Goal: Information Seeking & Learning: Learn about a topic

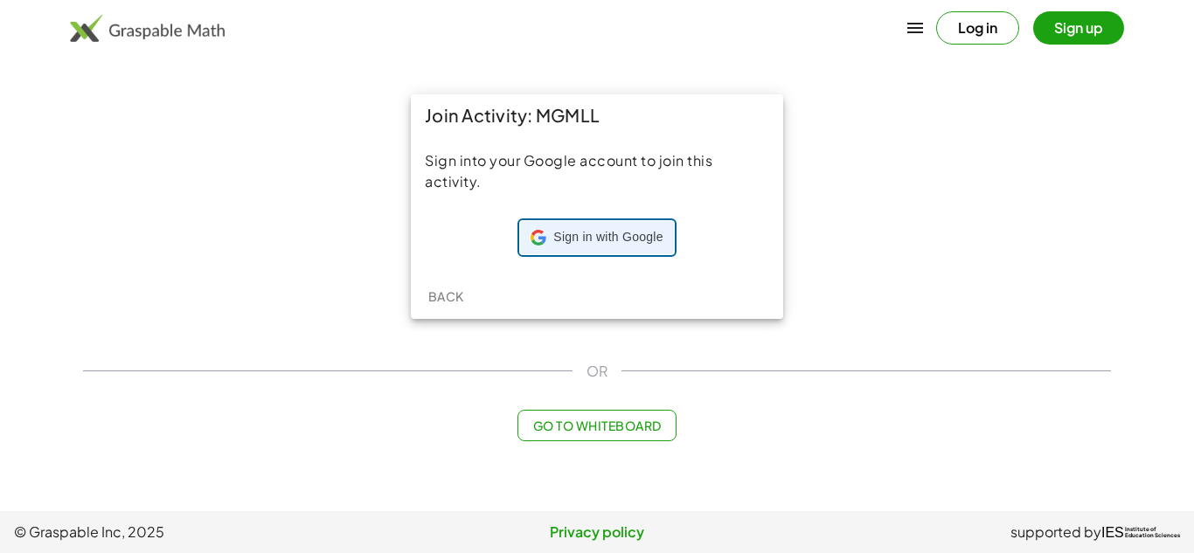
click at [611, 238] on span "Sign in with Google" at bounding box center [607, 237] width 109 height 17
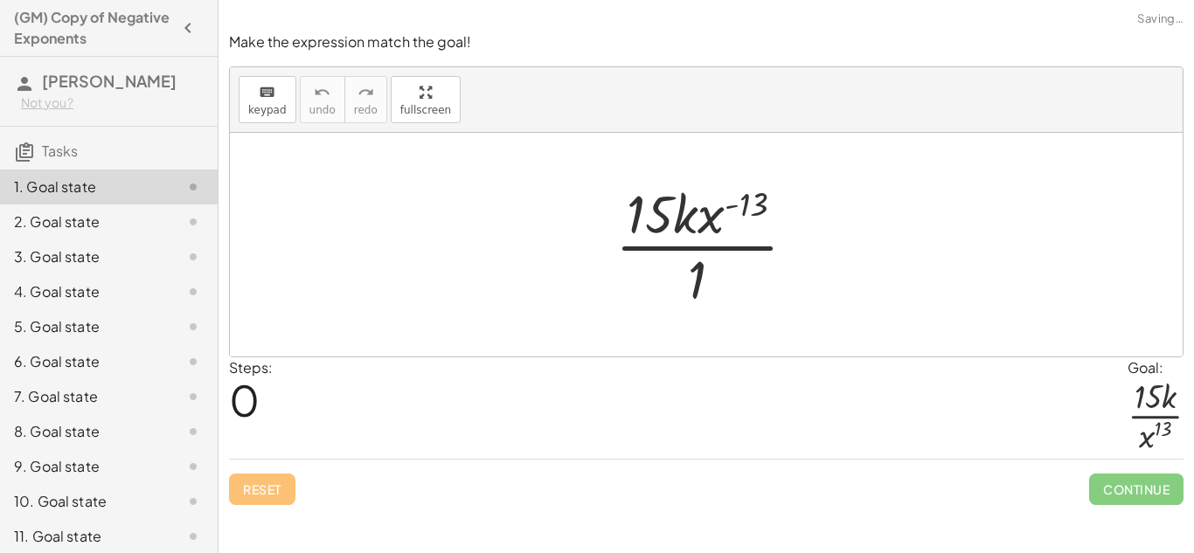
click at [546, 359] on div "Steps: 0 Goal: · 15 · k · x 13" at bounding box center [706, 409] width 955 height 102
click at [449, 387] on div "Steps: 0 Goal: · 15 · k · x 13" at bounding box center [706, 409] width 955 height 102
drag, startPoint x: 749, startPoint y: 198, endPoint x: 697, endPoint y: 185, distance: 53.9
click at [697, 185] on div at bounding box center [713, 244] width 212 height 135
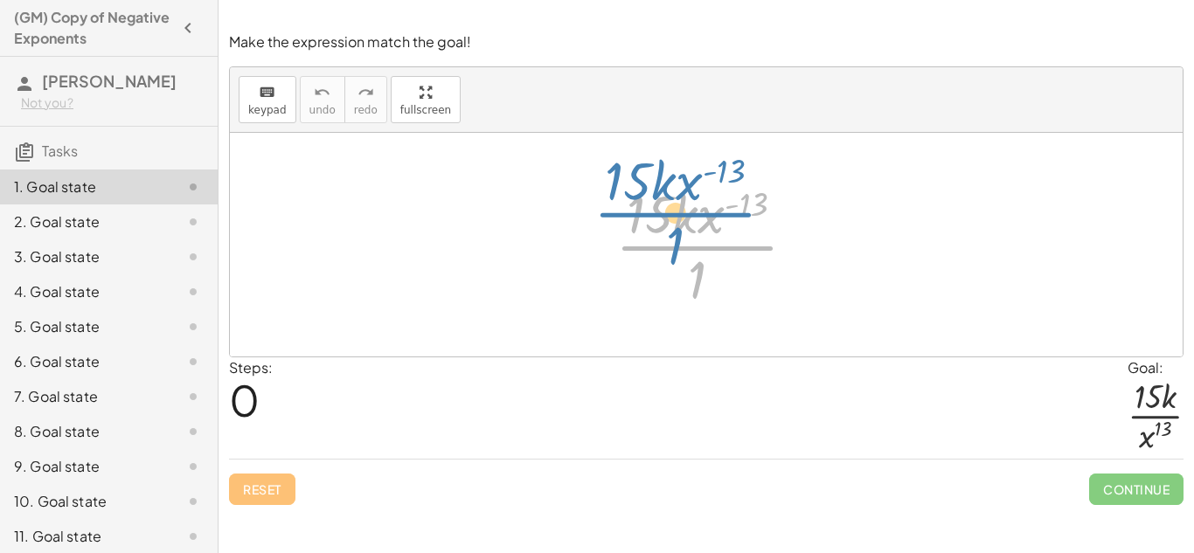
drag, startPoint x: 706, startPoint y: 263, endPoint x: 684, endPoint y: 247, distance: 26.9
click at [684, 247] on div at bounding box center [713, 244] width 212 height 135
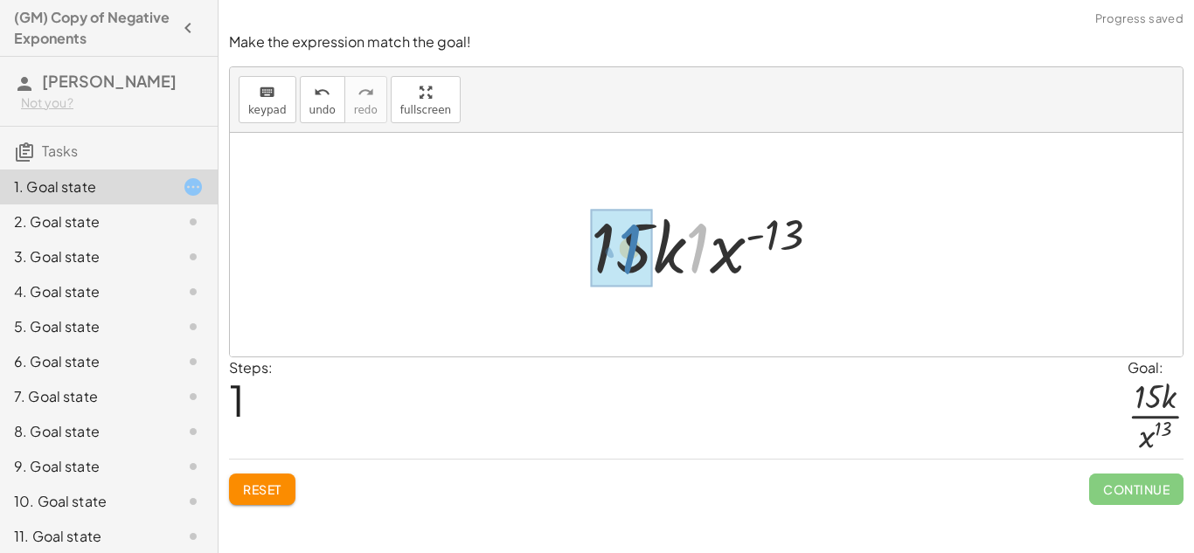
drag, startPoint x: 705, startPoint y: 249, endPoint x: 629, endPoint y: 249, distance: 76.1
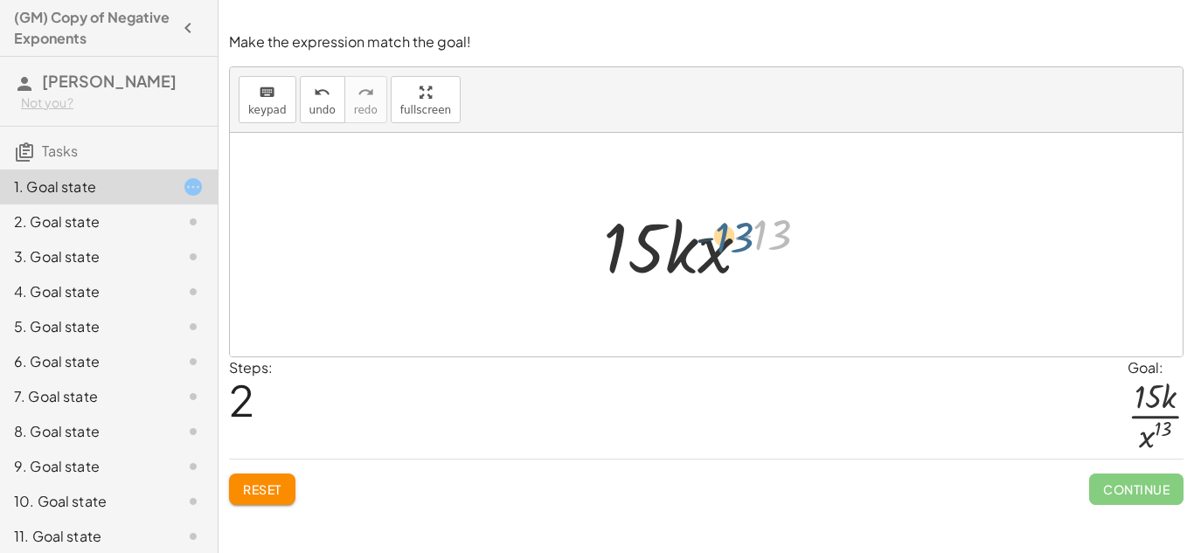
drag, startPoint x: 772, startPoint y: 228, endPoint x: 732, endPoint y: 231, distance: 40.3
click at [732, 231] on div at bounding box center [713, 245] width 236 height 90
click at [280, 500] on button "Reset" at bounding box center [262, 489] width 66 height 31
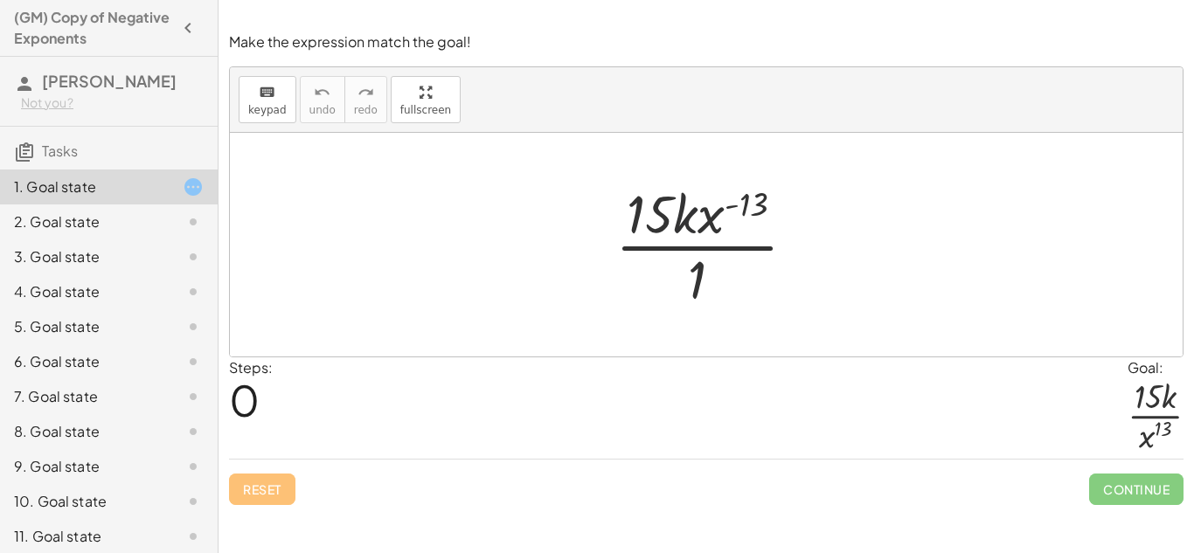
click at [690, 209] on div at bounding box center [713, 244] width 212 height 135
drag, startPoint x: 709, startPoint y: 216, endPoint x: 694, endPoint y: 275, distance: 61.3
click at [694, 275] on div at bounding box center [713, 244] width 212 height 135
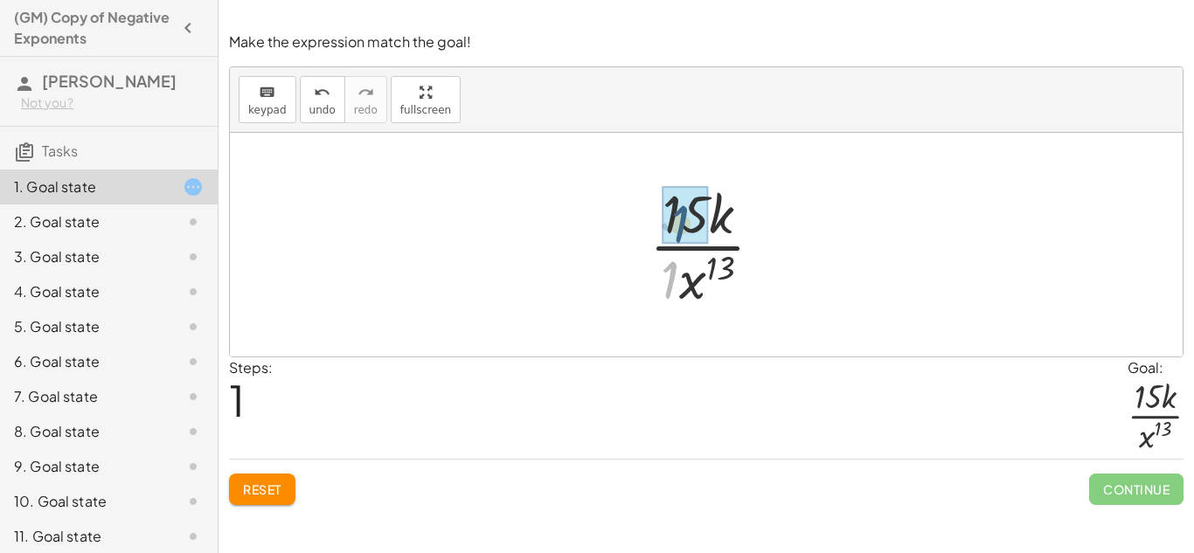
drag, startPoint x: 669, startPoint y: 276, endPoint x: 680, endPoint y: 218, distance: 59.7
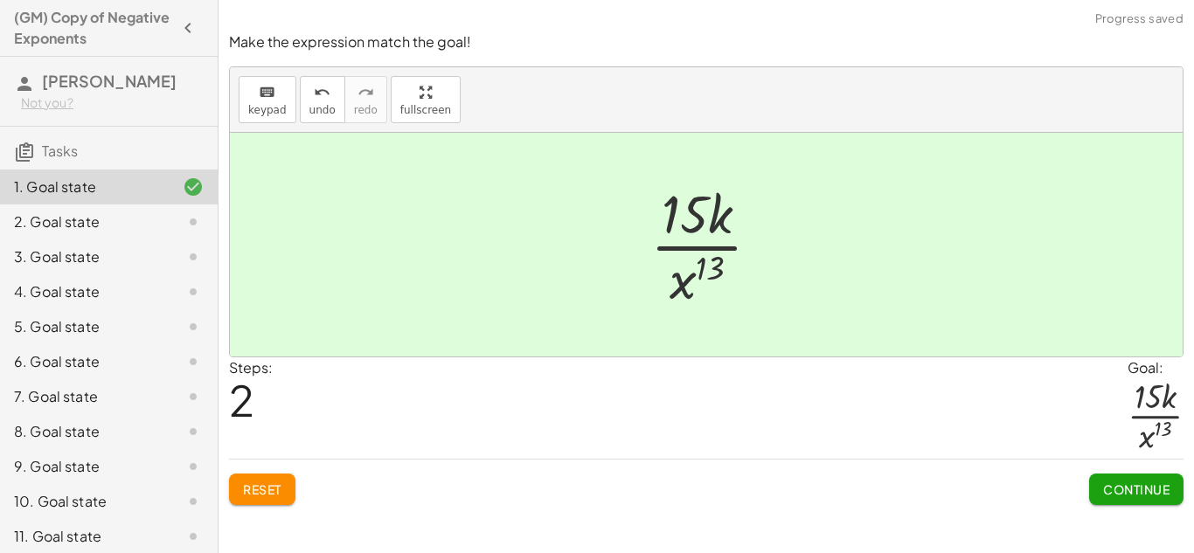
click at [1145, 491] on span "Continue" at bounding box center [1136, 490] width 66 height 16
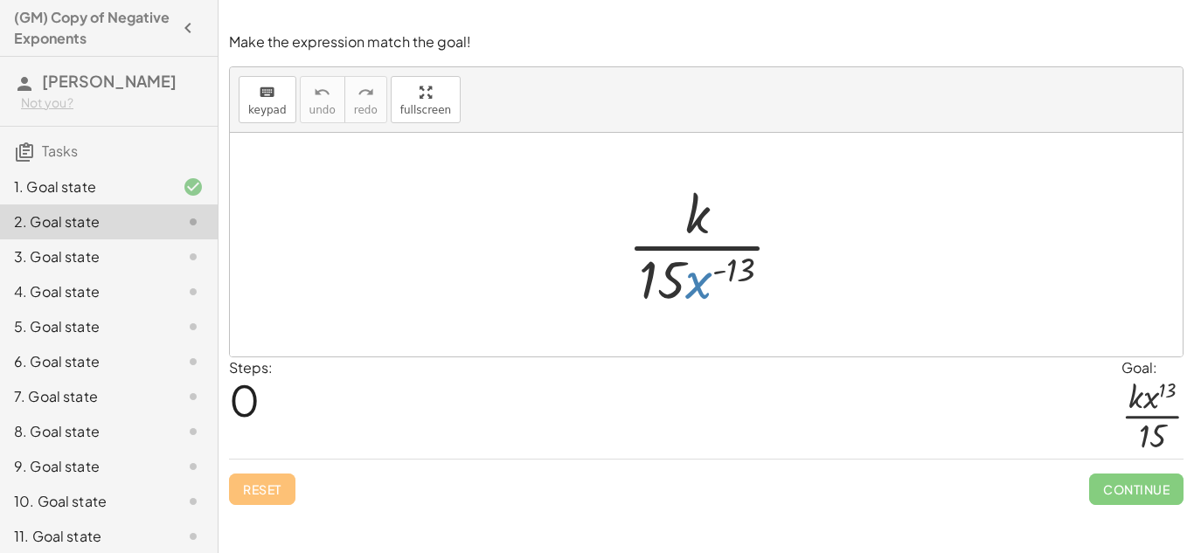
click at [695, 292] on div at bounding box center [712, 244] width 187 height 135
drag, startPoint x: 696, startPoint y: 291, endPoint x: 699, endPoint y: 231, distance: 60.4
click at [699, 231] on div at bounding box center [712, 244] width 187 height 135
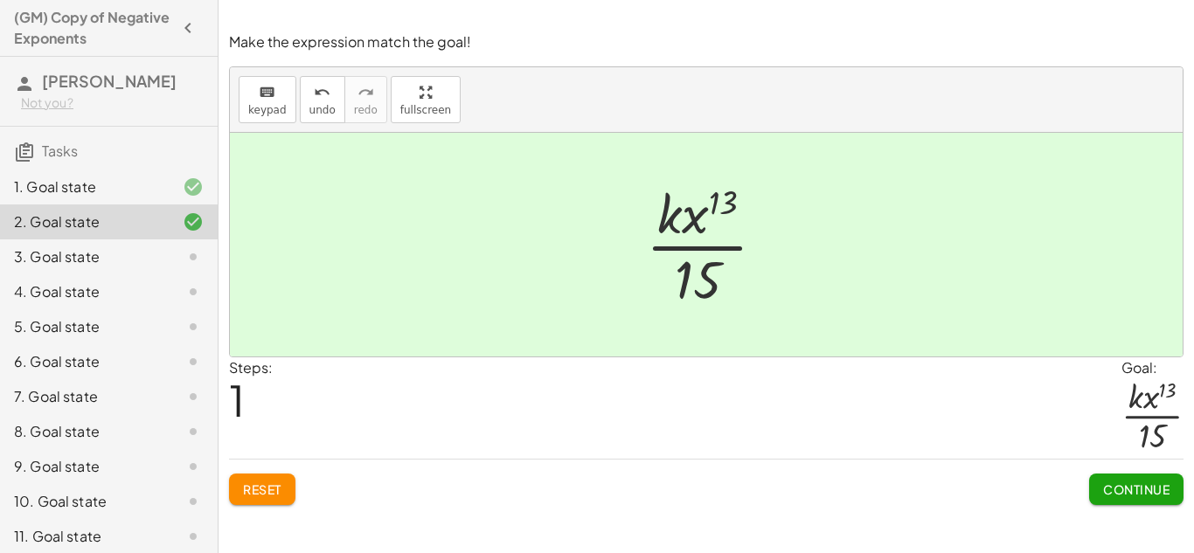
click at [1145, 491] on span "Continue" at bounding box center [1136, 490] width 66 height 16
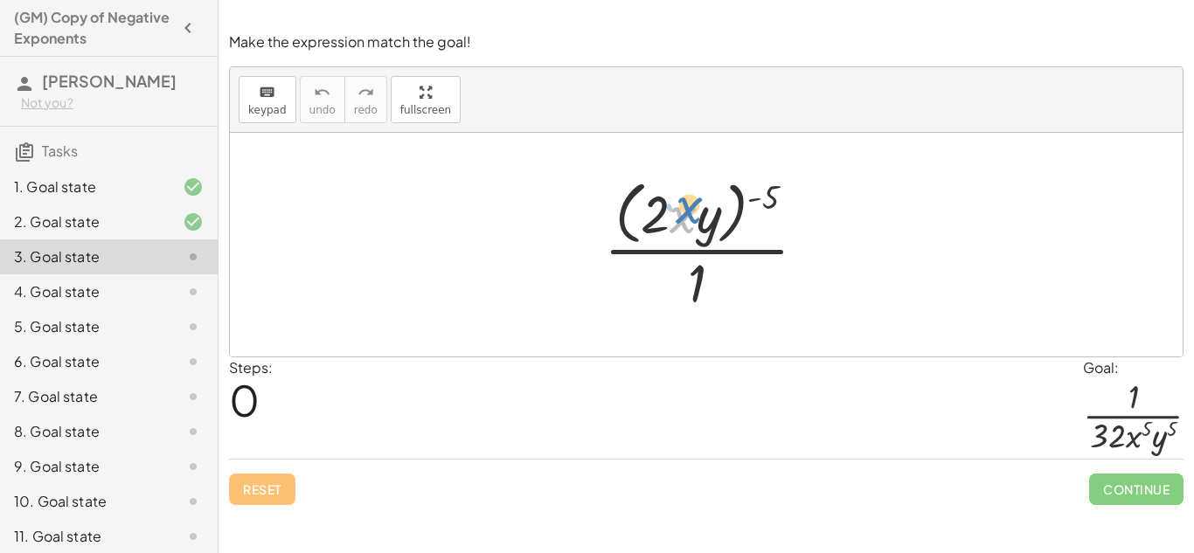
drag, startPoint x: 679, startPoint y: 221, endPoint x: 678, endPoint y: 206, distance: 14.9
click at [678, 206] on div at bounding box center [712, 244] width 234 height 143
drag, startPoint x: 768, startPoint y: 184, endPoint x: 689, endPoint y: 195, distance: 79.4
click at [689, 195] on div at bounding box center [712, 244] width 234 height 143
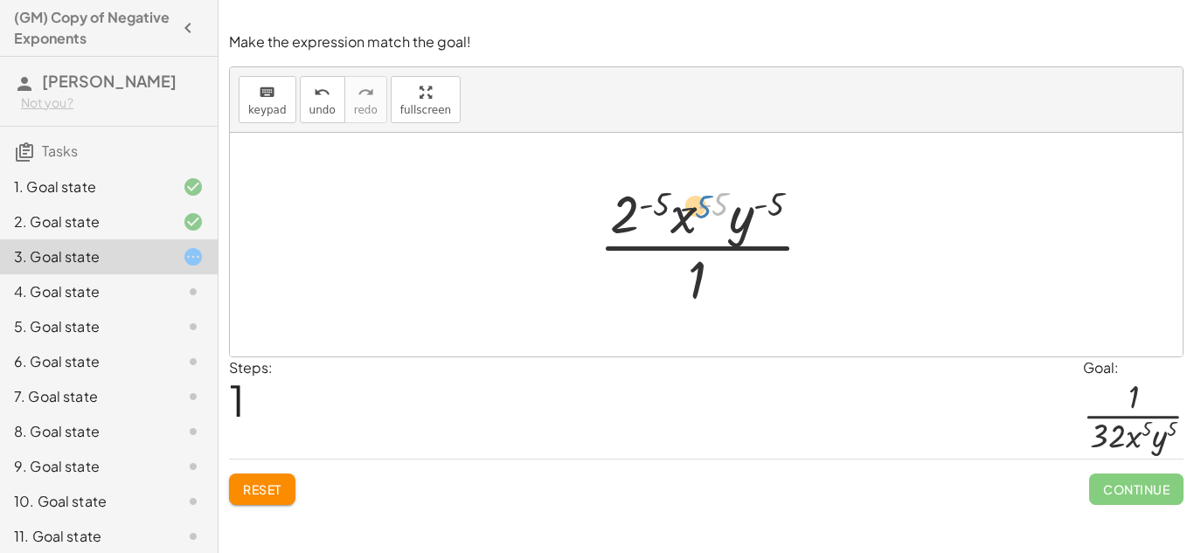
drag, startPoint x: 718, startPoint y: 209, endPoint x: 697, endPoint y: 212, distance: 21.1
click at [697, 212] on div at bounding box center [713, 244] width 246 height 135
drag, startPoint x: 780, startPoint y: 211, endPoint x: 762, endPoint y: 211, distance: 18.4
click at [762, 211] on div at bounding box center [713, 244] width 246 height 135
drag, startPoint x: 775, startPoint y: 203, endPoint x: 751, endPoint y: 209, distance: 24.4
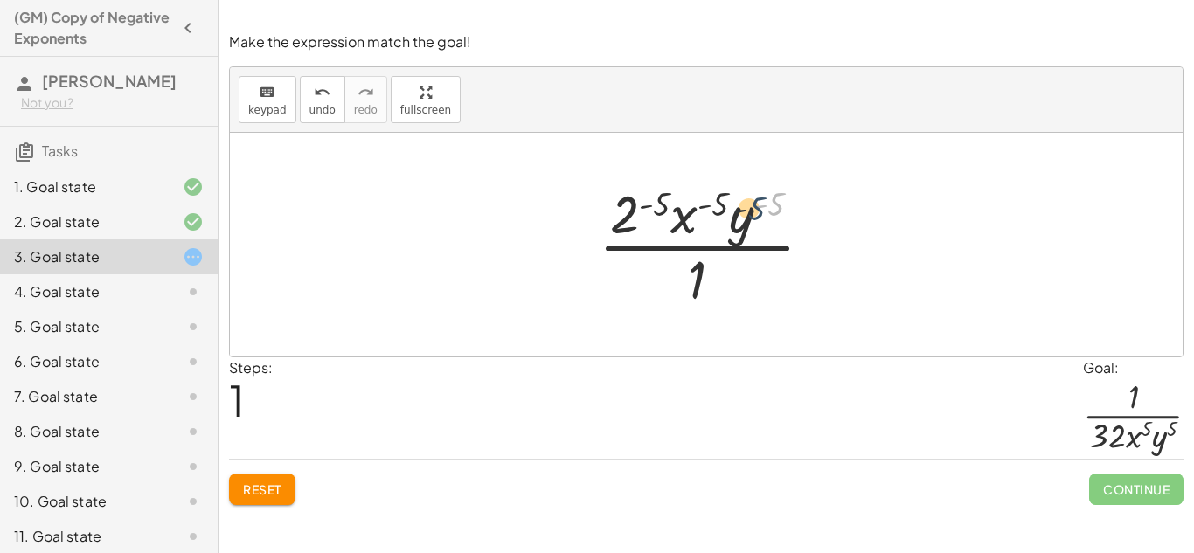
click at [751, 209] on div at bounding box center [713, 244] width 246 height 135
drag, startPoint x: 702, startPoint y: 265, endPoint x: 697, endPoint y: 254, distance: 12.5
click at [697, 254] on div at bounding box center [713, 244] width 246 height 135
drag, startPoint x: 613, startPoint y: 226, endPoint x: 672, endPoint y: 299, distance: 93.8
click at [672, 299] on div at bounding box center [713, 244] width 246 height 135
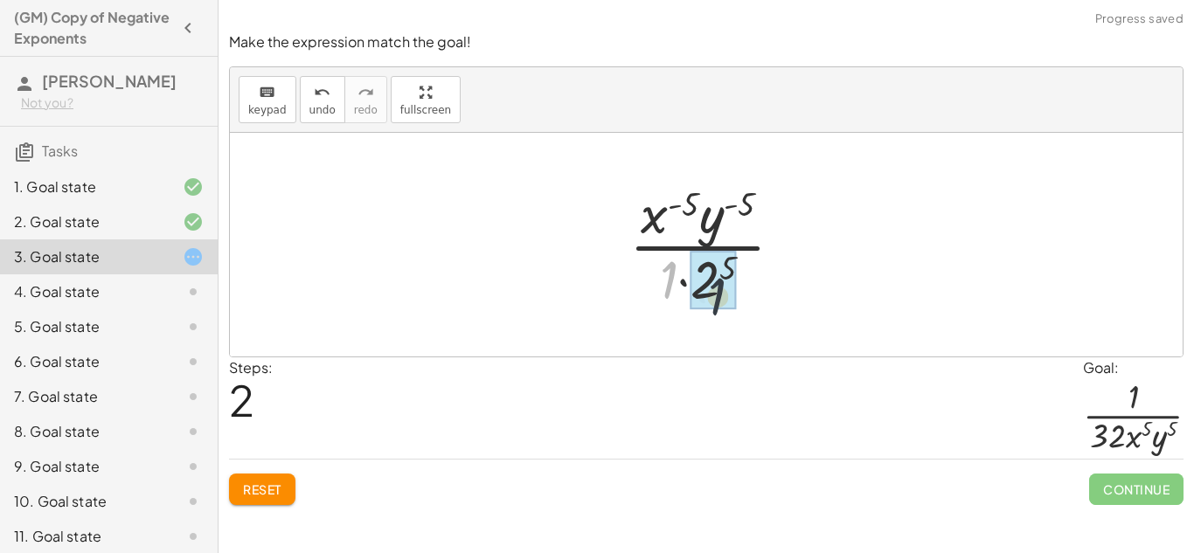
drag, startPoint x: 658, startPoint y: 286, endPoint x: 707, endPoint y: 303, distance: 52.8
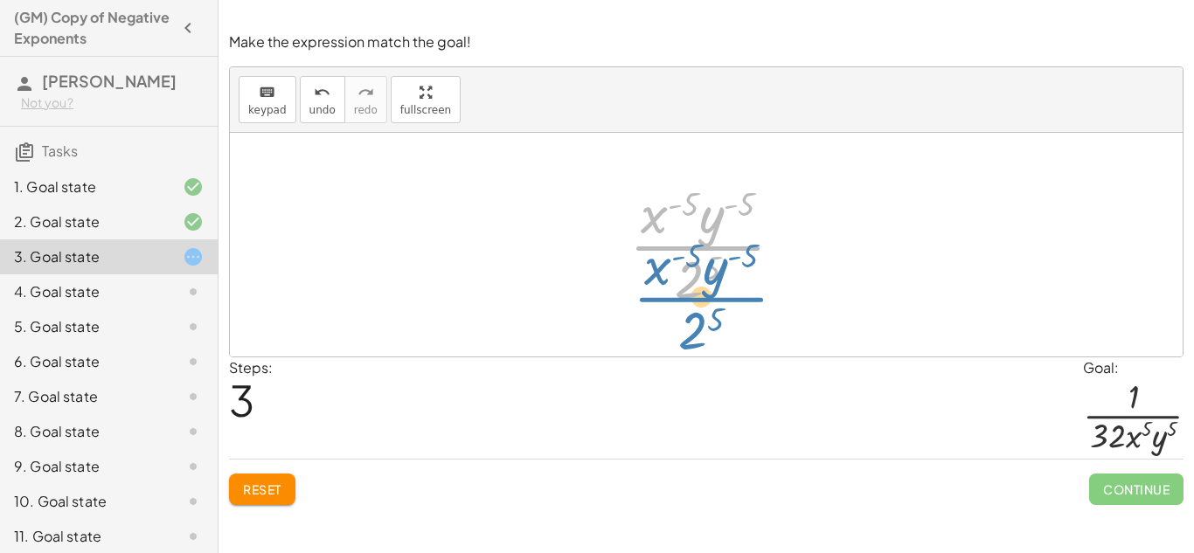
drag, startPoint x: 705, startPoint y: 236, endPoint x: 707, endPoint y: 282, distance: 46.4
click at [707, 282] on div at bounding box center [713, 244] width 185 height 135
drag, startPoint x: 710, startPoint y: 236, endPoint x: 713, endPoint y: 280, distance: 43.8
click at [713, 280] on div at bounding box center [713, 244] width 185 height 135
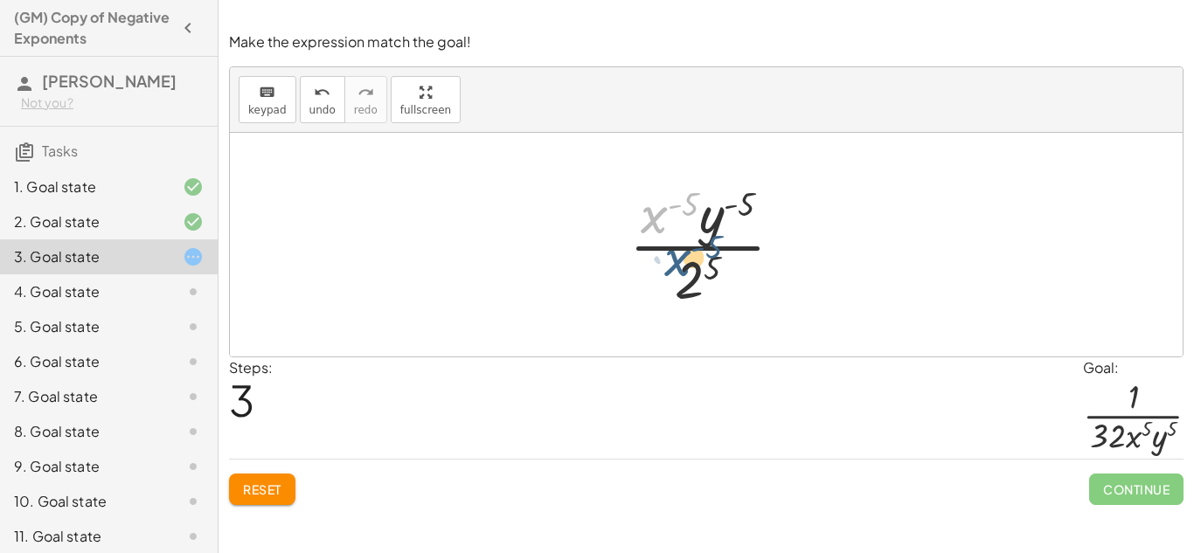
drag, startPoint x: 653, startPoint y: 224, endPoint x: 685, endPoint y: 271, distance: 57.2
click at [685, 271] on div at bounding box center [713, 244] width 185 height 135
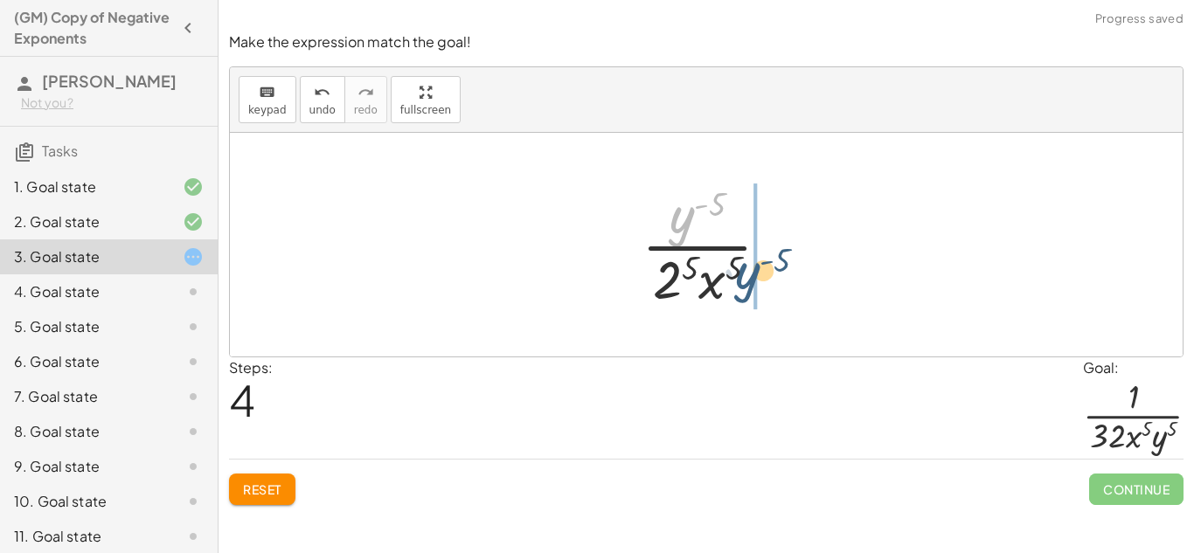
drag, startPoint x: 672, startPoint y: 219, endPoint x: 738, endPoint y: 277, distance: 87.4
click at [738, 277] on div at bounding box center [713, 244] width 160 height 135
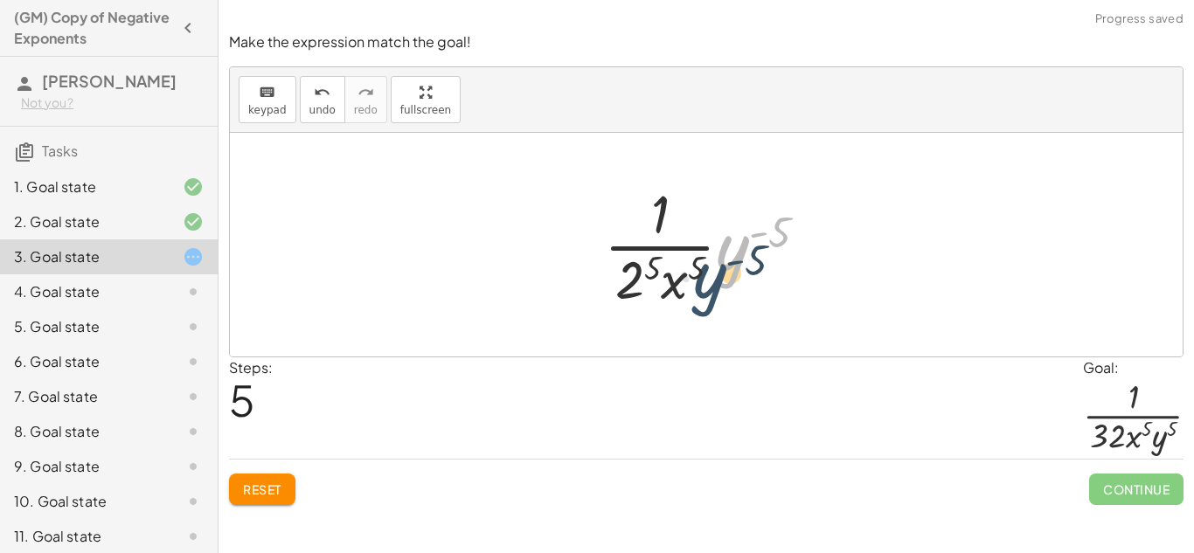
drag, startPoint x: 734, startPoint y: 247, endPoint x: 708, endPoint y: 278, distance: 40.3
click at [708, 278] on div at bounding box center [712, 244] width 235 height 135
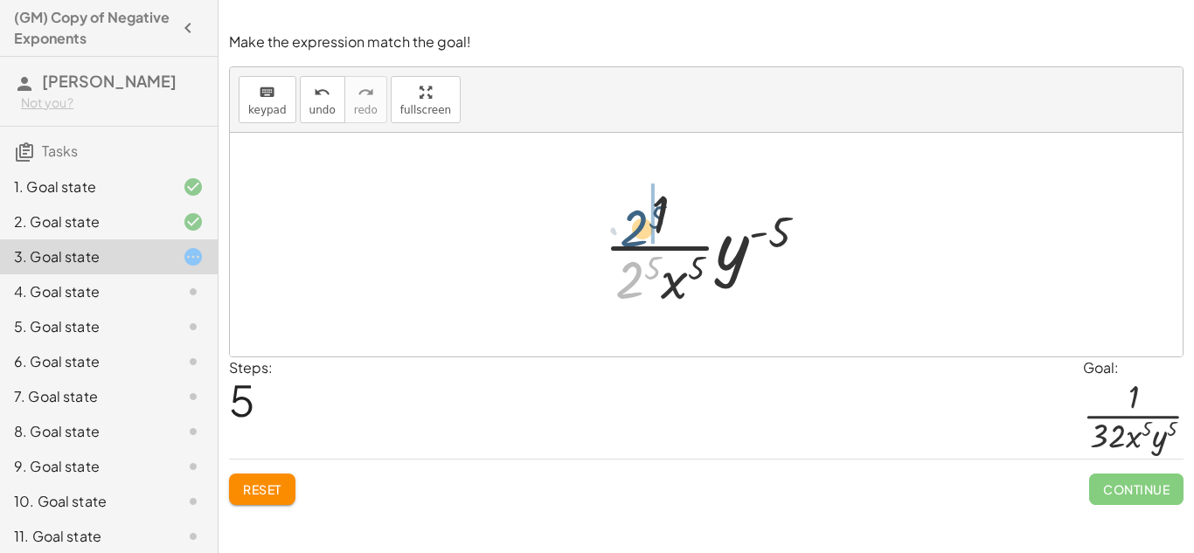
drag, startPoint x: 639, startPoint y: 277, endPoint x: 651, endPoint y: 208, distance: 70.0
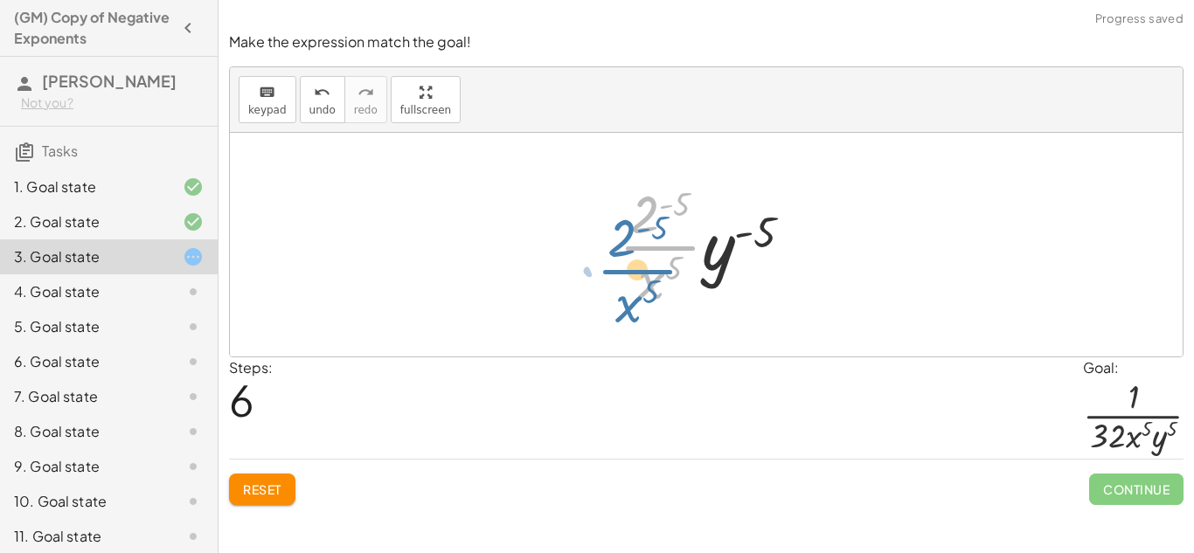
drag, startPoint x: 693, startPoint y: 262, endPoint x: 671, endPoint y: 286, distance: 32.8
click at [671, 286] on div at bounding box center [712, 244] width 205 height 135
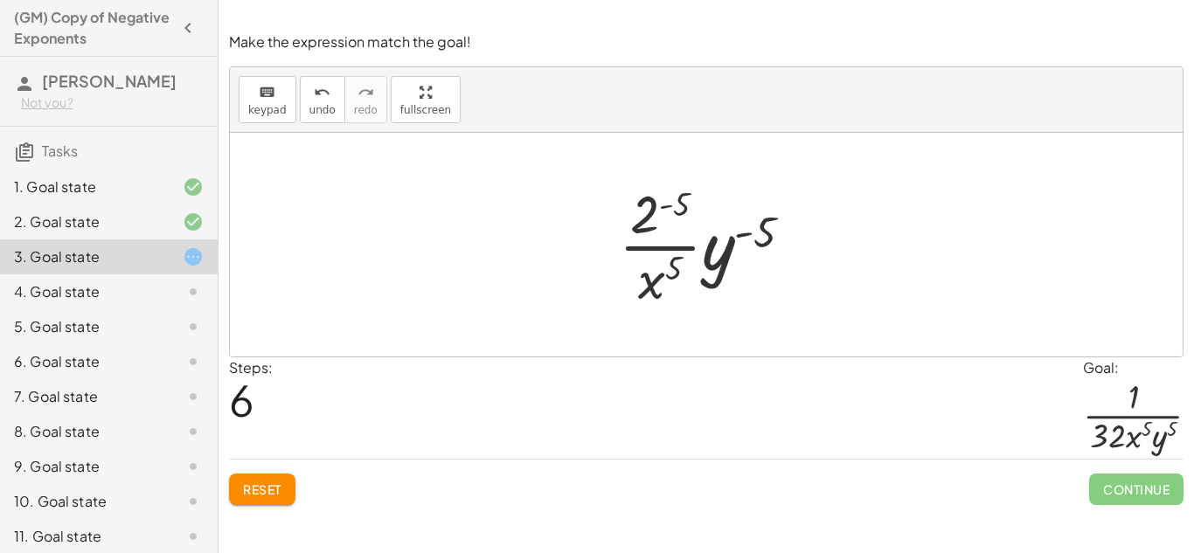
click at [282, 489] on span "Reset" at bounding box center [262, 490] width 38 height 16
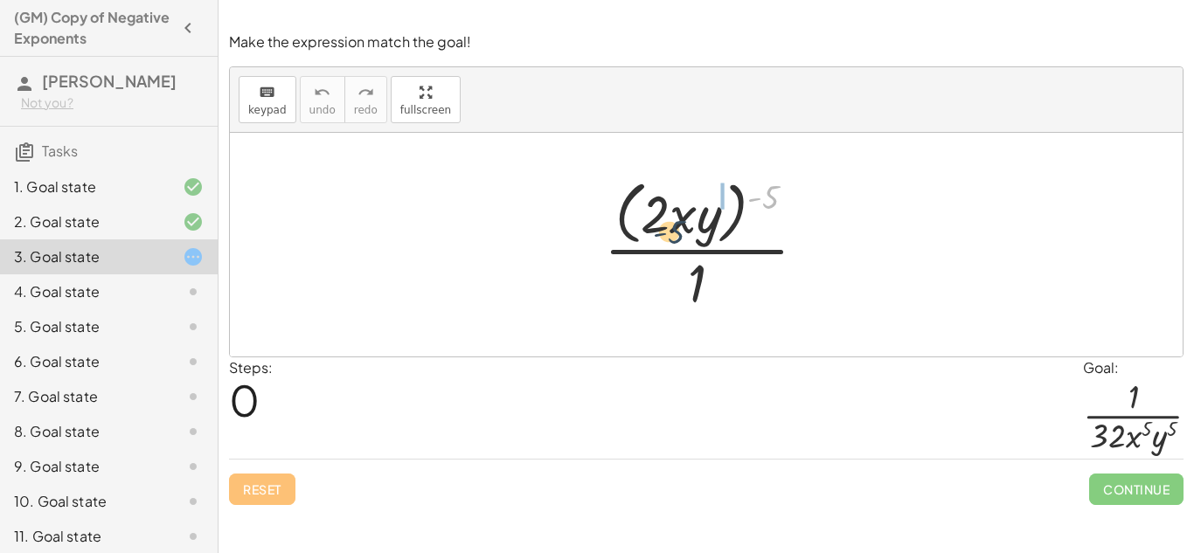
drag, startPoint x: 762, startPoint y: 197, endPoint x: 667, endPoint y: 230, distance: 100.9
click at [667, 230] on div at bounding box center [712, 244] width 234 height 143
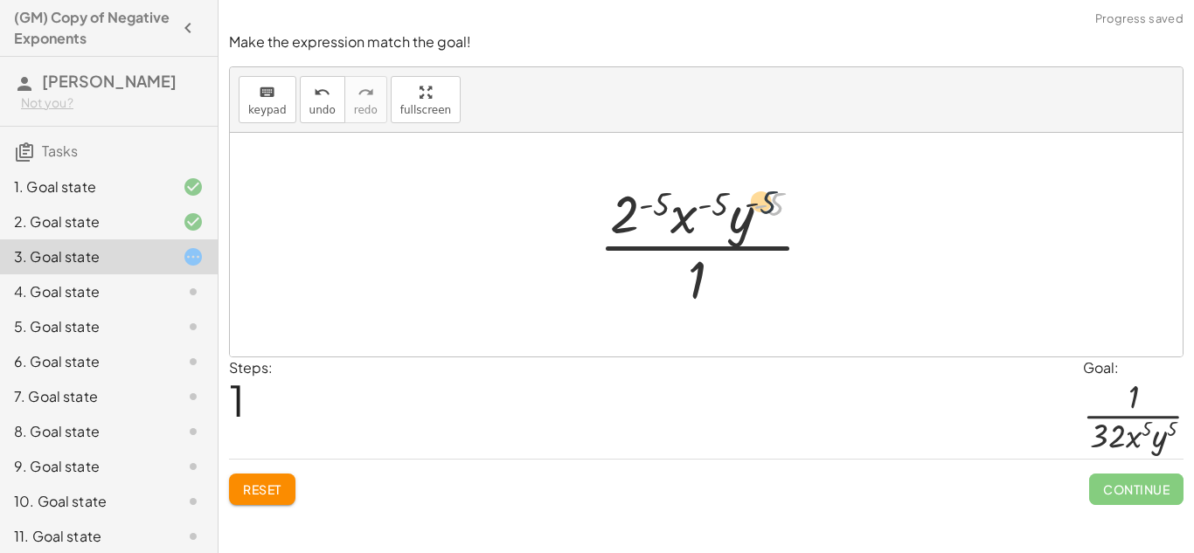
drag, startPoint x: 775, startPoint y: 202, endPoint x: 762, endPoint y: 199, distance: 12.5
click at [762, 199] on div at bounding box center [713, 244] width 246 height 135
drag, startPoint x: 664, startPoint y: 205, endPoint x: 631, endPoint y: 221, distance: 36.8
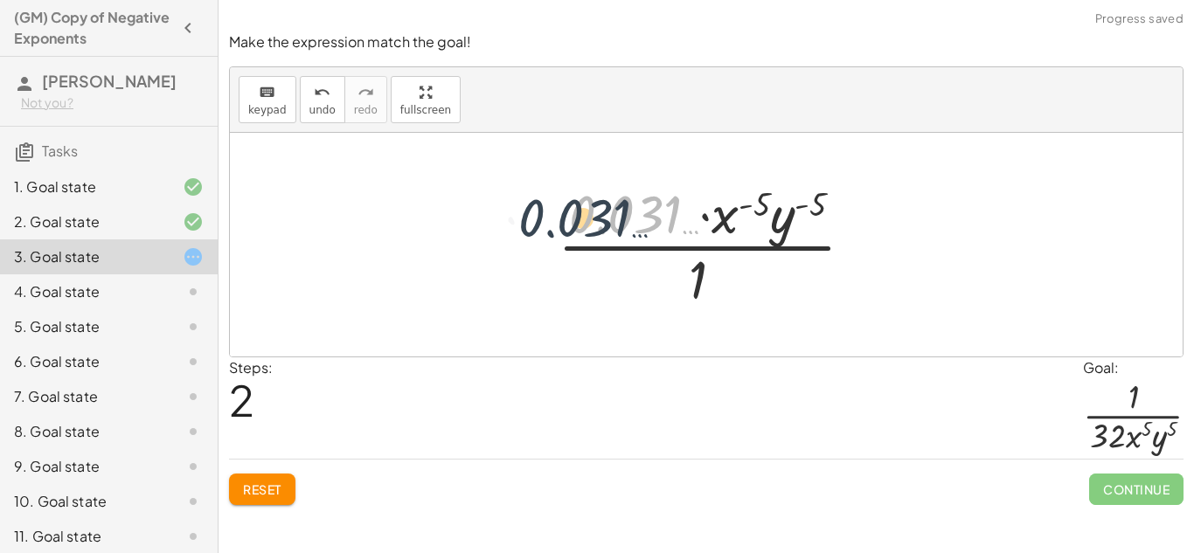
drag, startPoint x: 666, startPoint y: 216, endPoint x: 613, endPoint y: 219, distance: 53.4
click at [613, 219] on div at bounding box center [713, 244] width 328 height 135
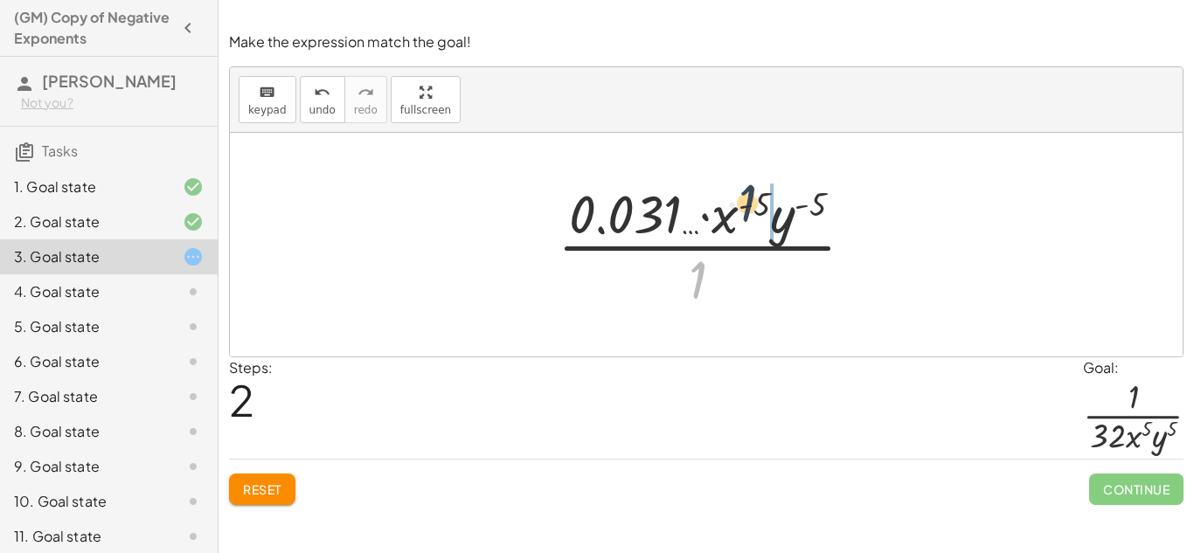
drag, startPoint x: 693, startPoint y: 268, endPoint x: 748, endPoint y: 186, distance: 98.2
click at [748, 186] on div at bounding box center [713, 244] width 328 height 135
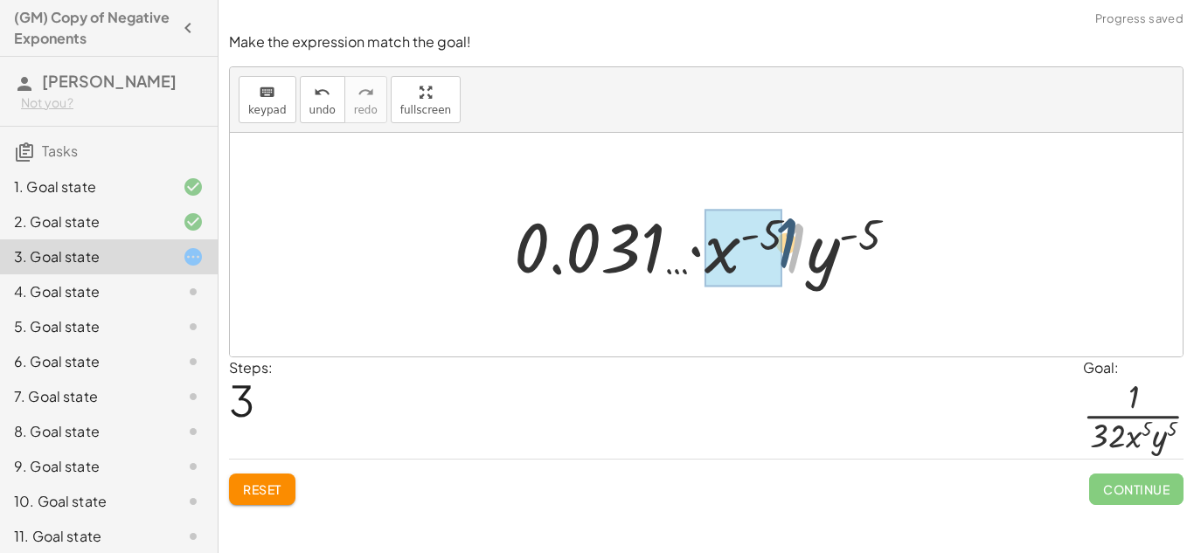
drag, startPoint x: 796, startPoint y: 238, endPoint x: 774, endPoint y: 228, distance: 23.9
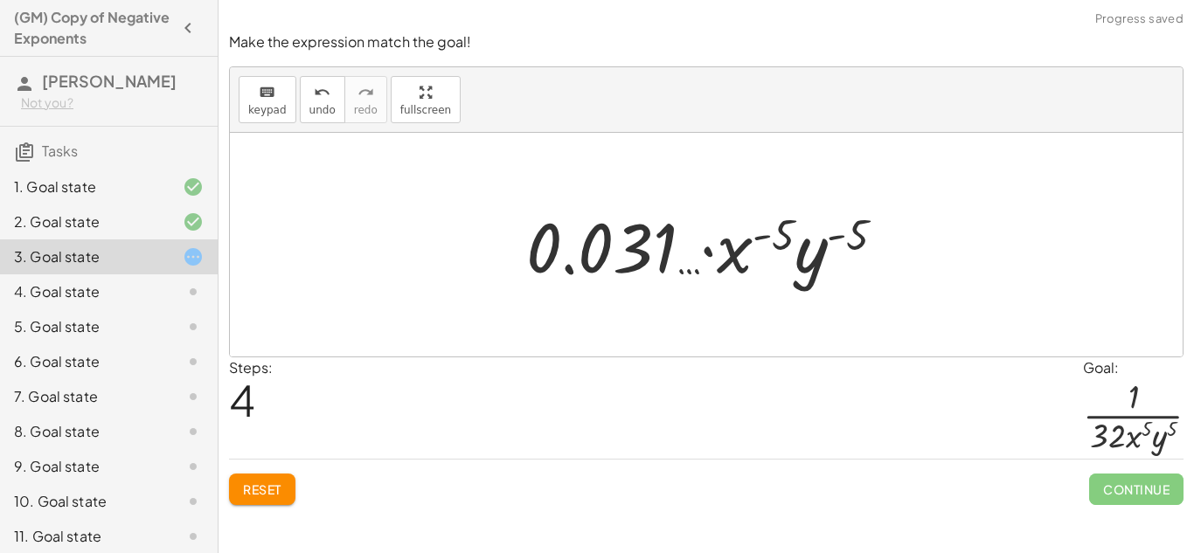
click at [632, 245] on div at bounding box center [713, 245] width 391 height 90
click at [253, 489] on span "Reset" at bounding box center [262, 490] width 38 height 16
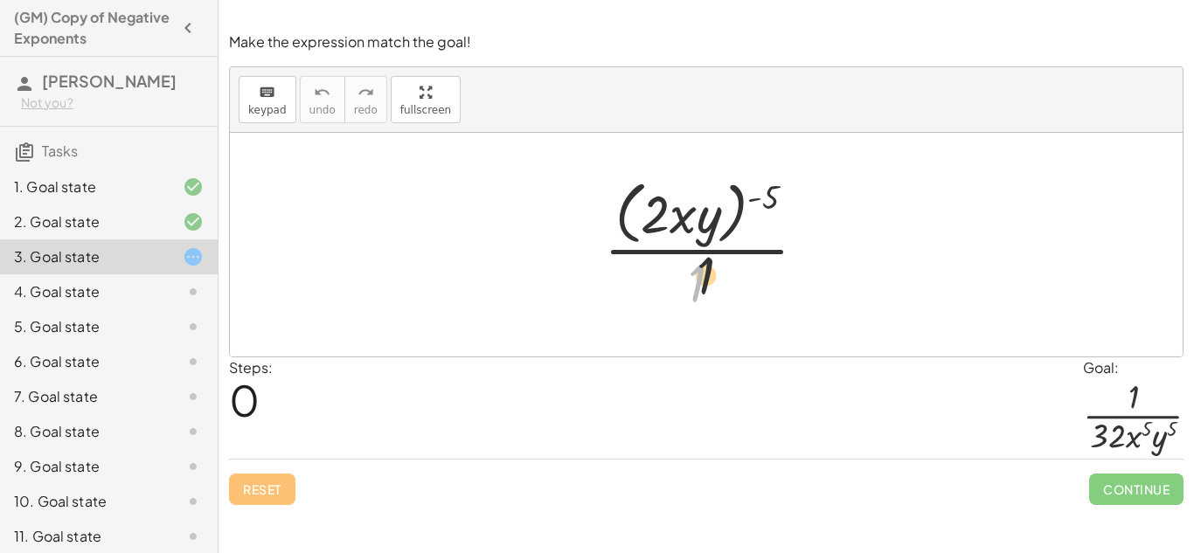
drag, startPoint x: 700, startPoint y: 282, endPoint x: 727, endPoint y: 240, distance: 50.0
click at [727, 240] on div at bounding box center [712, 244] width 234 height 143
drag, startPoint x: 695, startPoint y: 279, endPoint x: 769, endPoint y: 196, distance: 111.5
click at [769, 196] on div at bounding box center [712, 244] width 234 height 143
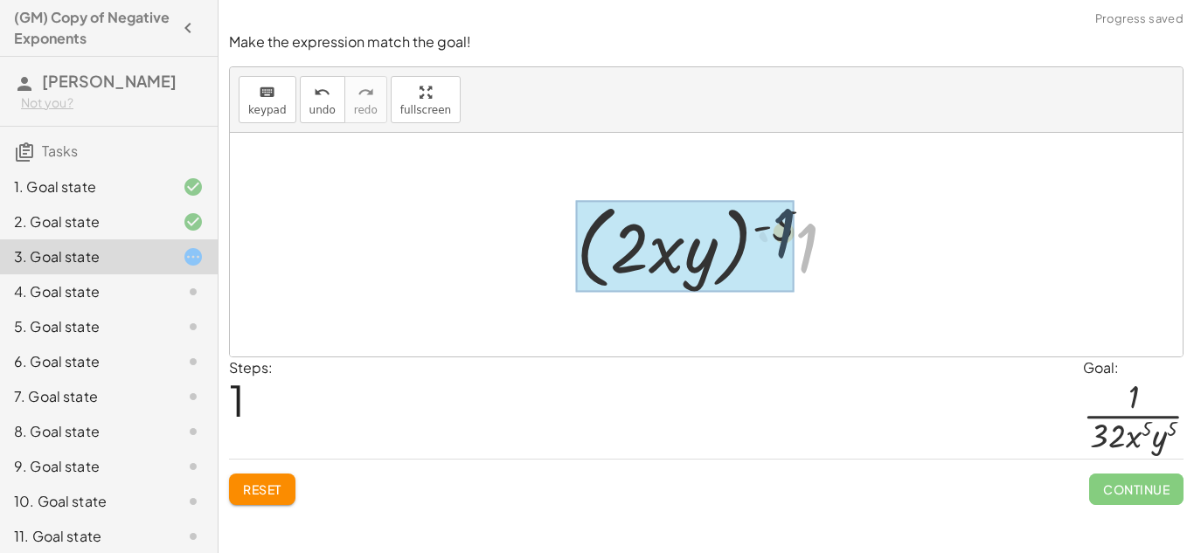
drag, startPoint x: 797, startPoint y: 228, endPoint x: 774, endPoint y: 212, distance: 28.9
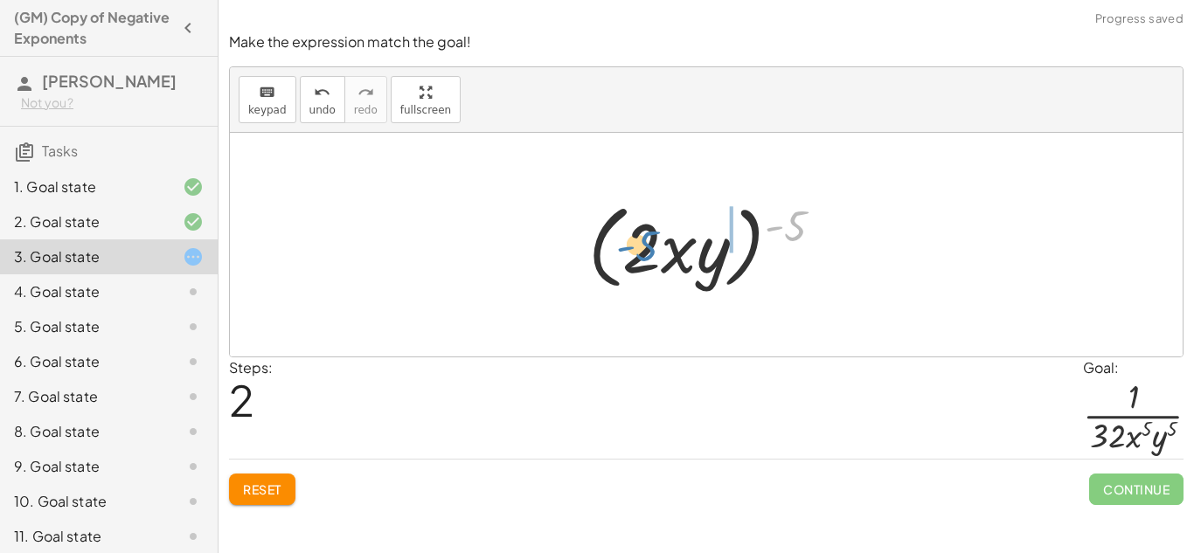
drag, startPoint x: 798, startPoint y: 233, endPoint x: 650, endPoint y: 253, distance: 150.0
click at [650, 253] on div at bounding box center [713, 245] width 267 height 101
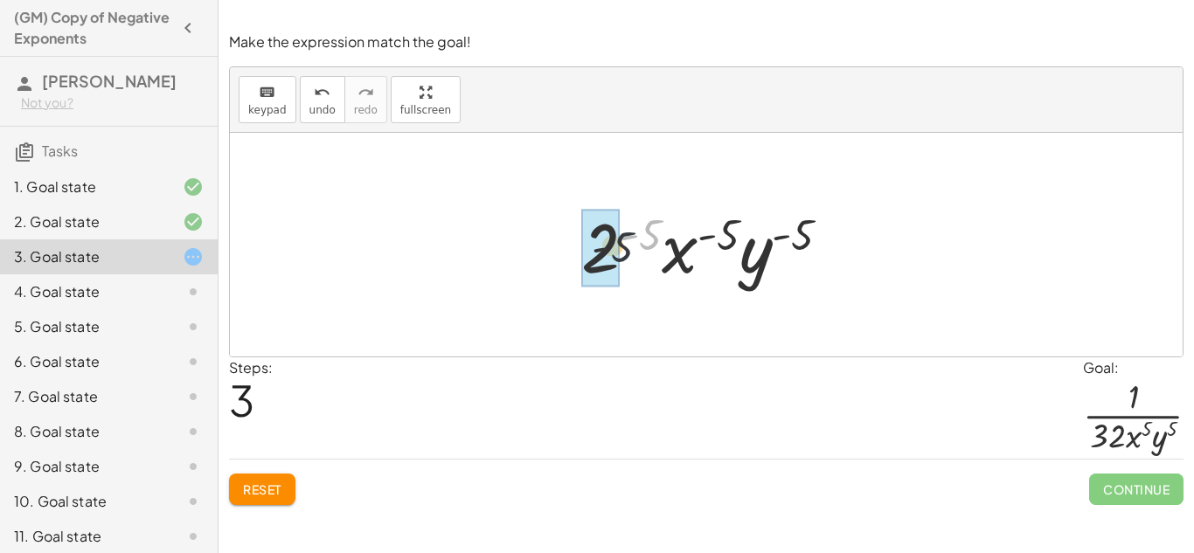
drag, startPoint x: 645, startPoint y: 229, endPoint x: 607, endPoint y: 246, distance: 41.9
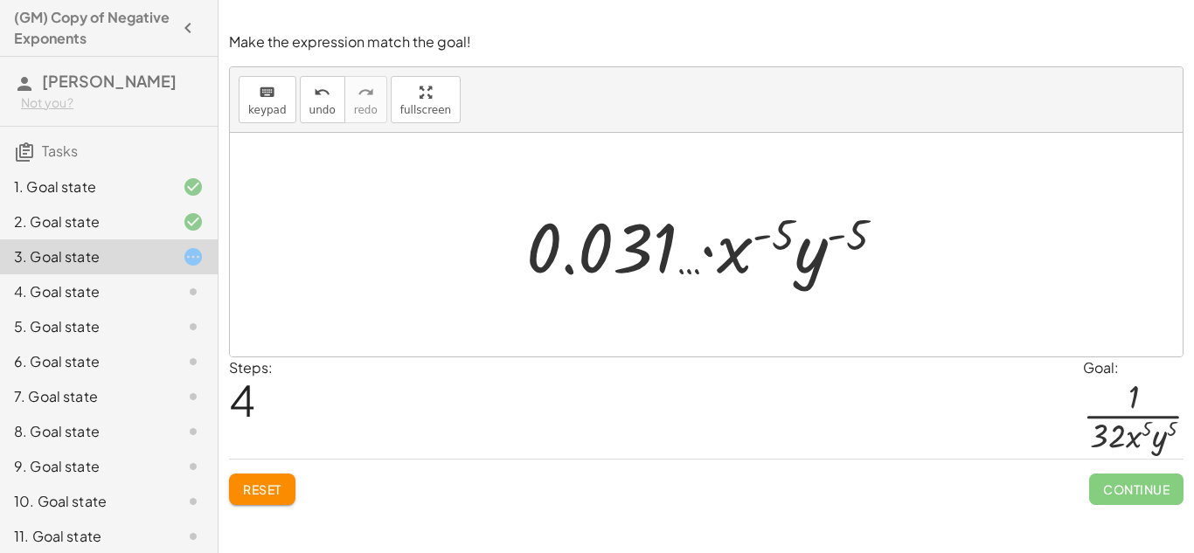
click at [262, 493] on span "Reset" at bounding box center [262, 490] width 38 height 16
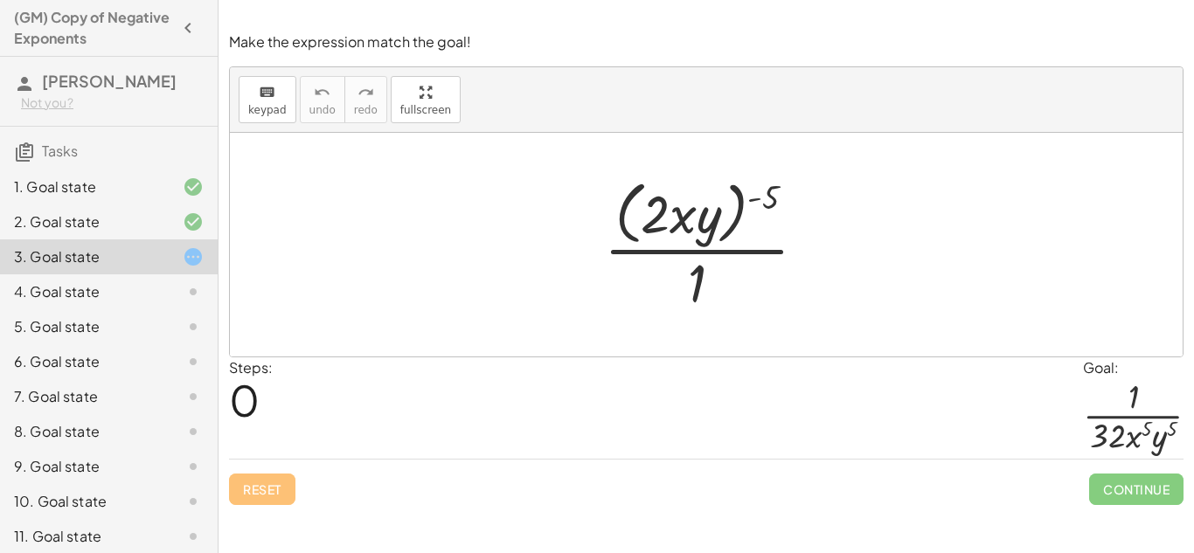
click at [751, 250] on div at bounding box center [712, 244] width 234 height 143
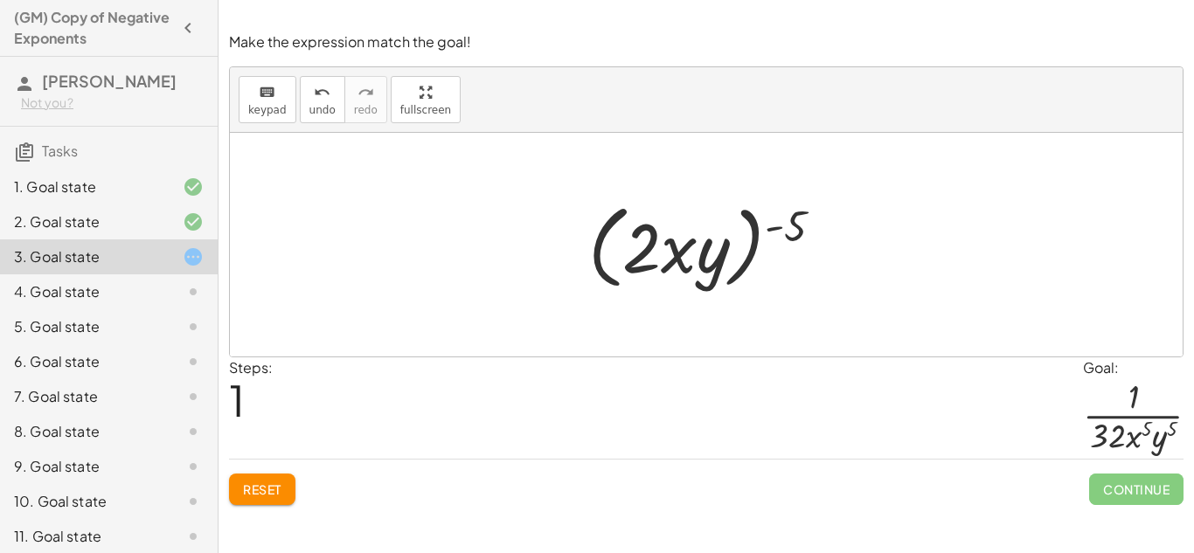
click at [279, 480] on button "Reset" at bounding box center [262, 489] width 66 height 31
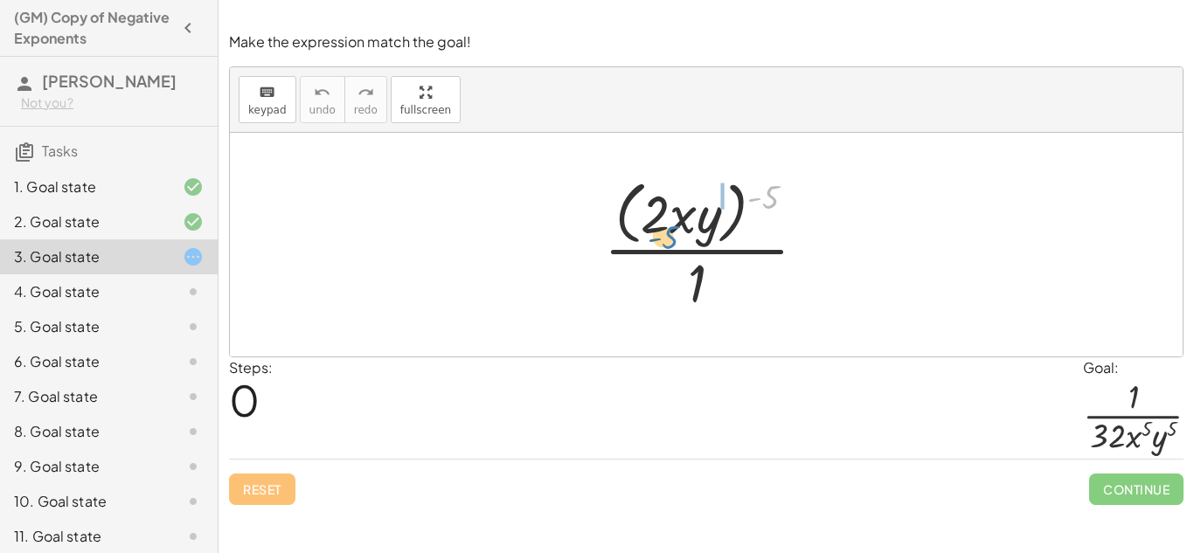
drag, startPoint x: 773, startPoint y: 189, endPoint x: 673, endPoint y: 229, distance: 107.5
click at [673, 229] on div at bounding box center [712, 244] width 234 height 143
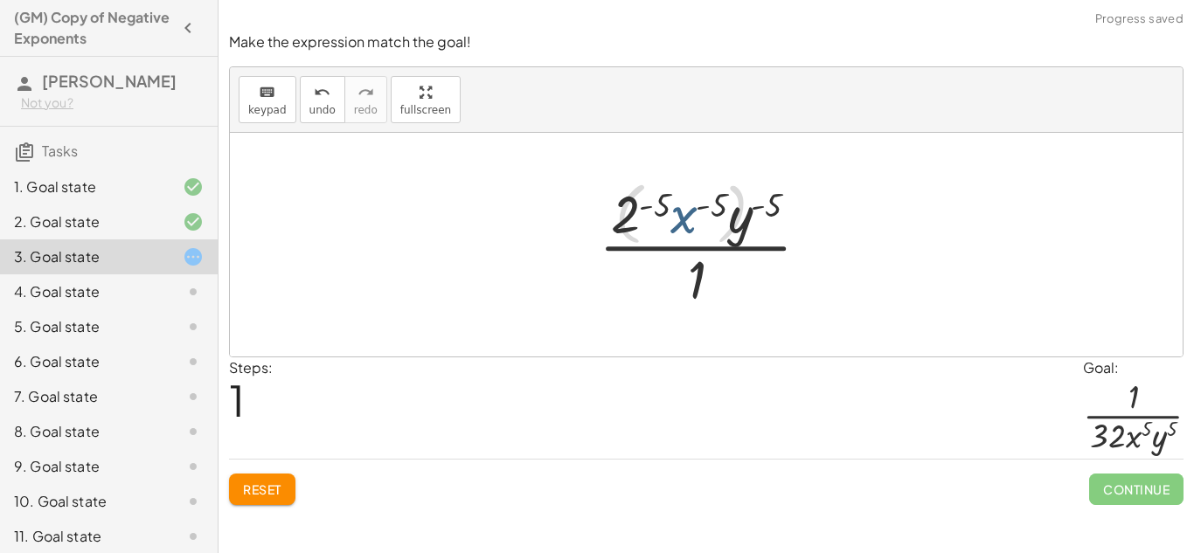
drag, startPoint x: 673, startPoint y: 229, endPoint x: 683, endPoint y: 227, distance: 9.8
click at [683, 227] on div at bounding box center [713, 244] width 246 height 135
drag, startPoint x: 661, startPoint y: 206, endPoint x: 616, endPoint y: 221, distance: 47.8
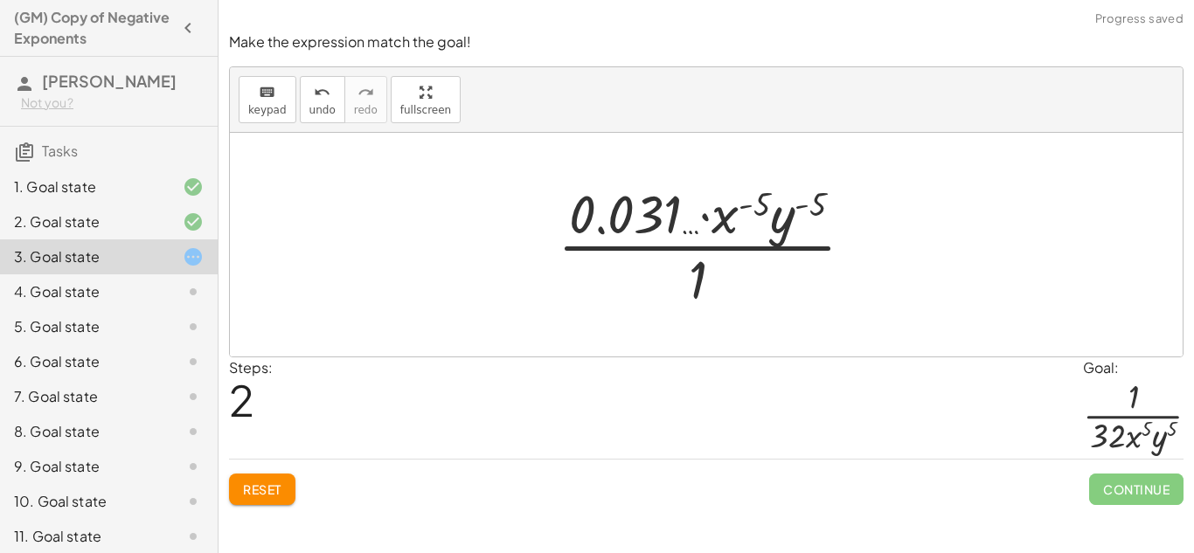
click at [276, 488] on span "Reset" at bounding box center [262, 490] width 38 height 16
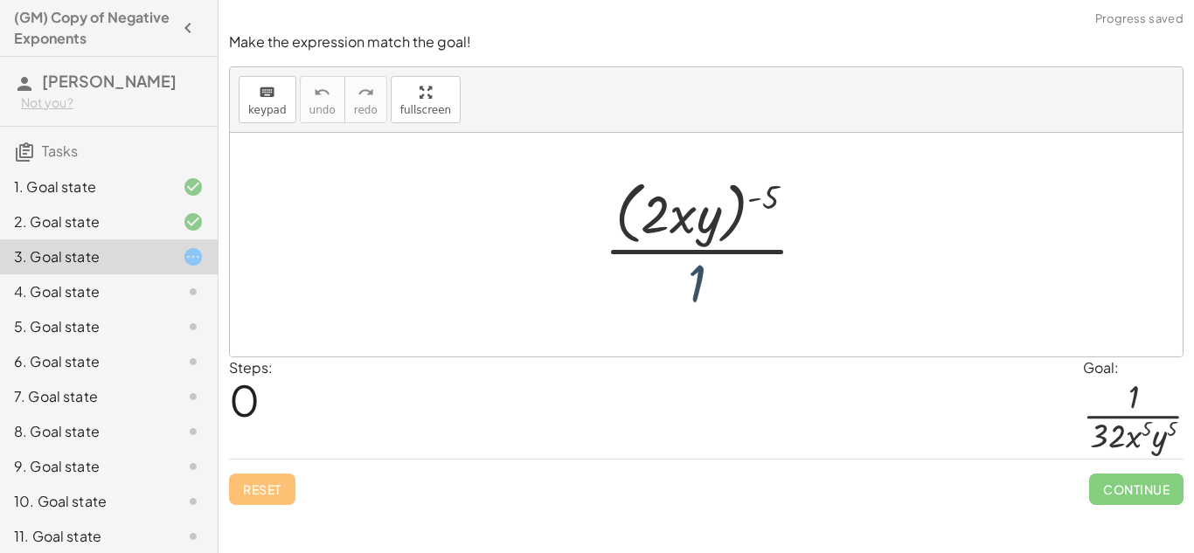
click at [697, 276] on div at bounding box center [712, 244] width 234 height 143
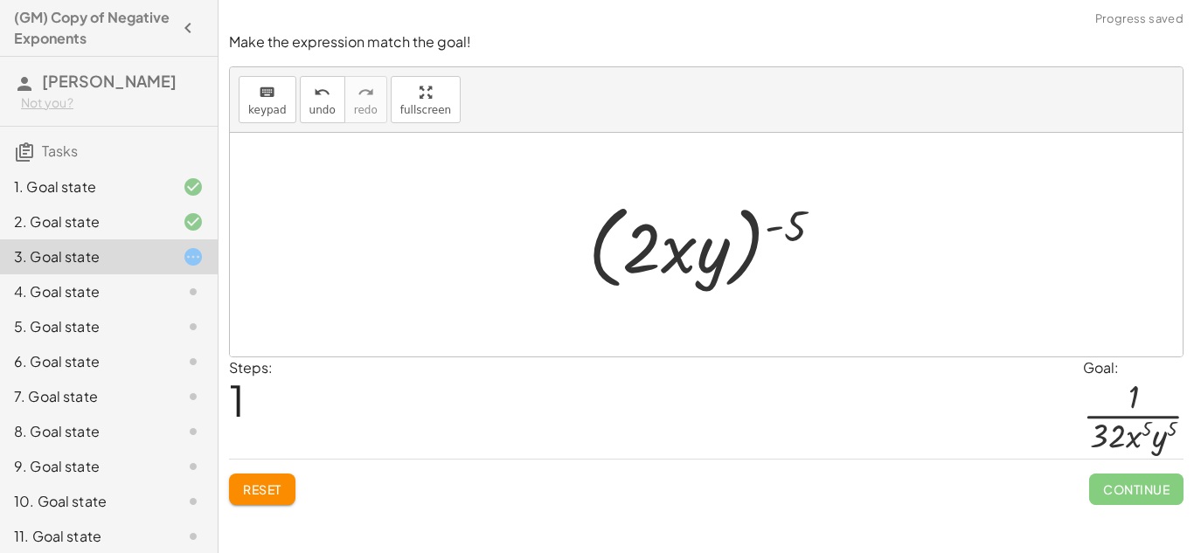
click at [673, 267] on div at bounding box center [713, 245] width 267 height 101
click at [642, 266] on div at bounding box center [713, 245] width 267 height 101
drag, startPoint x: 791, startPoint y: 218, endPoint x: 653, endPoint y: 233, distance: 138.9
click at [653, 233] on div at bounding box center [713, 245] width 267 height 101
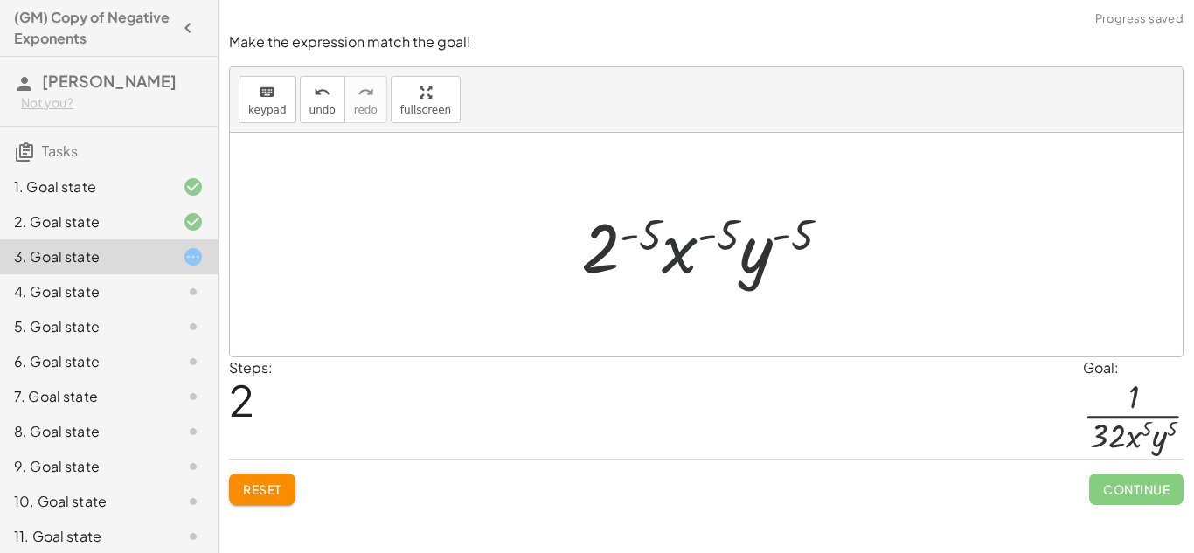
drag, startPoint x: 679, startPoint y: 248, endPoint x: 688, endPoint y: 251, distance: 9.1
click at [688, 251] on div at bounding box center [713, 245] width 281 height 90
click at [693, 247] on div at bounding box center [713, 245] width 281 height 90
drag, startPoint x: 630, startPoint y: 235, endPoint x: 613, endPoint y: 247, distance: 20.9
click at [613, 247] on div at bounding box center [713, 245] width 281 height 90
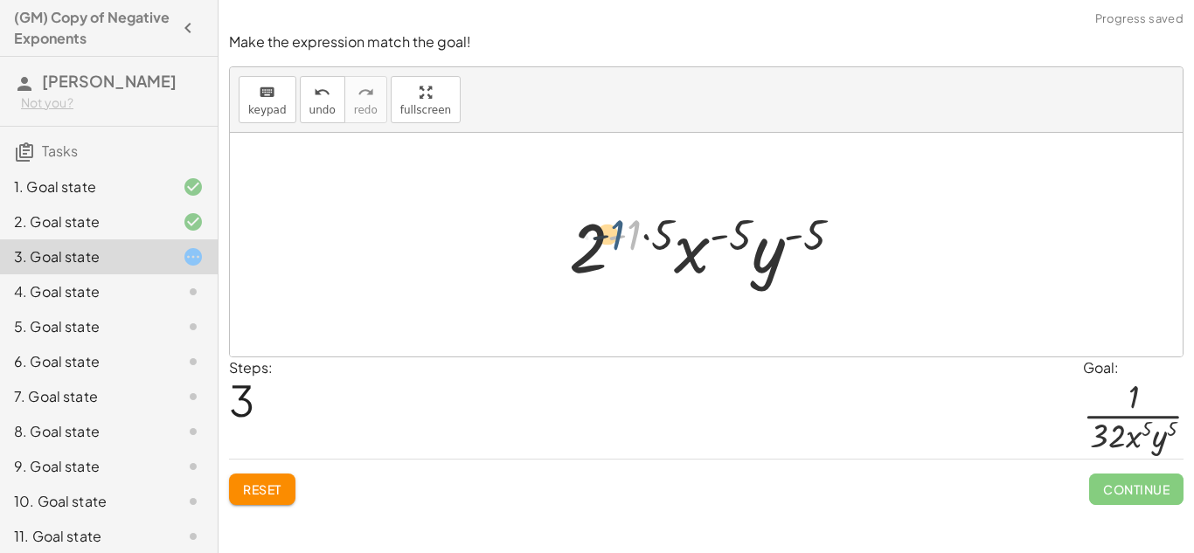
drag, startPoint x: 629, startPoint y: 242, endPoint x: 610, endPoint y: 242, distance: 18.4
click at [610, 242] on div at bounding box center [712, 245] width 305 height 90
click at [257, 496] on span "Reset" at bounding box center [262, 490] width 38 height 16
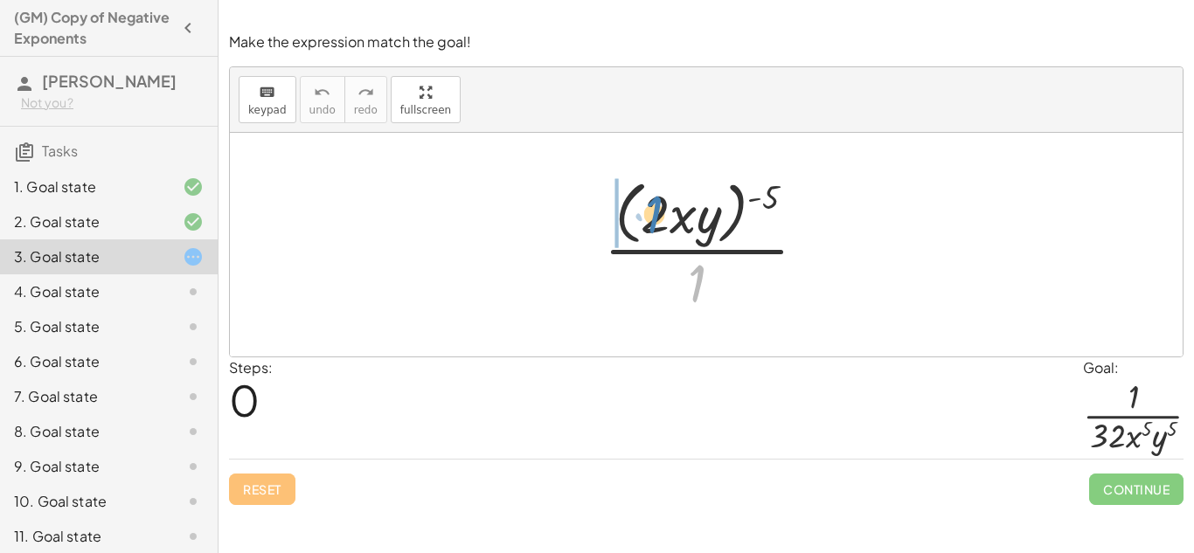
drag, startPoint x: 700, startPoint y: 269, endPoint x: 658, endPoint y: 200, distance: 81.3
click at [658, 200] on div at bounding box center [712, 244] width 234 height 143
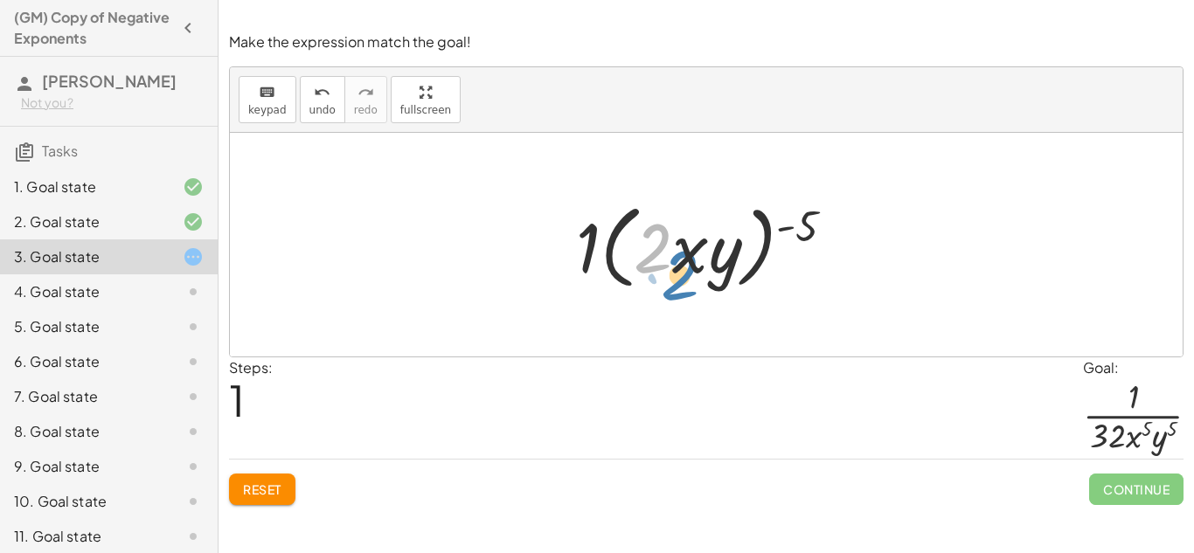
drag, startPoint x: 642, startPoint y: 229, endPoint x: 670, endPoint y: 256, distance: 39.0
click at [670, 256] on div at bounding box center [712, 245] width 290 height 101
drag, startPoint x: 582, startPoint y: 252, endPoint x: 665, endPoint y: 177, distance: 112.0
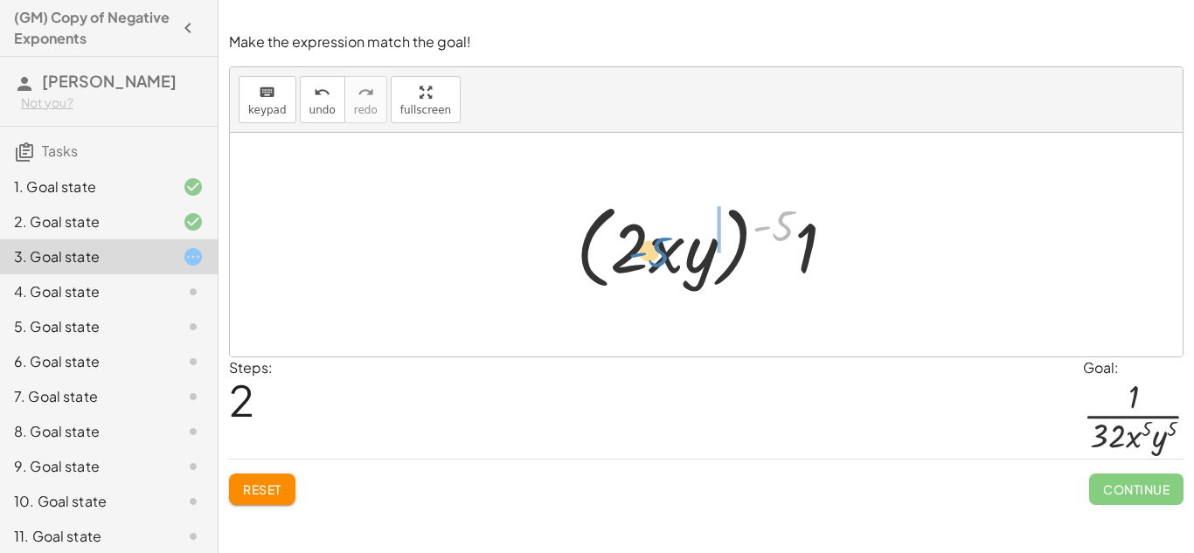
drag, startPoint x: 785, startPoint y: 219, endPoint x: 658, endPoint y: 246, distance: 129.5
click at [658, 246] on div at bounding box center [712, 245] width 290 height 101
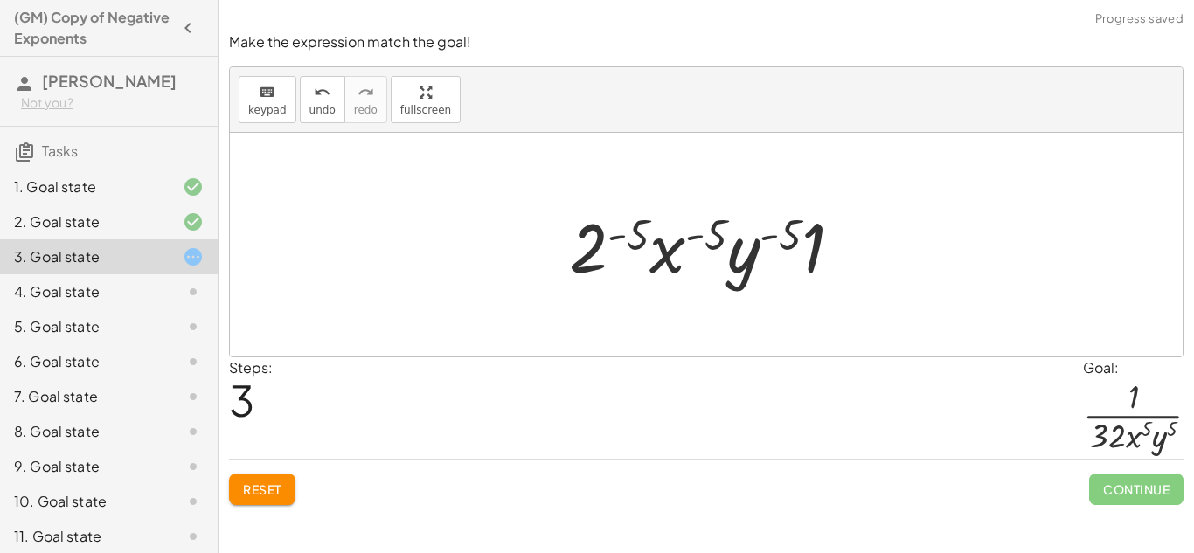
click at [658, 246] on div at bounding box center [712, 245] width 305 height 90
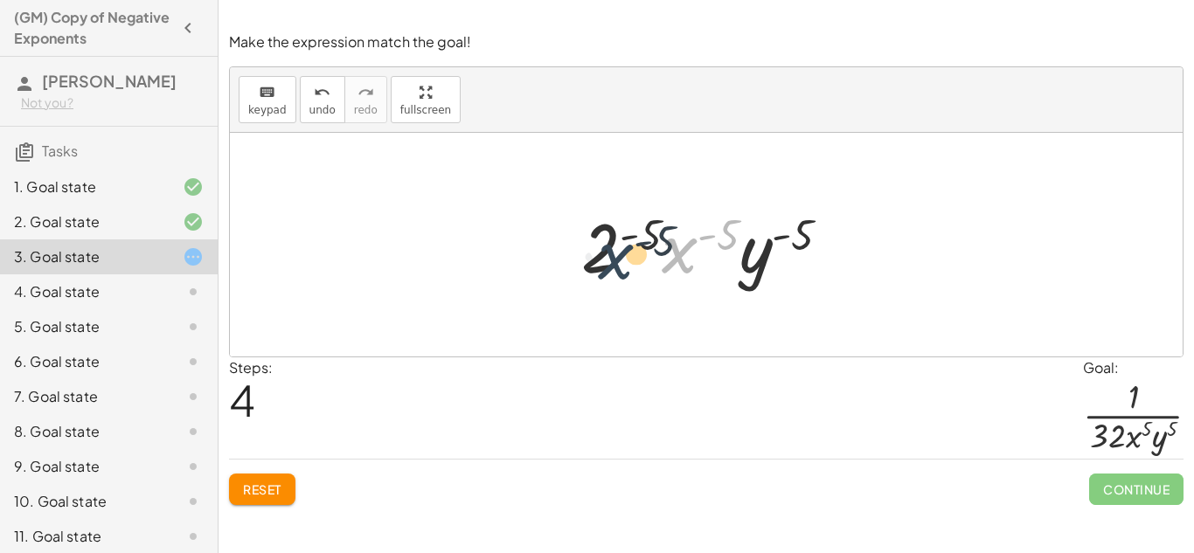
drag, startPoint x: 697, startPoint y: 254, endPoint x: 625, endPoint y: 261, distance: 72.0
click at [625, 261] on div at bounding box center [713, 245] width 281 height 90
drag, startPoint x: 638, startPoint y: 241, endPoint x: 706, endPoint y: 240, distance: 67.3
click at [706, 240] on div at bounding box center [713, 245] width 281 height 90
drag, startPoint x: 713, startPoint y: 237, endPoint x: 762, endPoint y: 226, distance: 50.1
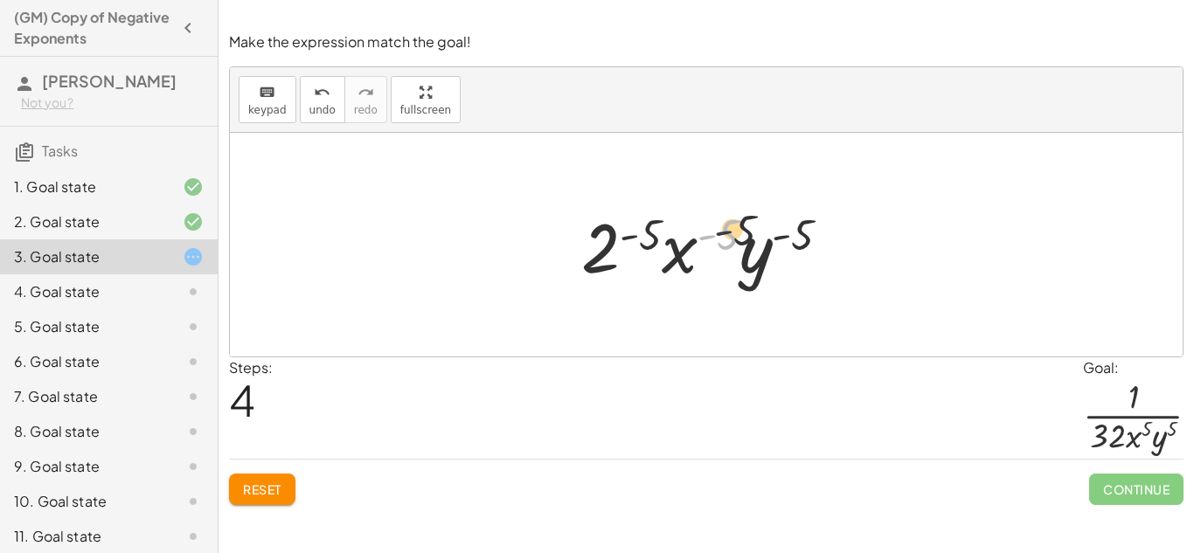
click at [762, 226] on div at bounding box center [713, 245] width 281 height 90
click at [765, 270] on div at bounding box center [713, 245] width 281 height 90
drag, startPoint x: 731, startPoint y: 233, endPoint x: 647, endPoint y: 233, distance: 83.9
click at [647, 233] on div at bounding box center [713, 245] width 281 height 90
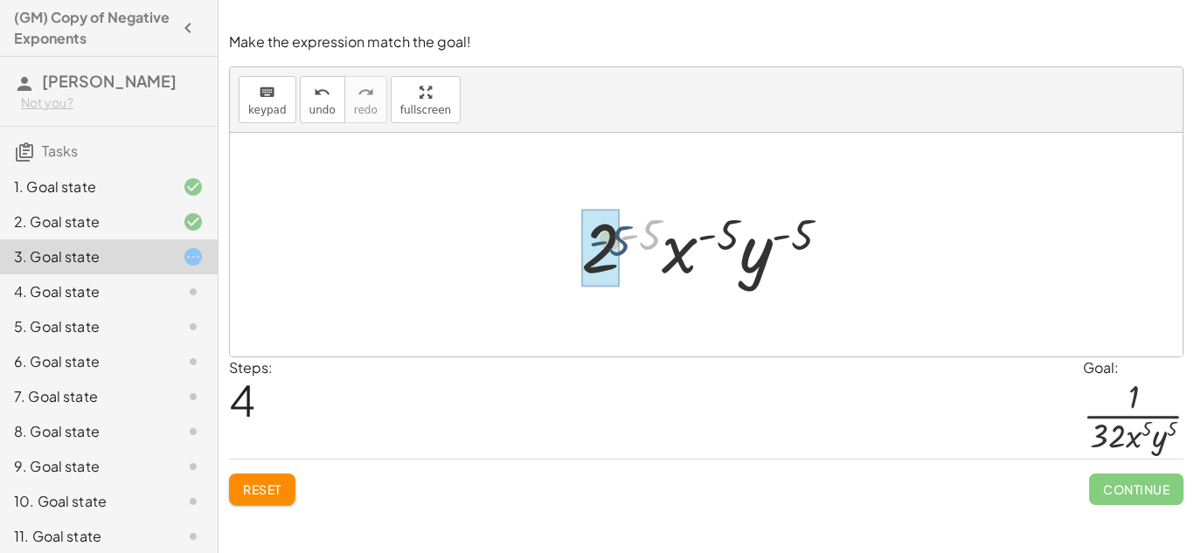
drag, startPoint x: 653, startPoint y: 233, endPoint x: 623, endPoint y: 239, distance: 31.2
click at [623, 239] on div at bounding box center [713, 245] width 281 height 90
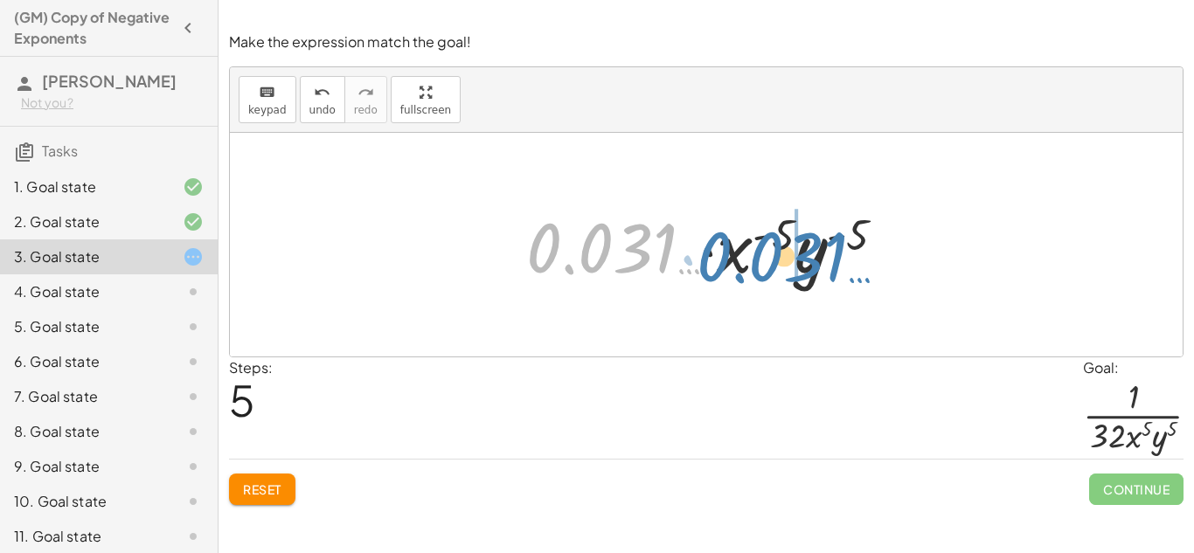
drag, startPoint x: 547, startPoint y: 254, endPoint x: 720, endPoint y: 262, distance: 173.3
click at [720, 262] on div at bounding box center [713, 245] width 391 height 90
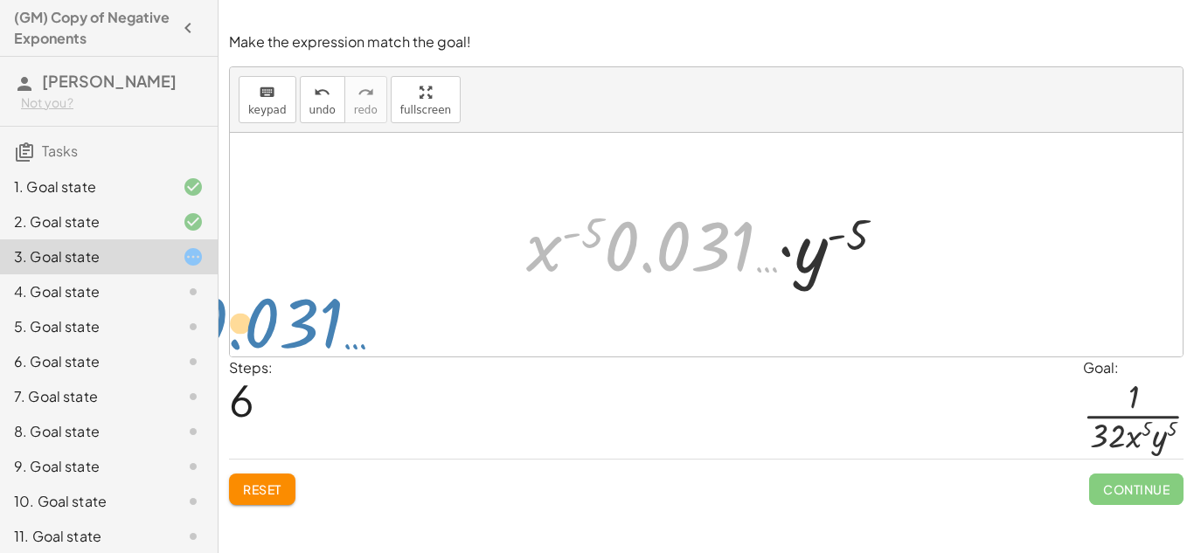
drag, startPoint x: 742, startPoint y: 254, endPoint x: 283, endPoint y: 367, distance: 472.9
click at [283, 367] on div "Make the expression match the goal! keyboard keypad undo undo redo redo fullscr…" at bounding box center [707, 269] width 976 height 494
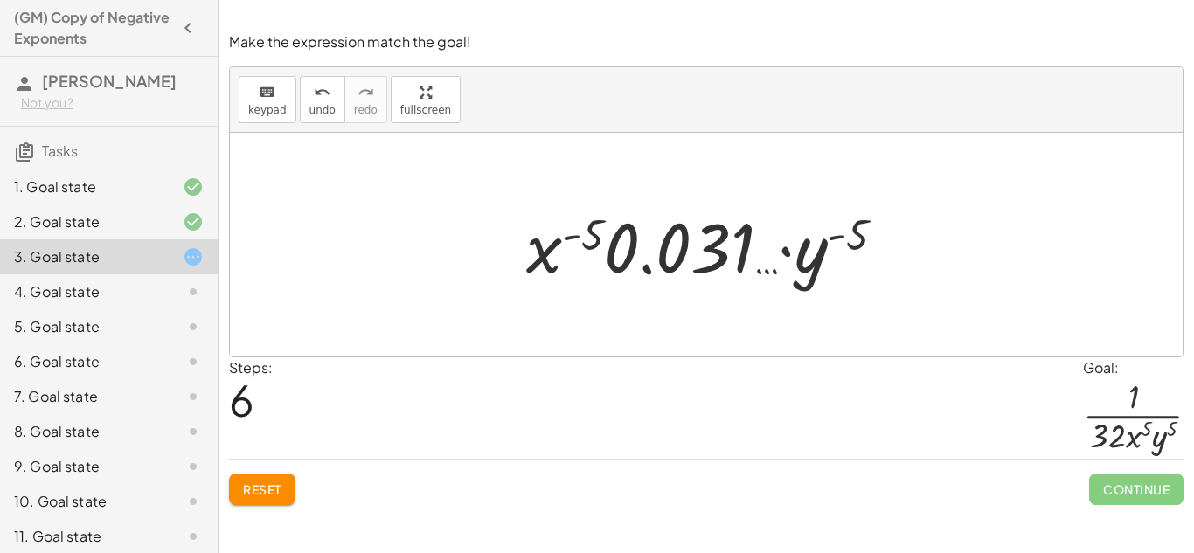
click at [257, 497] on button "Reset" at bounding box center [262, 489] width 66 height 31
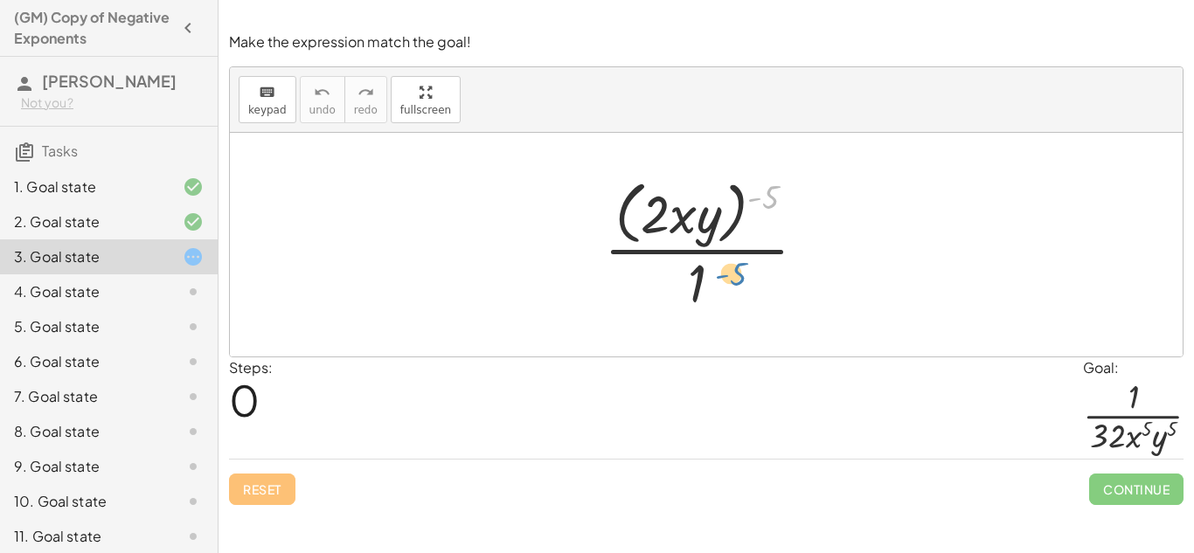
drag, startPoint x: 759, startPoint y: 197, endPoint x: 724, endPoint y: 277, distance: 87.7
click at [724, 277] on div at bounding box center [712, 244] width 234 height 143
click at [630, 213] on div at bounding box center [712, 244] width 234 height 143
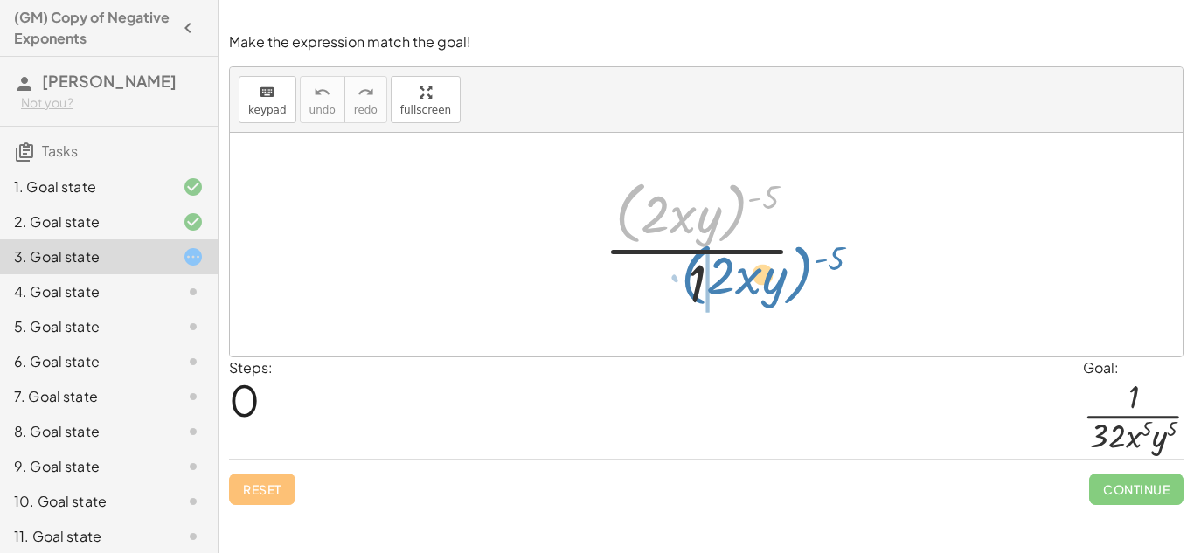
drag, startPoint x: 638, startPoint y: 211, endPoint x: 713, endPoint y: 275, distance: 98.5
click at [713, 275] on div at bounding box center [712, 244] width 234 height 143
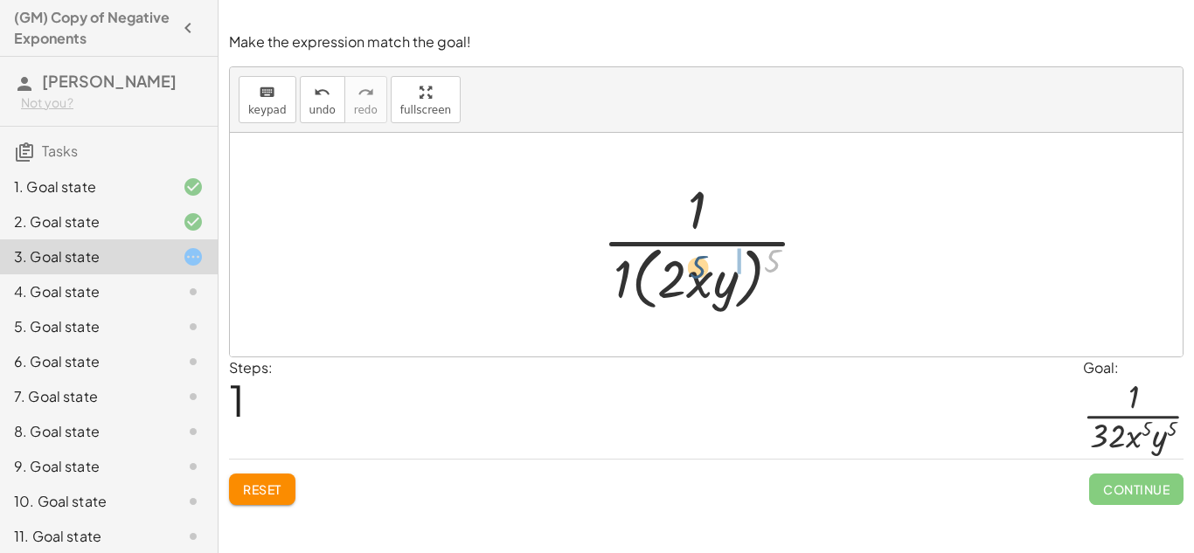
drag, startPoint x: 776, startPoint y: 264, endPoint x: 699, endPoint y: 272, distance: 77.3
click at [699, 272] on div at bounding box center [713, 244] width 238 height 143
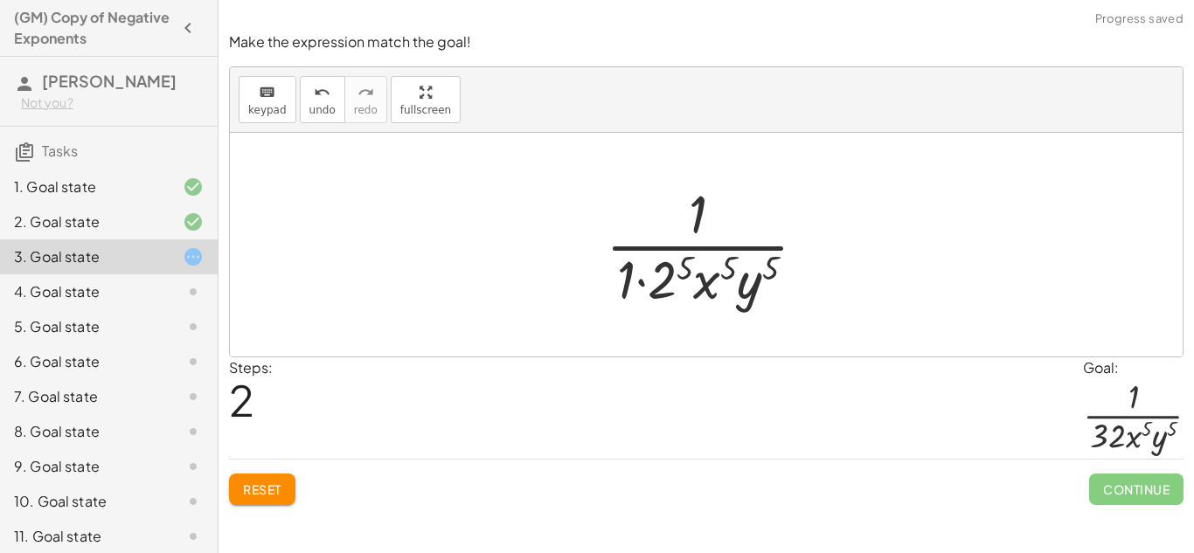
click at [671, 270] on div at bounding box center [713, 244] width 233 height 135
click at [652, 273] on div at bounding box center [713, 244] width 246 height 135
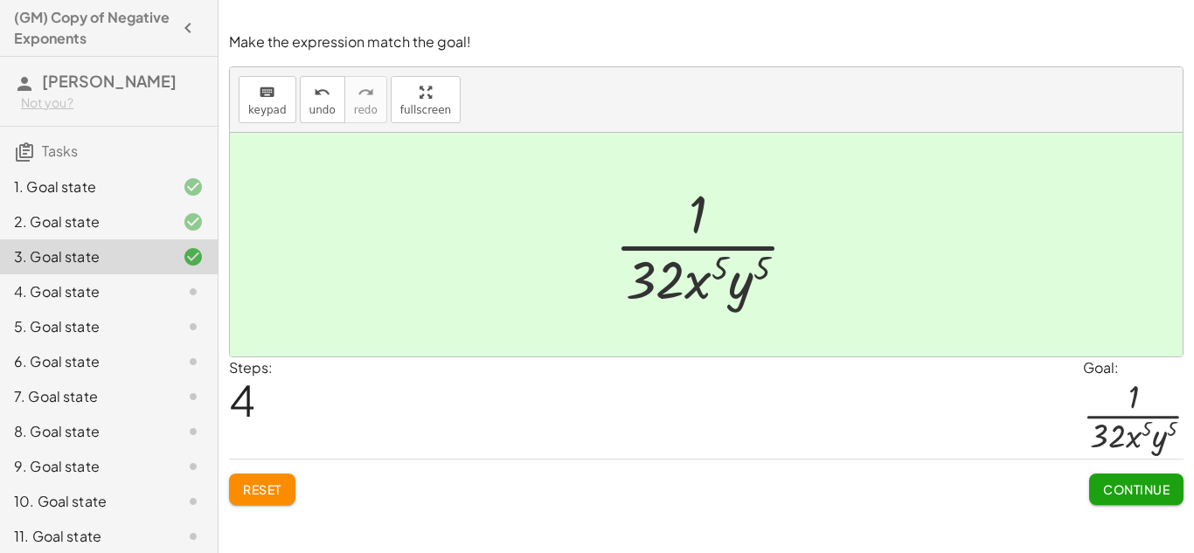
click at [1119, 496] on span "Continue" at bounding box center [1136, 490] width 66 height 16
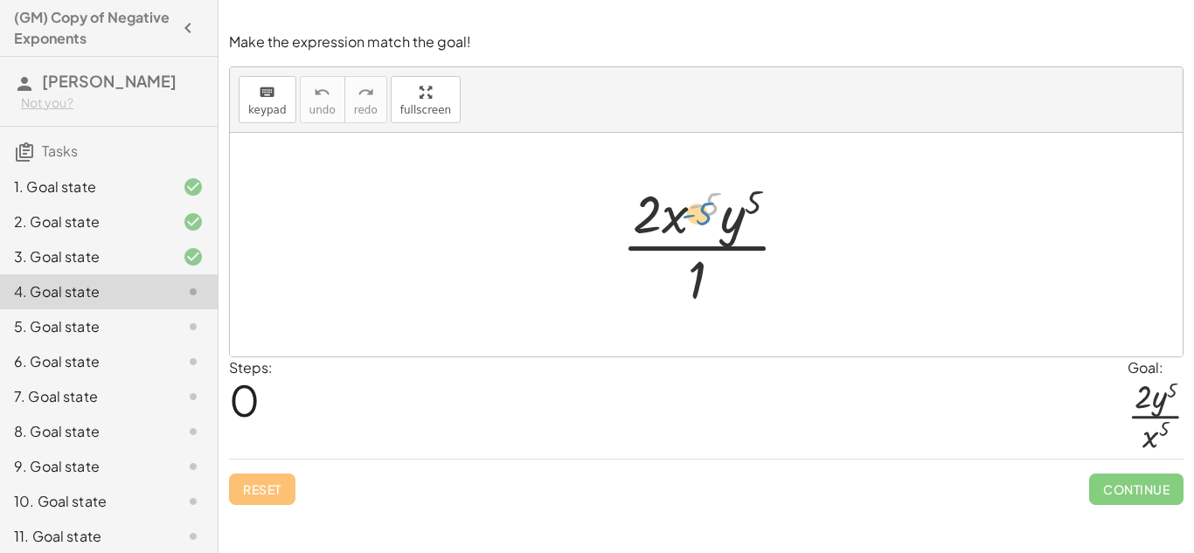
drag, startPoint x: 705, startPoint y: 204, endPoint x: 698, endPoint y: 211, distance: 9.9
click at [698, 211] on div at bounding box center [712, 244] width 199 height 135
drag, startPoint x: 694, startPoint y: 205, endPoint x: 685, endPoint y: 279, distance: 74.9
click at [685, 279] on div at bounding box center [712, 244] width 199 height 135
drag, startPoint x: 672, startPoint y: 209, endPoint x: 685, endPoint y: 270, distance: 62.6
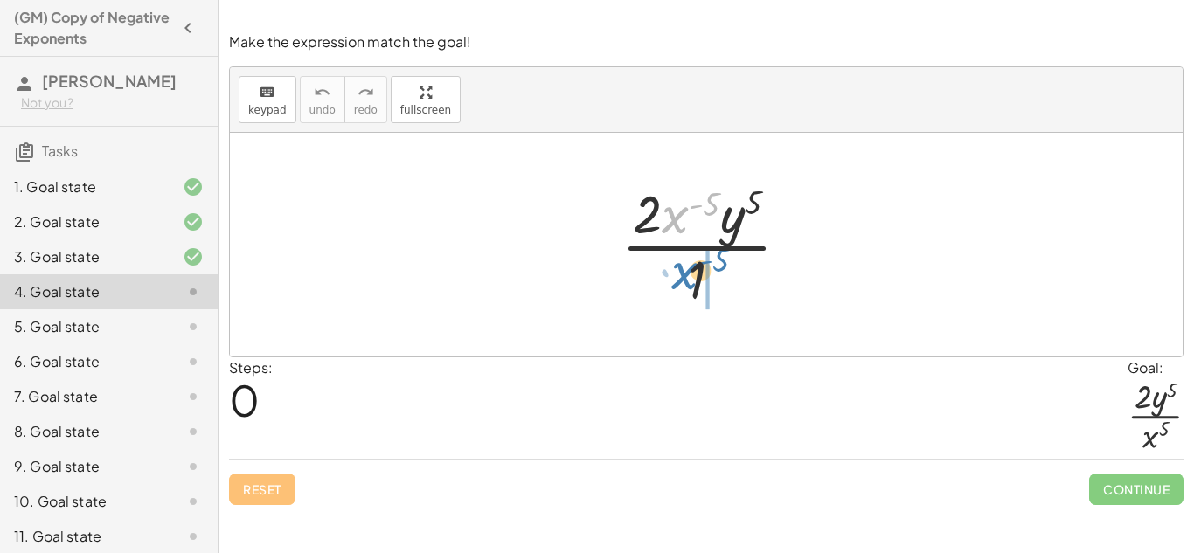
click at [685, 270] on div at bounding box center [712, 244] width 199 height 135
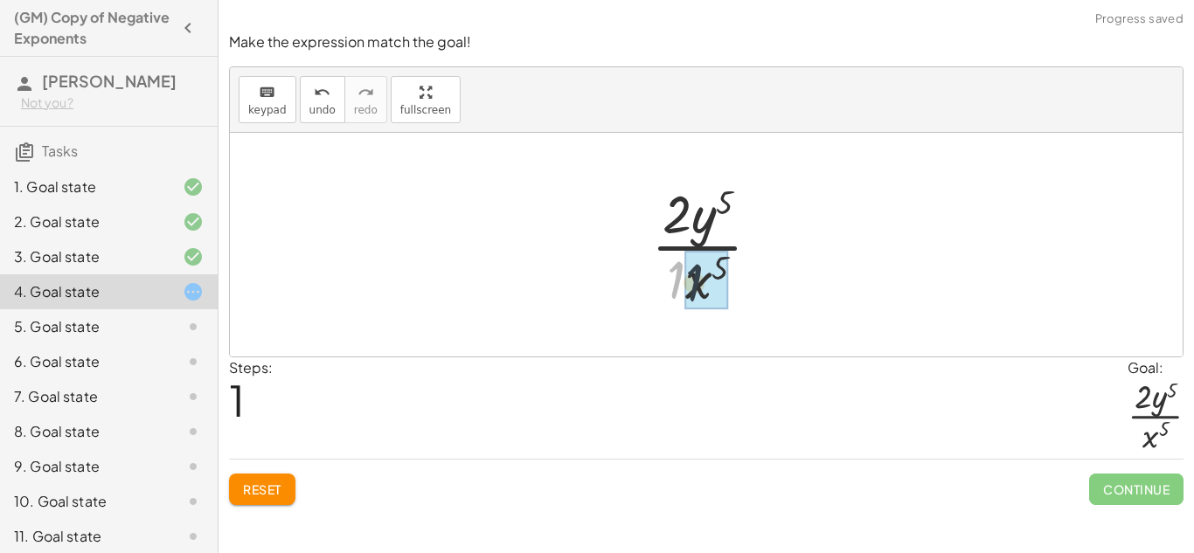
drag, startPoint x: 673, startPoint y: 271, endPoint x: 696, endPoint y: 275, distance: 23.0
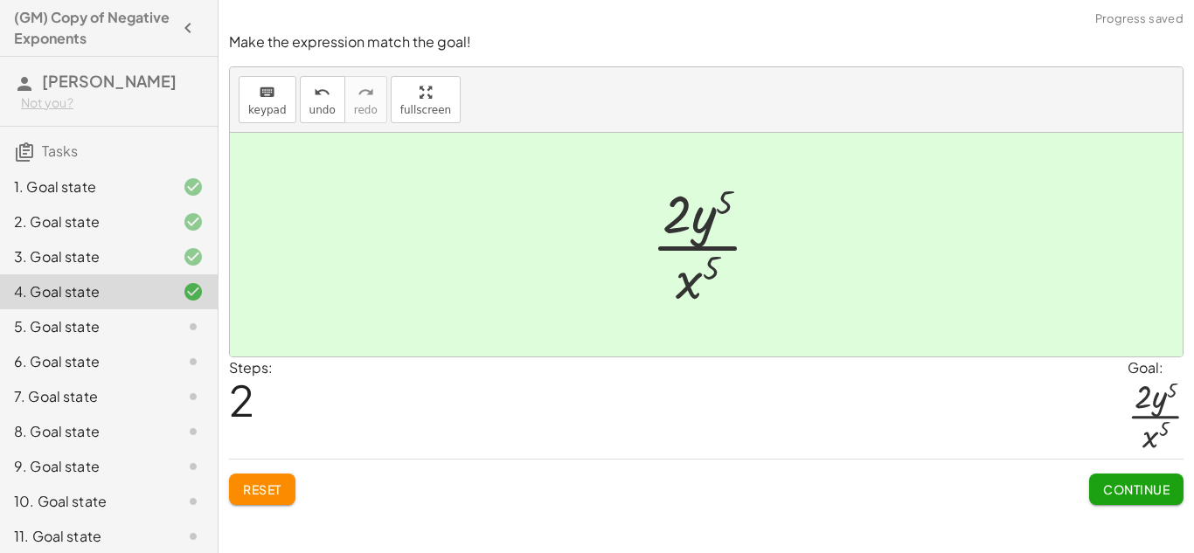
click at [1158, 492] on span "Continue" at bounding box center [1136, 490] width 66 height 16
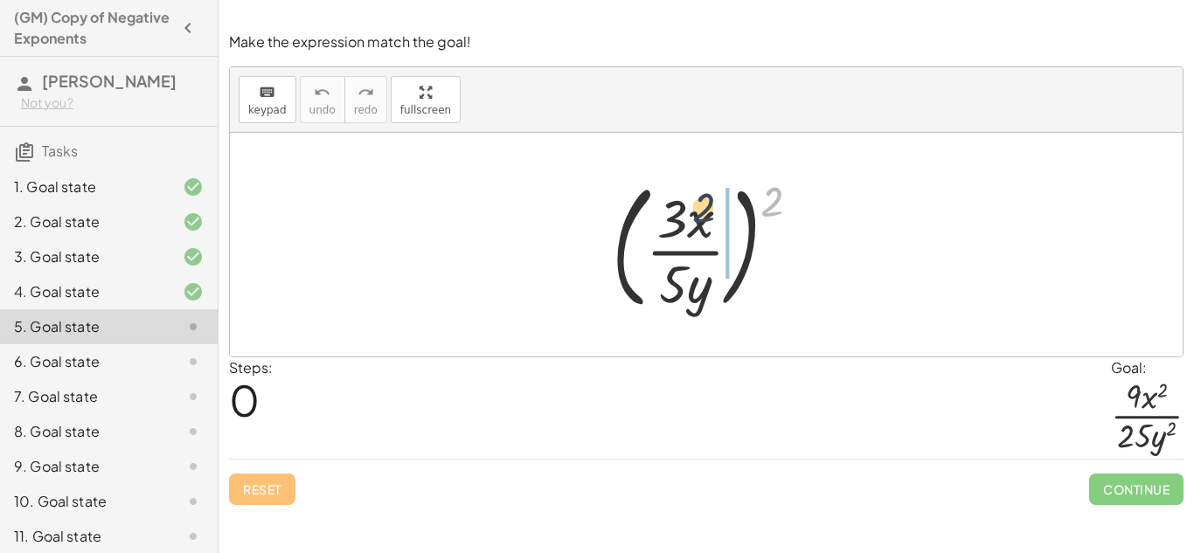
drag, startPoint x: 776, startPoint y: 207, endPoint x: 691, endPoint y: 215, distance: 86.0
click at [691, 215] on div at bounding box center [713, 244] width 220 height 145
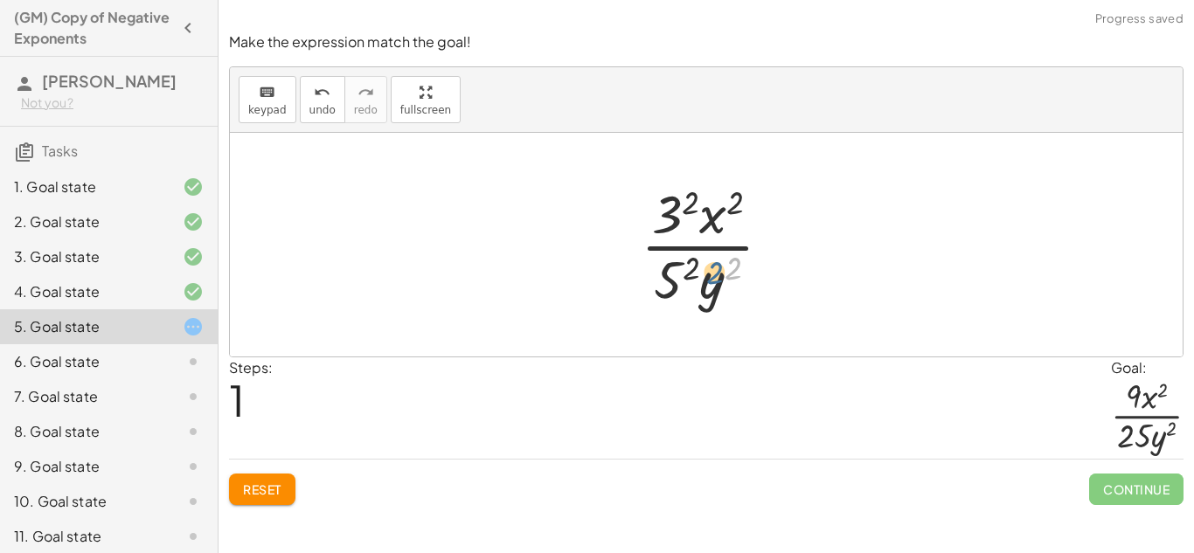
drag, startPoint x: 732, startPoint y: 273, endPoint x: 715, endPoint y: 277, distance: 17.2
click at [715, 277] on div at bounding box center [713, 244] width 163 height 135
drag, startPoint x: 688, startPoint y: 269, endPoint x: 666, endPoint y: 270, distance: 21.9
drag, startPoint x: 691, startPoint y: 202, endPoint x: 671, endPoint y: 200, distance: 19.3
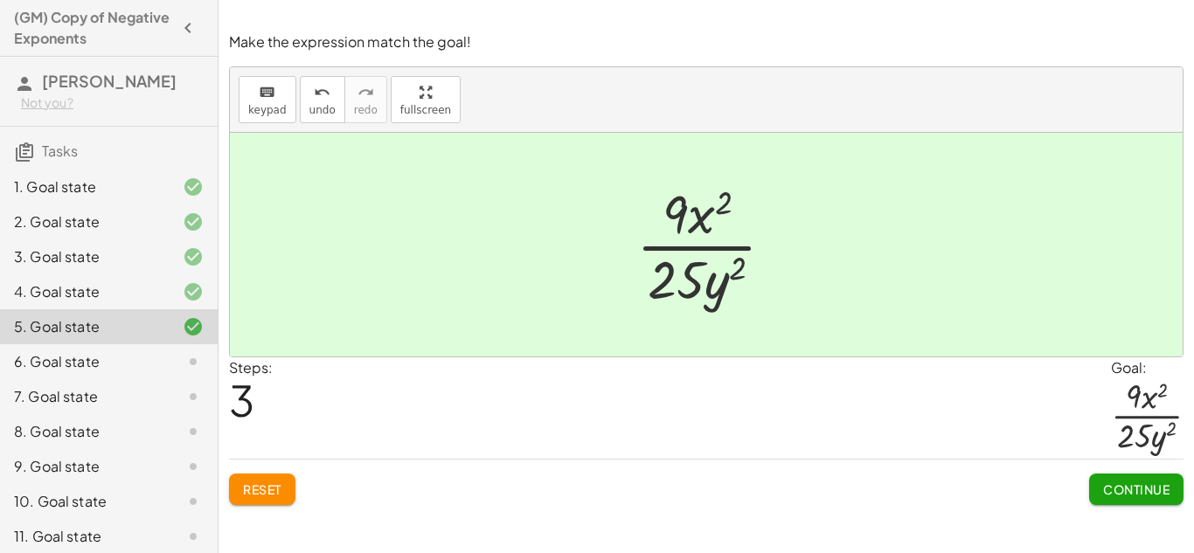
click at [1121, 489] on span "Continue" at bounding box center [1136, 490] width 66 height 16
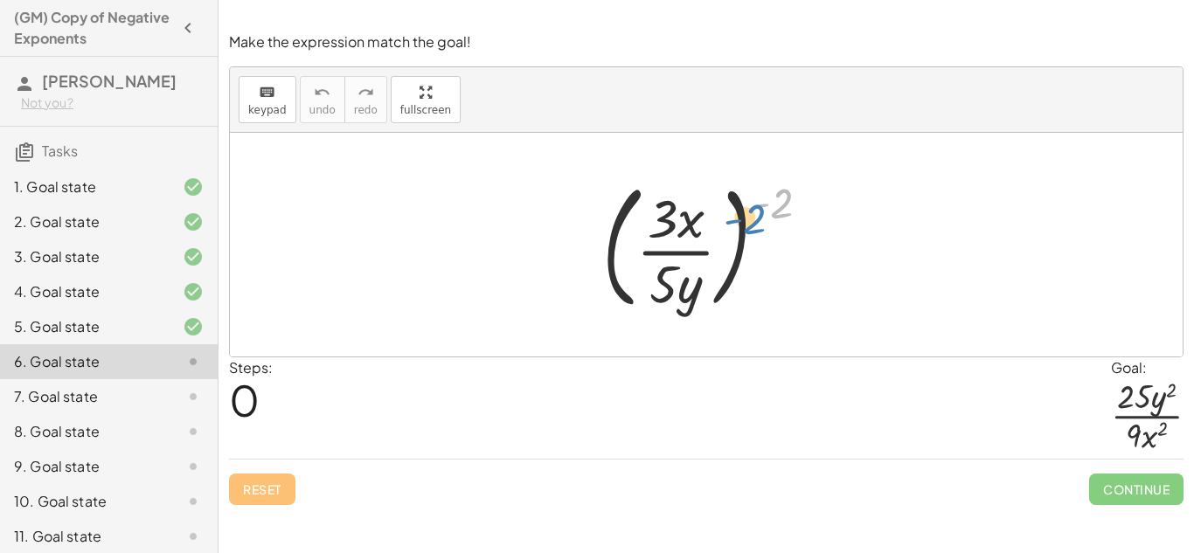
drag, startPoint x: 774, startPoint y: 204, endPoint x: 748, endPoint y: 216, distance: 28.9
click at [748, 216] on div at bounding box center [714, 244] width 240 height 145
drag, startPoint x: 785, startPoint y: 205, endPoint x: 689, endPoint y: 222, distance: 97.6
click at [689, 222] on div at bounding box center [714, 244] width 240 height 145
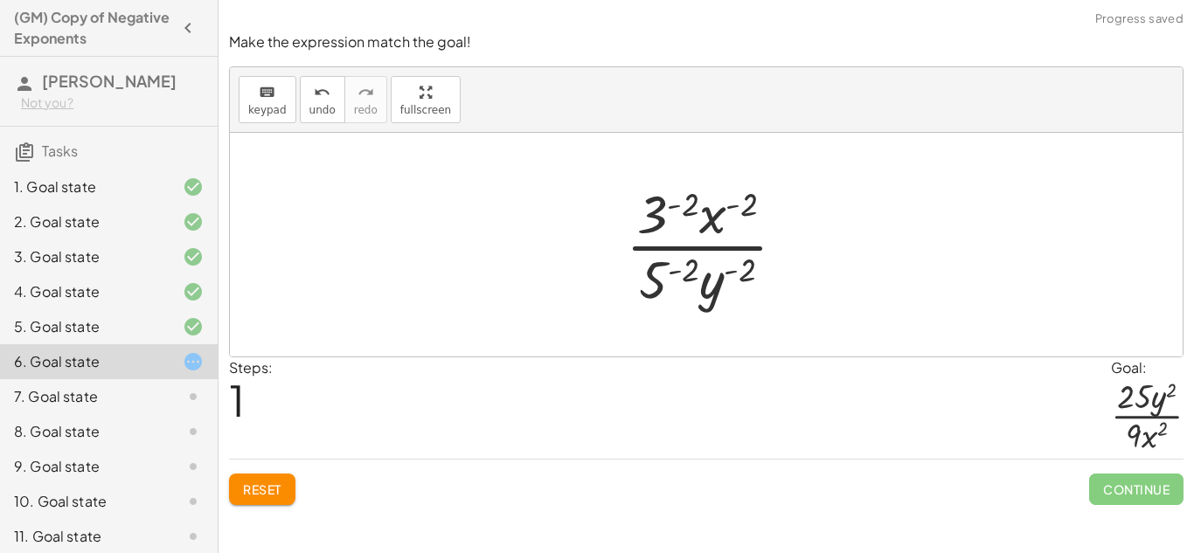
click at [738, 215] on div at bounding box center [712, 244] width 191 height 135
drag, startPoint x: 713, startPoint y: 213, endPoint x: 725, endPoint y: 307, distance: 94.2
click at [725, 307] on div at bounding box center [712, 244] width 191 height 135
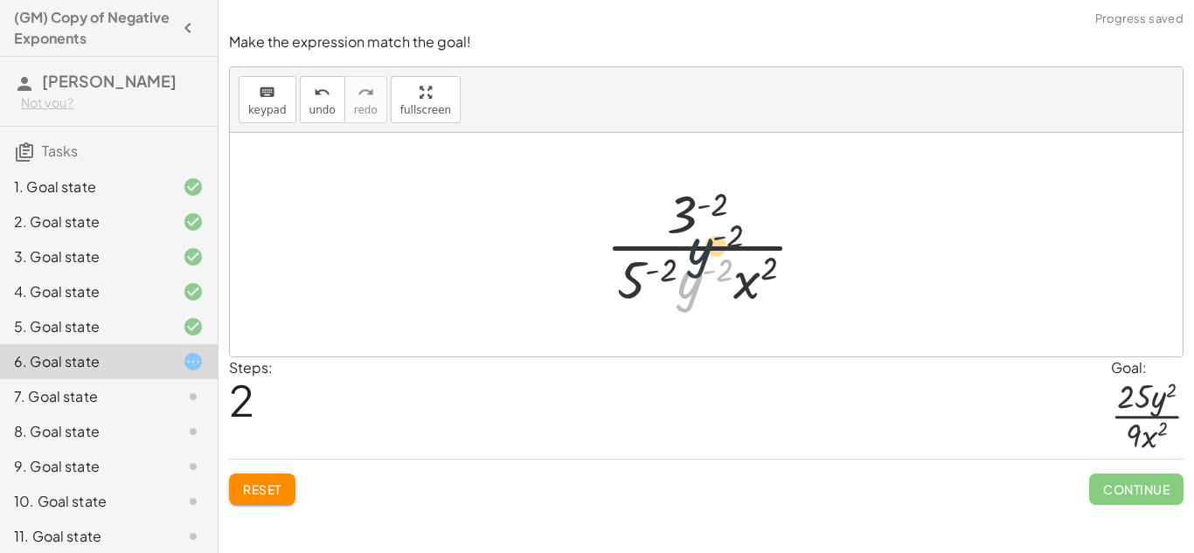
drag, startPoint x: 689, startPoint y: 284, endPoint x: 700, endPoint y: 214, distance: 70.9
click at [700, 214] on div at bounding box center [713, 244] width 232 height 135
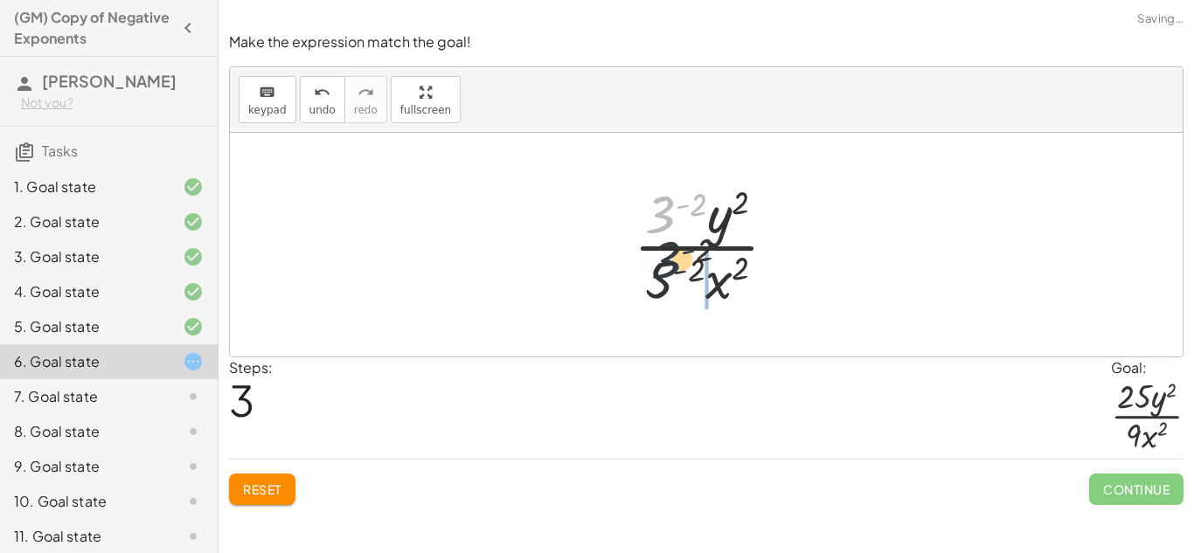
drag, startPoint x: 663, startPoint y: 209, endPoint x: 672, endPoint y: 270, distance: 62.0
click at [672, 270] on div at bounding box center [712, 244] width 175 height 135
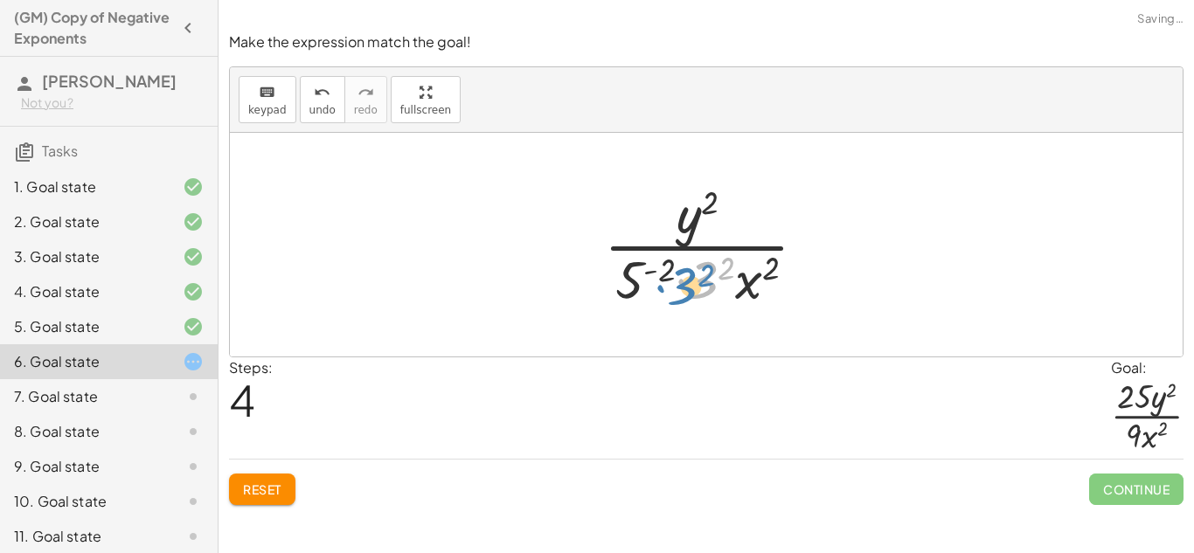
drag, startPoint x: 707, startPoint y: 283, endPoint x: 688, endPoint y: 290, distance: 20.5
click at [688, 290] on div at bounding box center [712, 244] width 234 height 135
drag, startPoint x: 669, startPoint y: 275, endPoint x: 646, endPoint y: 278, distance: 22.9
click at [646, 278] on div at bounding box center [712, 244] width 234 height 135
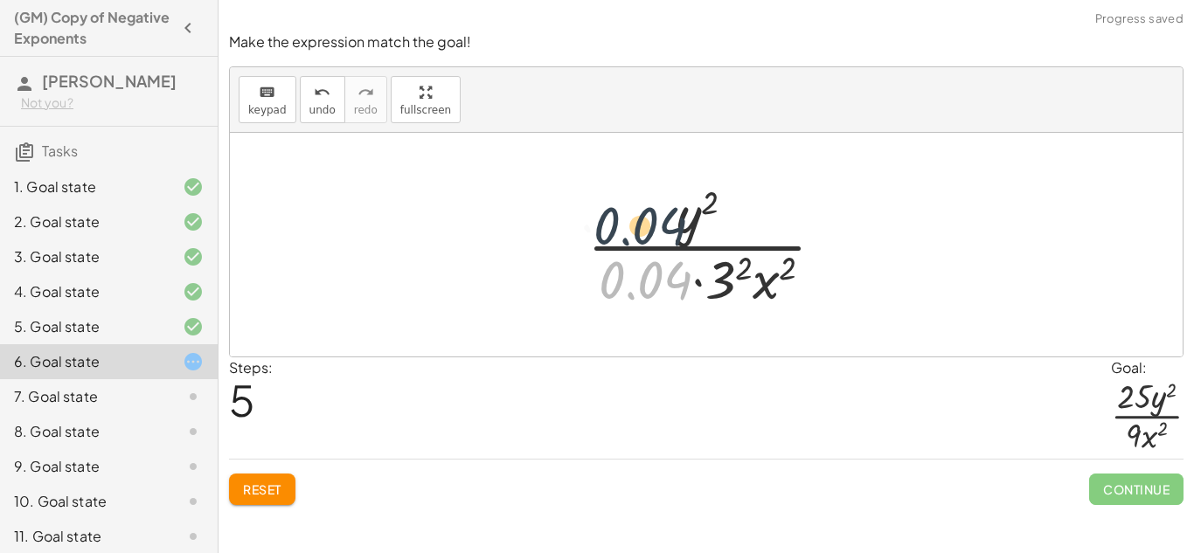
drag, startPoint x: 640, startPoint y: 281, endPoint x: 627, endPoint y: 198, distance: 83.2
click at [627, 198] on div at bounding box center [713, 244] width 268 height 135
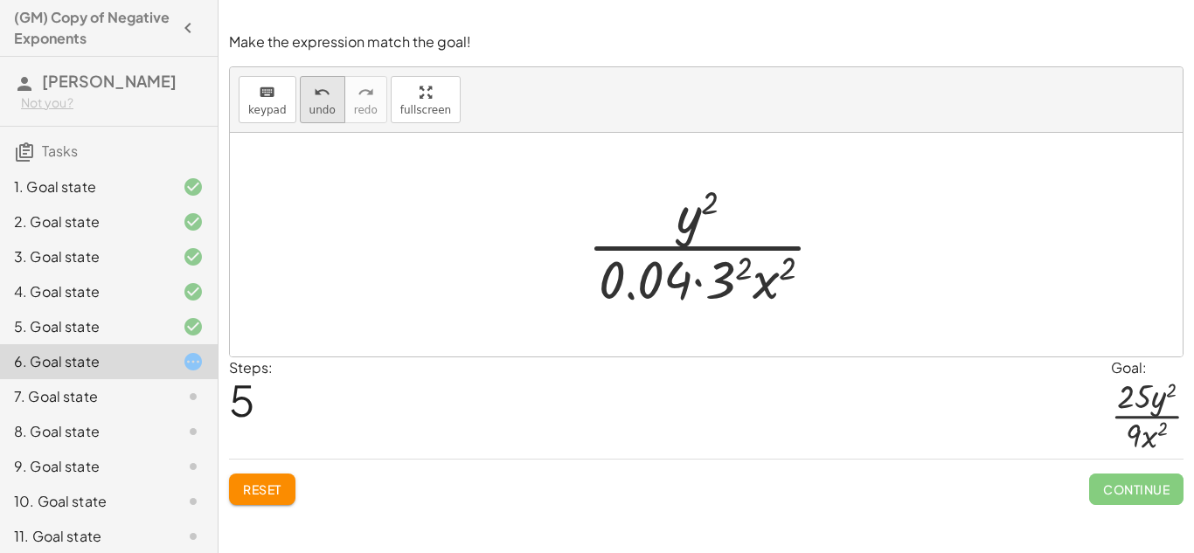
click at [323, 106] on span "undo" at bounding box center [323, 110] width 26 height 12
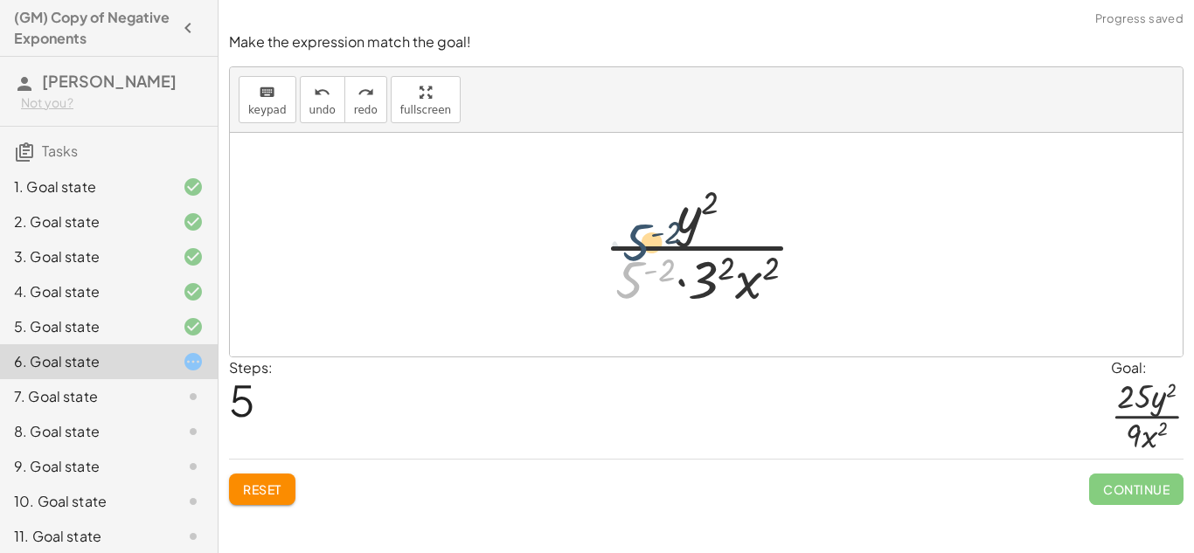
drag, startPoint x: 624, startPoint y: 270, endPoint x: 631, endPoint y: 226, distance: 44.3
click at [631, 226] on div at bounding box center [712, 244] width 234 height 135
drag, startPoint x: 637, startPoint y: 275, endPoint x: 641, endPoint y: 220, distance: 54.3
click at [641, 220] on div at bounding box center [712, 244] width 234 height 135
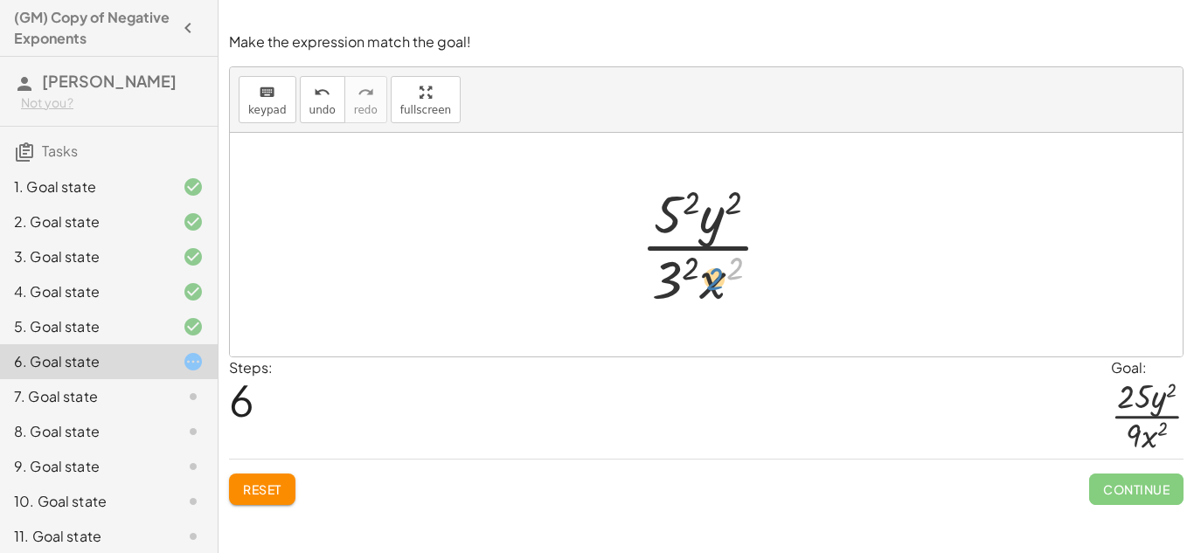
drag, startPoint x: 740, startPoint y: 265, endPoint x: 721, endPoint y: 272, distance: 19.6
click at [721, 272] on div at bounding box center [713, 244] width 163 height 135
drag, startPoint x: 689, startPoint y: 204, endPoint x: 671, endPoint y: 204, distance: 18.4
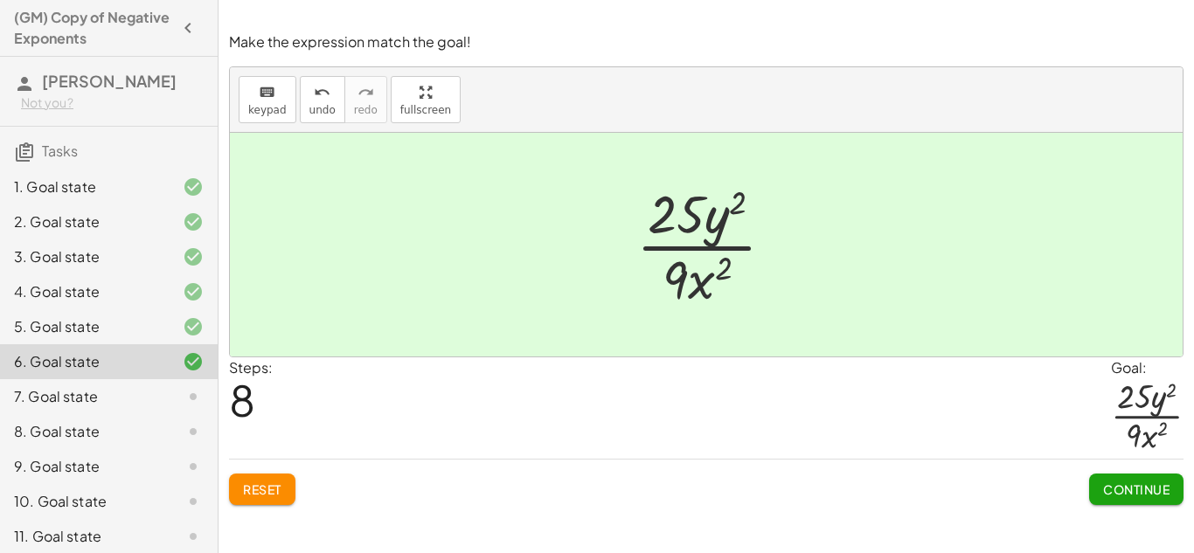
click at [1157, 497] on span "Continue" at bounding box center [1136, 490] width 66 height 16
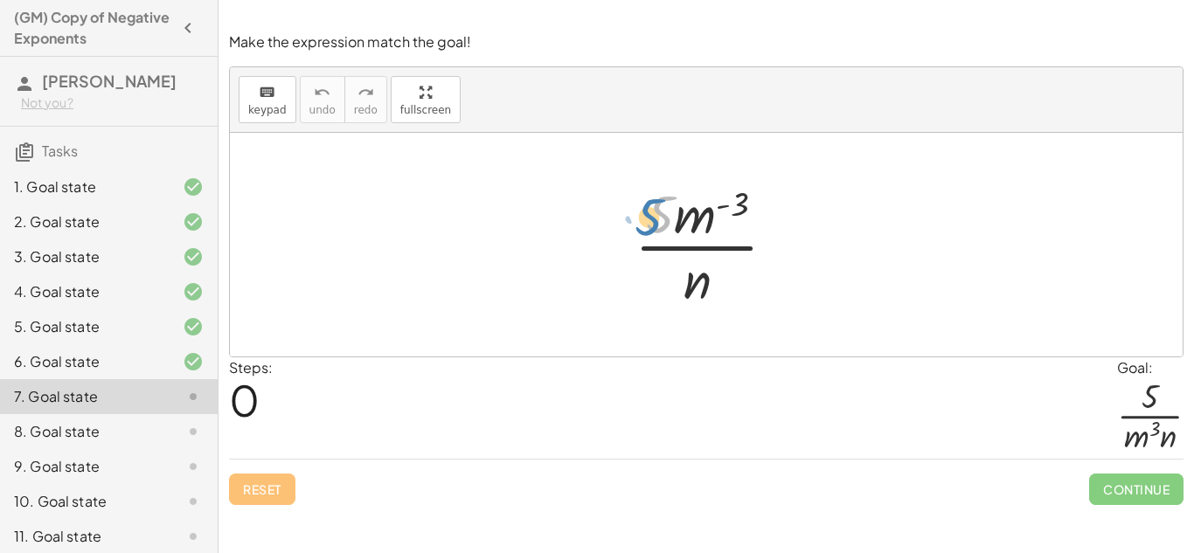
drag, startPoint x: 674, startPoint y: 207, endPoint x: 663, endPoint y: 208, distance: 11.4
click at [663, 208] on div at bounding box center [712, 244] width 173 height 135
drag, startPoint x: 684, startPoint y: 220, endPoint x: 637, endPoint y: 273, distance: 70.6
click at [637, 273] on div at bounding box center [712, 244] width 173 height 135
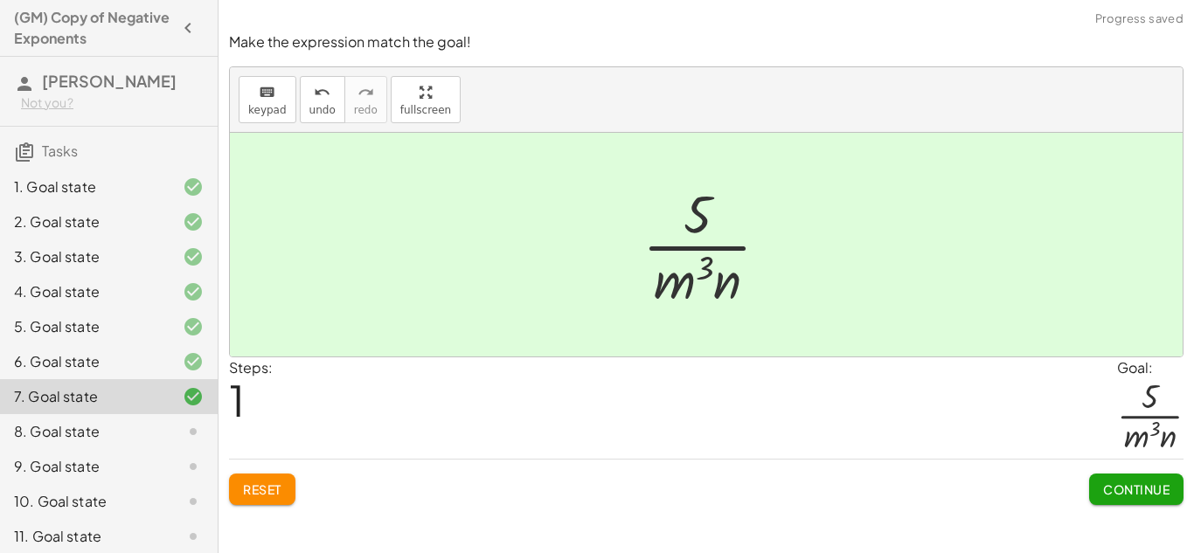
click at [1150, 497] on button "Continue" at bounding box center [1136, 489] width 94 height 31
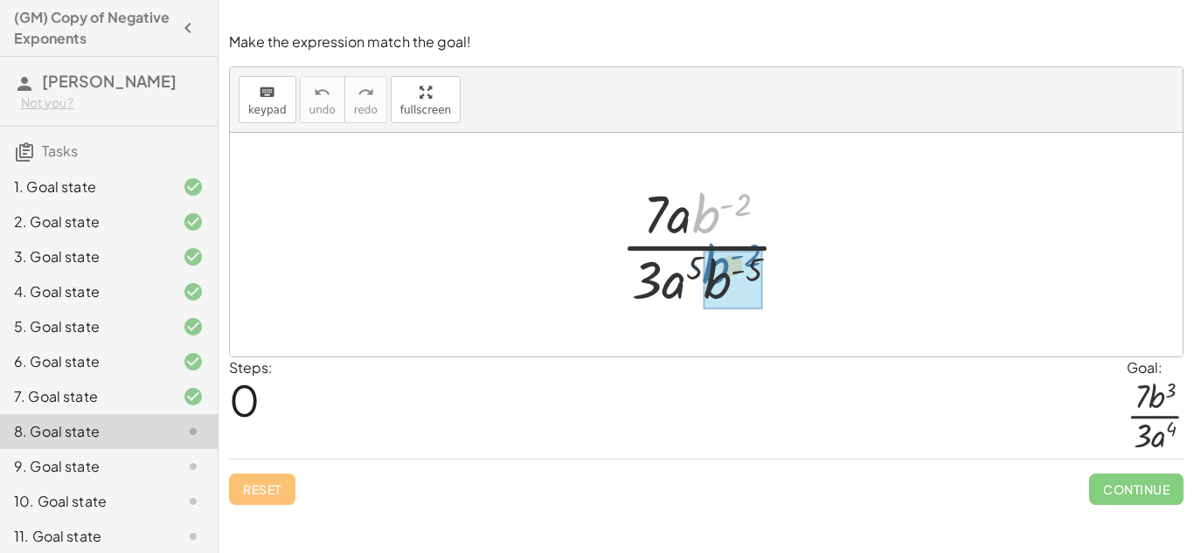
drag, startPoint x: 723, startPoint y: 219, endPoint x: 734, endPoint y: 278, distance: 60.5
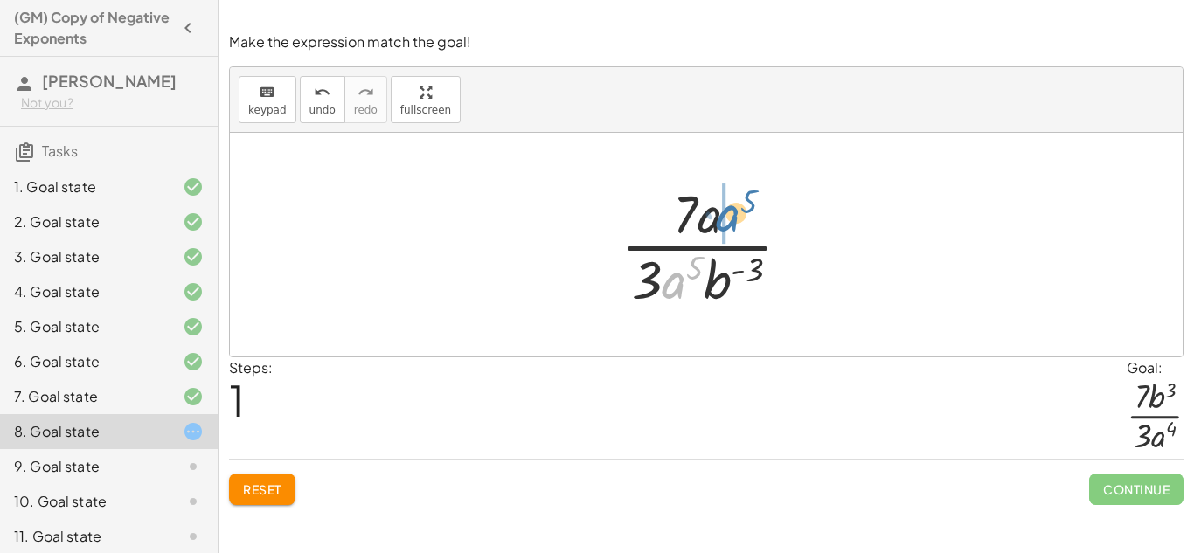
drag, startPoint x: 675, startPoint y: 284, endPoint x: 714, endPoint y: 223, distance: 72.8
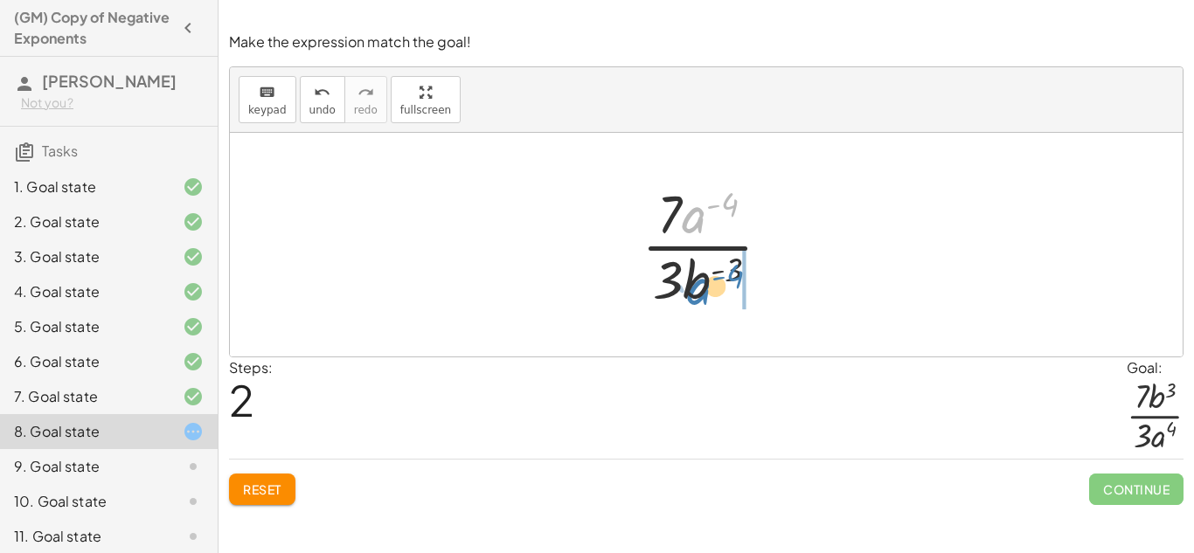
drag, startPoint x: 691, startPoint y: 219, endPoint x: 679, endPoint y: 303, distance: 83.8
click at [679, 303] on div at bounding box center [713, 244] width 161 height 135
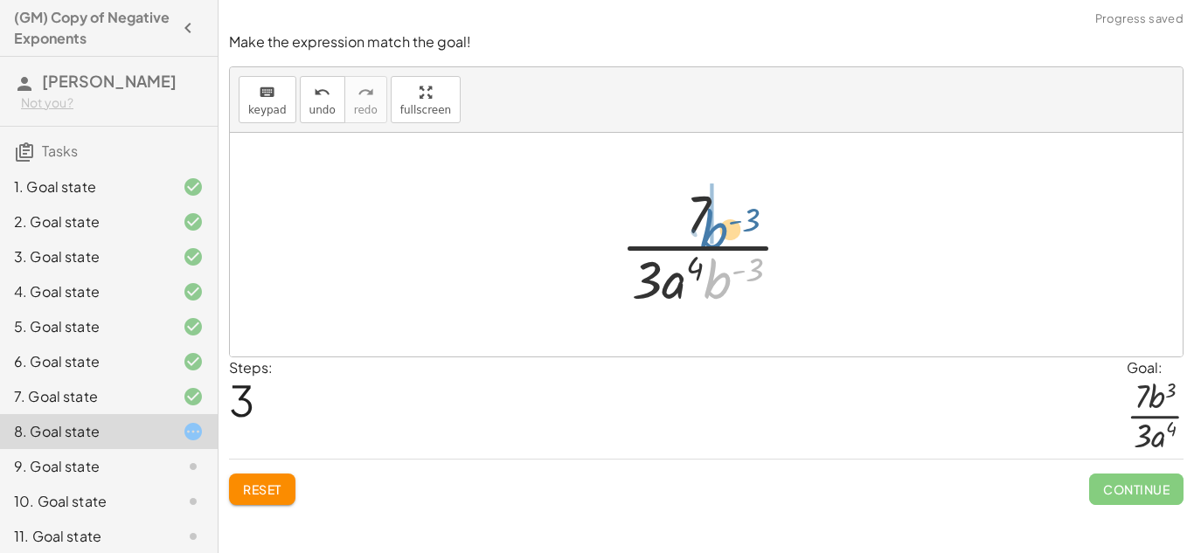
drag, startPoint x: 713, startPoint y: 290, endPoint x: 708, endPoint y: 239, distance: 51.8
click at [708, 239] on div at bounding box center [713, 244] width 203 height 135
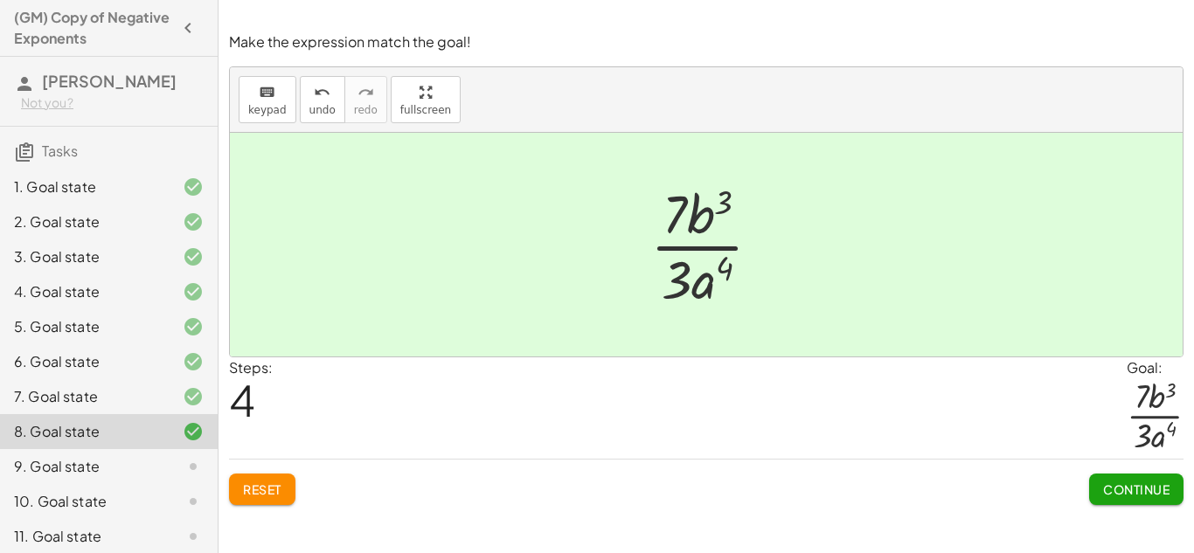
click at [1151, 500] on button "Continue" at bounding box center [1136, 489] width 94 height 31
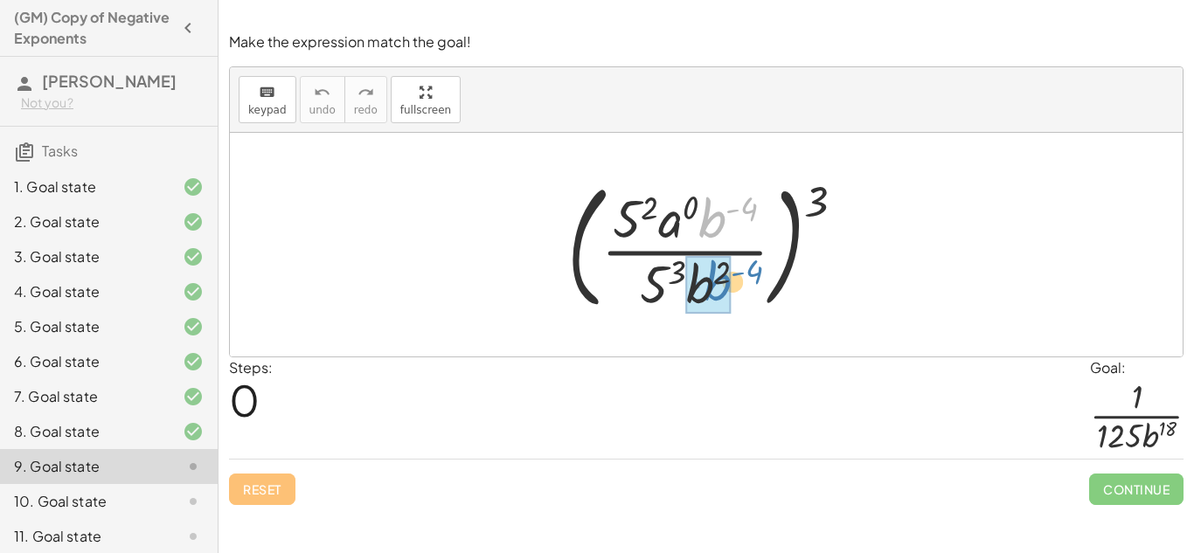
drag, startPoint x: 721, startPoint y: 218, endPoint x: 727, endPoint y: 282, distance: 64.0
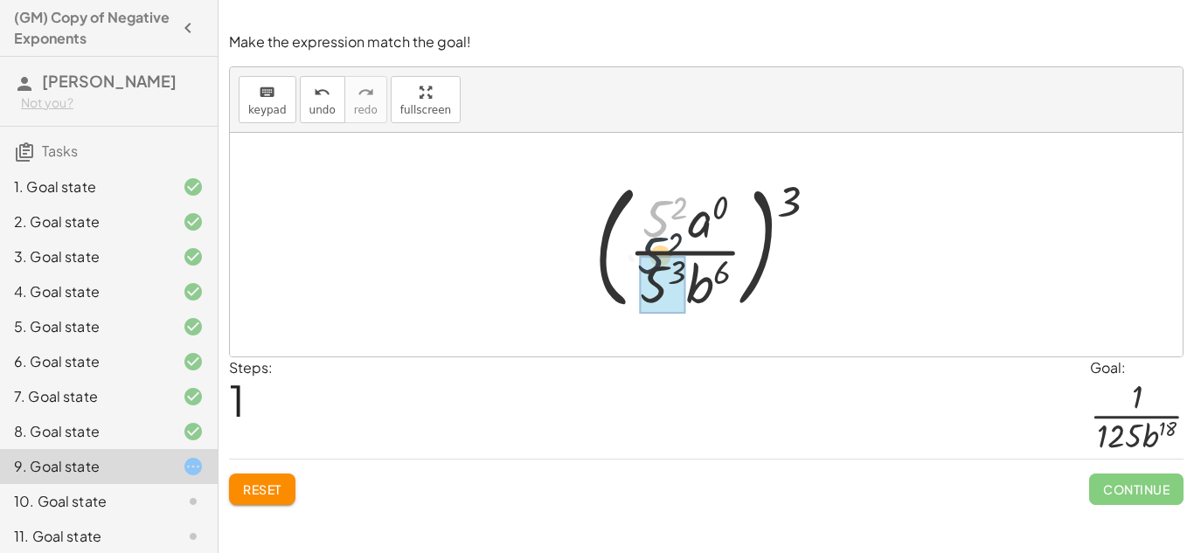
drag, startPoint x: 657, startPoint y: 214, endPoint x: 654, endPoint y: 263, distance: 49.0
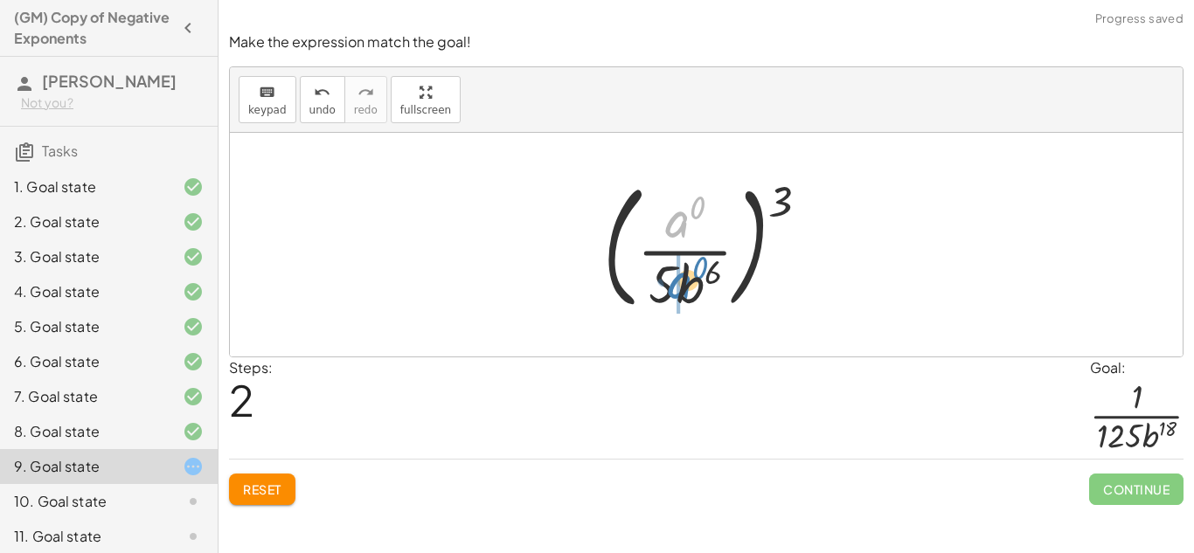
drag, startPoint x: 668, startPoint y: 219, endPoint x: 669, endPoint y: 268, distance: 48.1
click at [669, 268] on div at bounding box center [713, 244] width 237 height 145
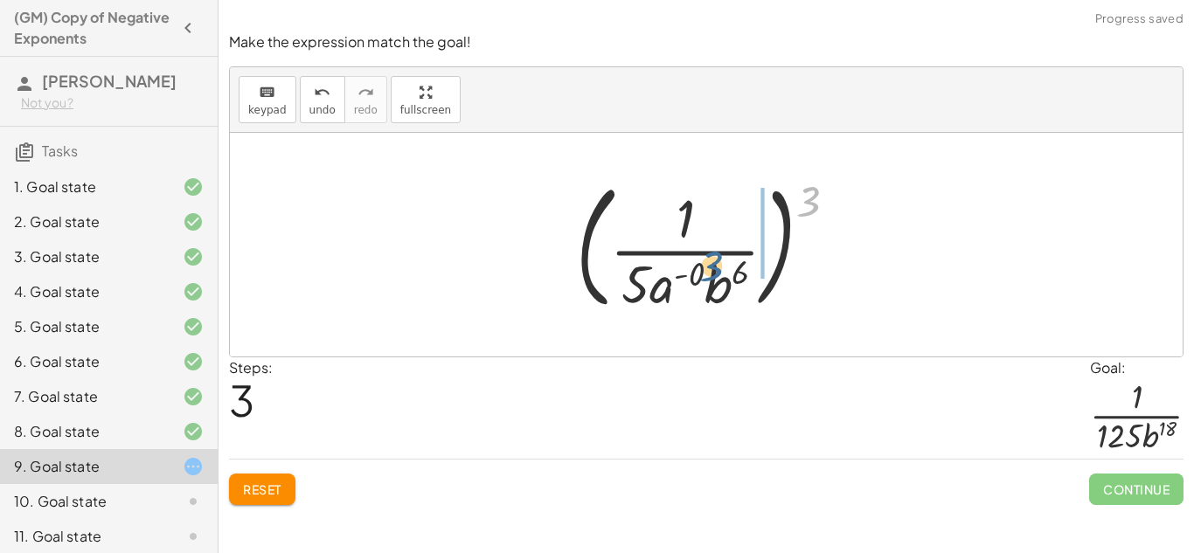
drag, startPoint x: 810, startPoint y: 207, endPoint x: 710, endPoint y: 276, distance: 121.3
click at [710, 276] on div at bounding box center [713, 244] width 292 height 145
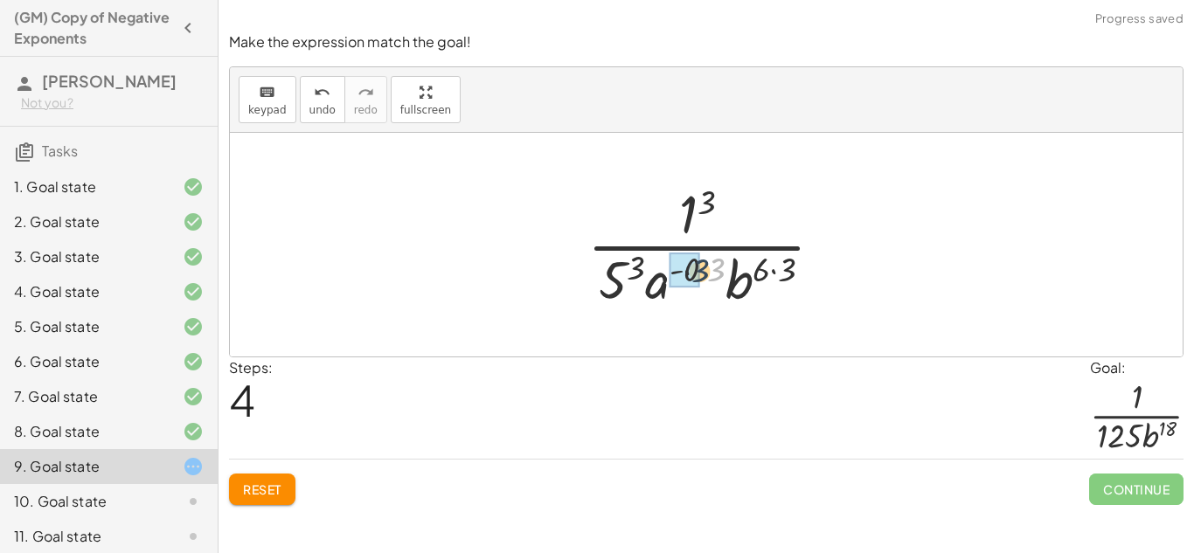
drag, startPoint x: 710, startPoint y: 276, endPoint x: 685, endPoint y: 277, distance: 24.5
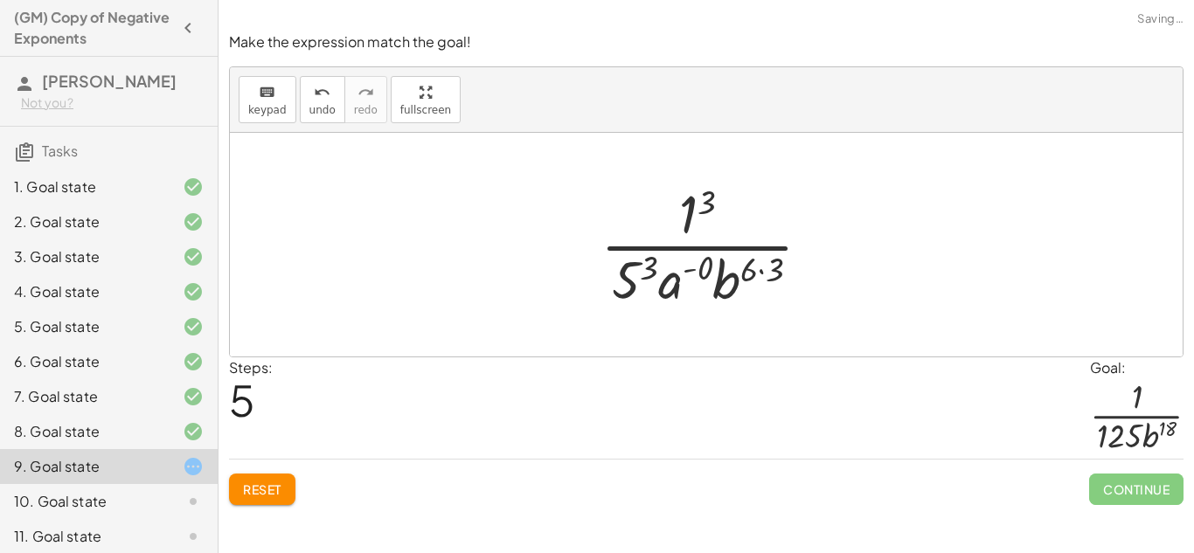
drag, startPoint x: 706, startPoint y: 204, endPoint x: 709, endPoint y: 229, distance: 25.5
click at [709, 229] on div at bounding box center [713, 244] width 242 height 135
drag, startPoint x: 703, startPoint y: 191, endPoint x: 670, endPoint y: 208, distance: 37.5
click at [670, 208] on div at bounding box center [713, 244] width 242 height 135
drag, startPoint x: 709, startPoint y: 204, endPoint x: 703, endPoint y: 266, distance: 62.4
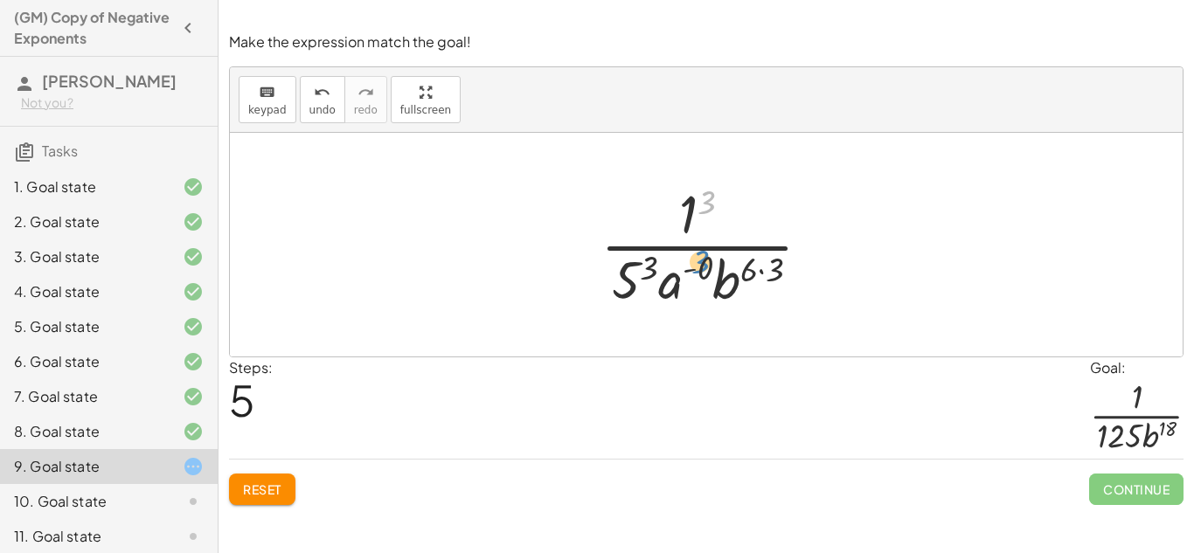
click at [703, 266] on div at bounding box center [713, 244] width 242 height 135
drag, startPoint x: 704, startPoint y: 202, endPoint x: 697, endPoint y: 282, distance: 79.9
click at [697, 282] on div at bounding box center [713, 244] width 242 height 135
click at [310, 101] on div "undo" at bounding box center [323, 91] width 26 height 21
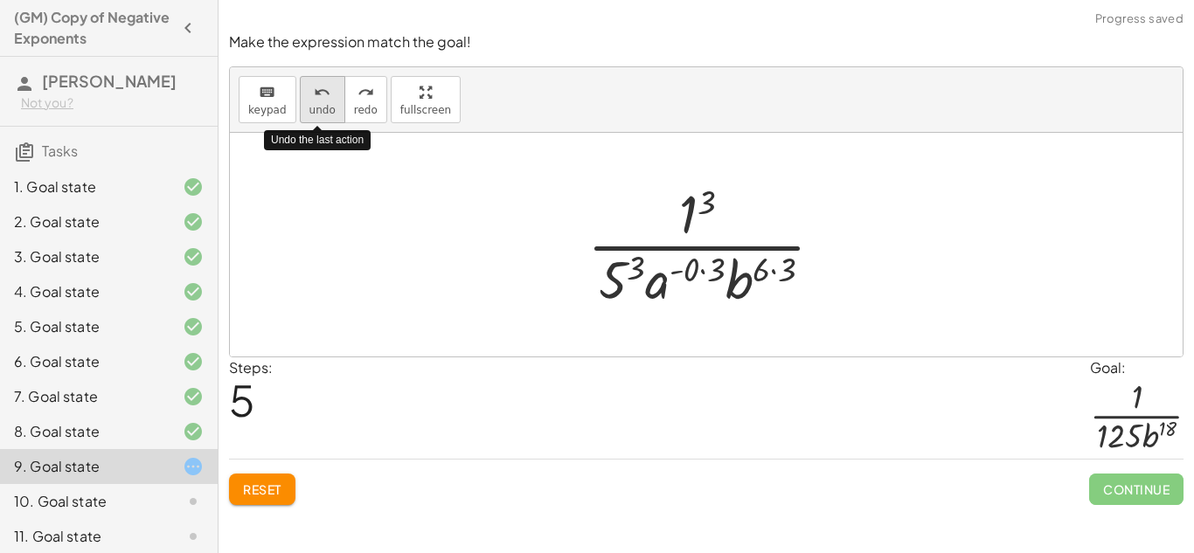
click at [310, 101] on div "undo" at bounding box center [323, 91] width 26 height 21
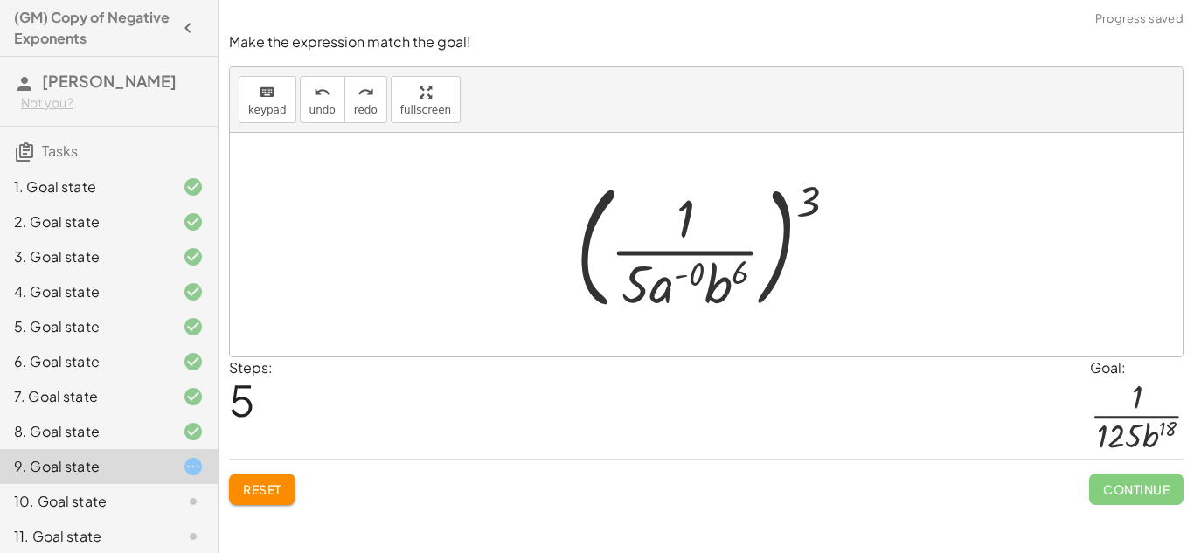
click at [275, 490] on span "Reset" at bounding box center [262, 490] width 38 height 16
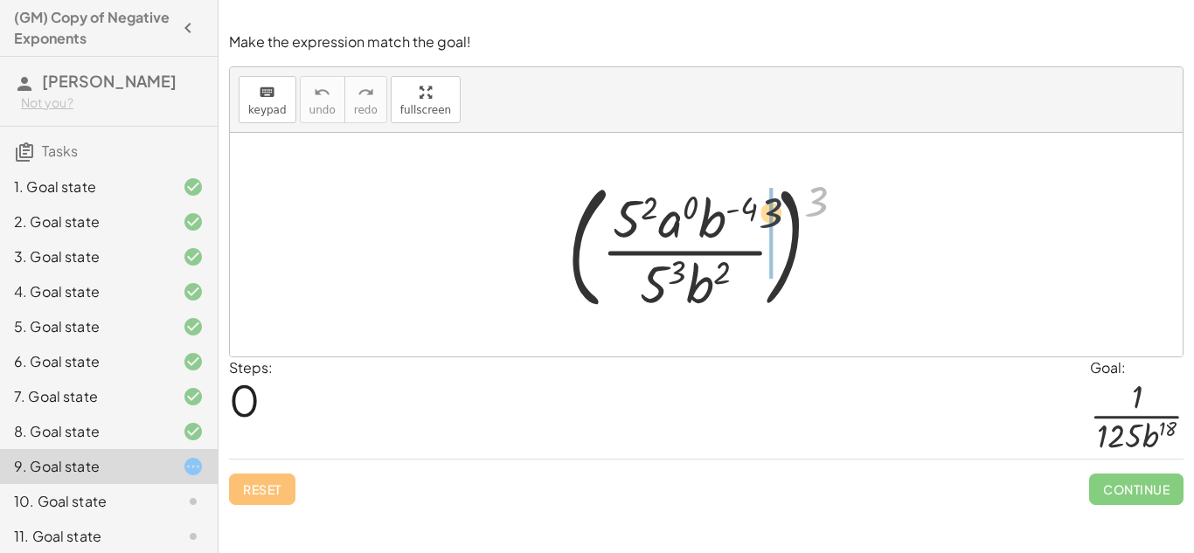
drag, startPoint x: 823, startPoint y: 200, endPoint x: 726, endPoint y: 216, distance: 98.3
click at [726, 216] on div at bounding box center [714, 244] width 310 height 145
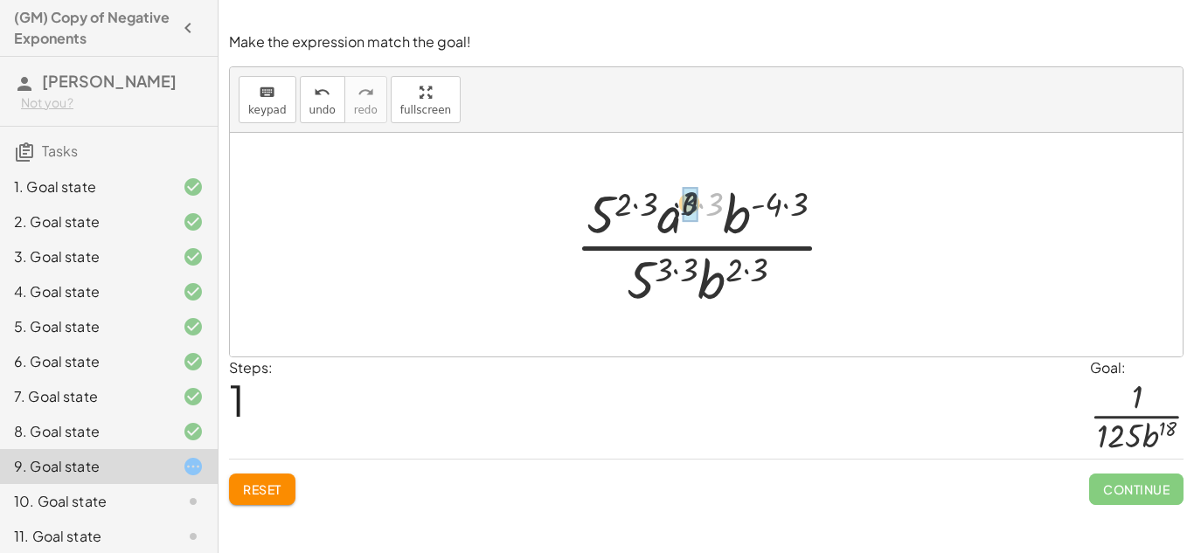
drag, startPoint x: 713, startPoint y: 205, endPoint x: 684, endPoint y: 205, distance: 29.7
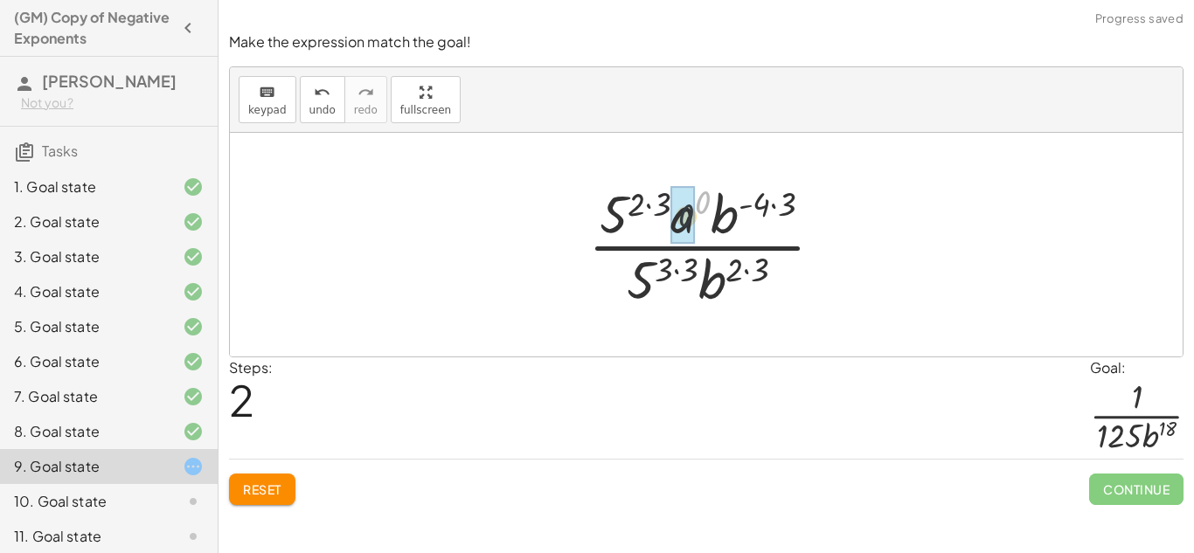
drag, startPoint x: 699, startPoint y: 208, endPoint x: 674, endPoint y: 229, distance: 32.2
drag, startPoint x: 786, startPoint y: 205, endPoint x: 762, endPoint y: 204, distance: 23.6
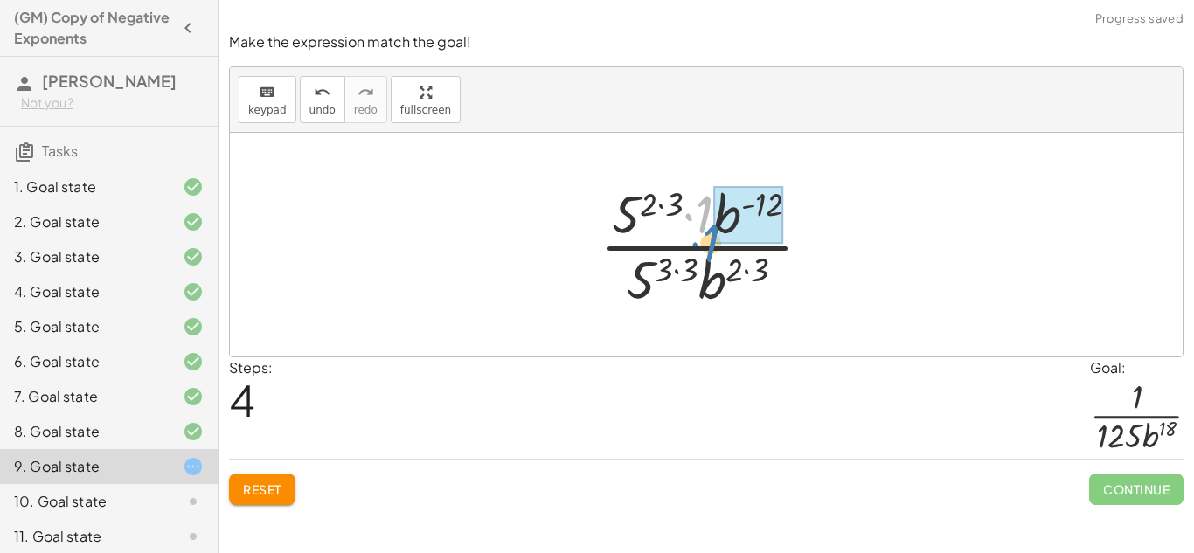
drag, startPoint x: 707, startPoint y: 221, endPoint x: 711, endPoint y: 244, distance: 23.0
click at [711, 244] on div at bounding box center [713, 244] width 242 height 135
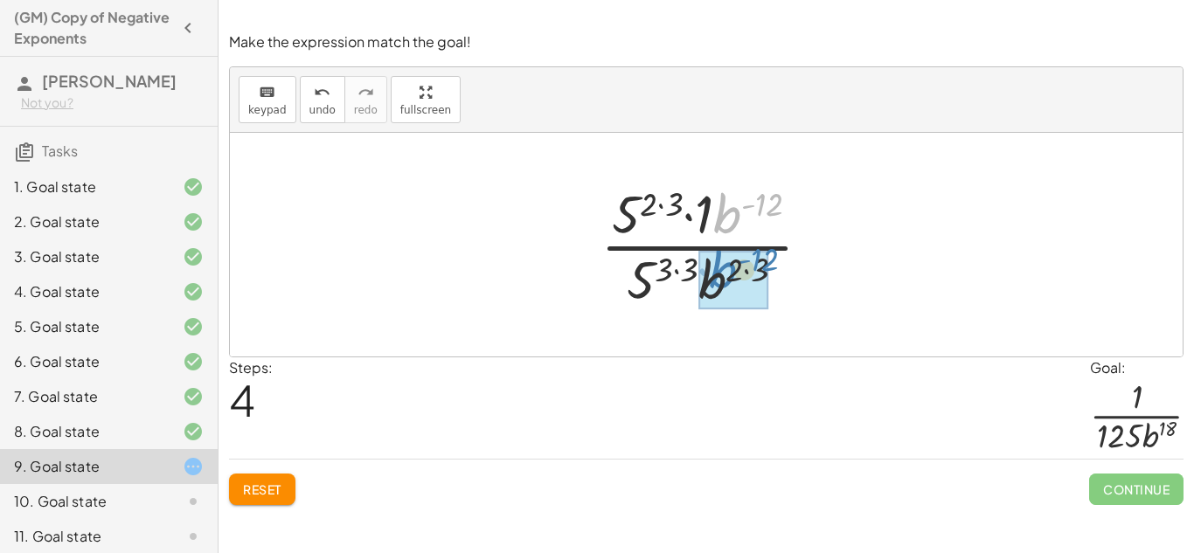
drag, startPoint x: 730, startPoint y: 219, endPoint x: 726, endPoint y: 275, distance: 56.1
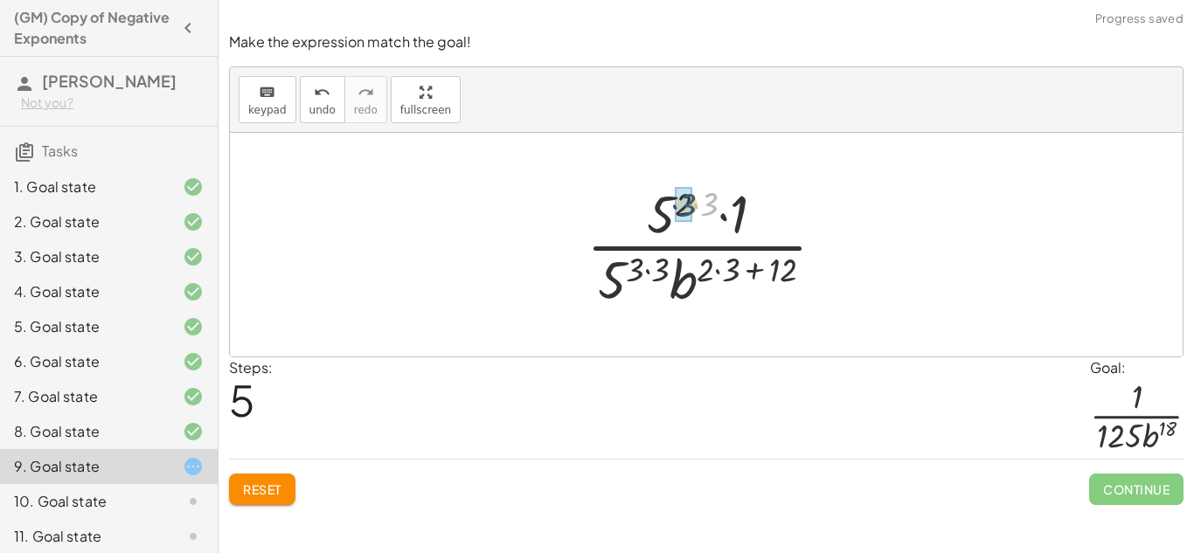
drag, startPoint x: 711, startPoint y: 209, endPoint x: 685, endPoint y: 210, distance: 26.2
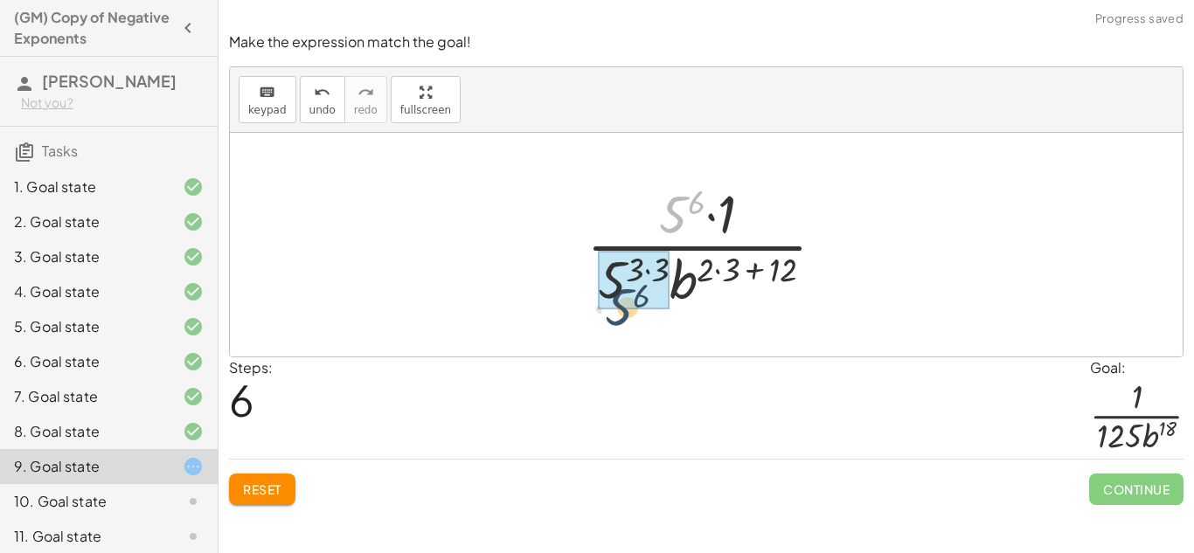
drag, startPoint x: 678, startPoint y: 210, endPoint x: 619, endPoint y: 314, distance: 119.8
drag, startPoint x: 685, startPoint y: 200, endPoint x: 631, endPoint y: 259, distance: 79.8
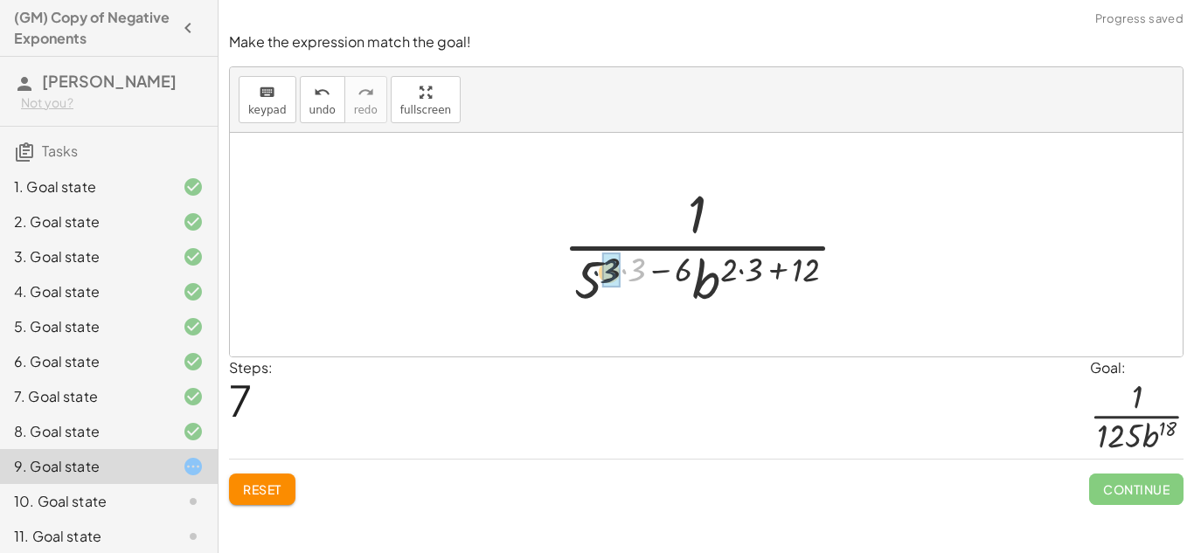
drag, startPoint x: 645, startPoint y: 268, endPoint x: 616, endPoint y: 271, distance: 29.8
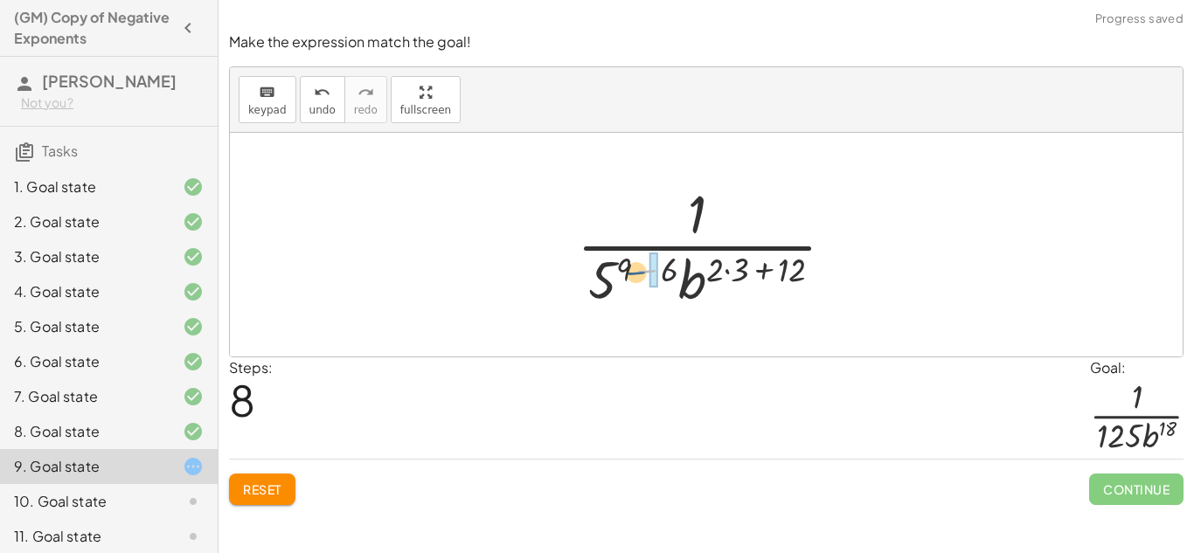
drag, startPoint x: 660, startPoint y: 269, endPoint x: 634, endPoint y: 273, distance: 26.5
click at [634, 273] on div at bounding box center [712, 244] width 289 height 135
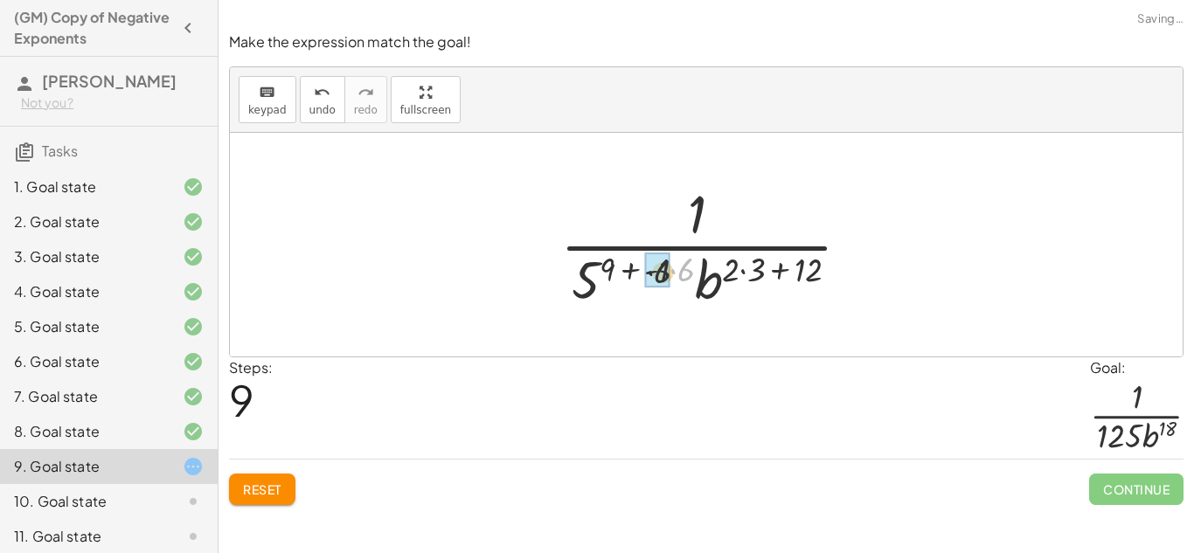
click at [640, 271] on div at bounding box center [713, 244] width 322 height 135
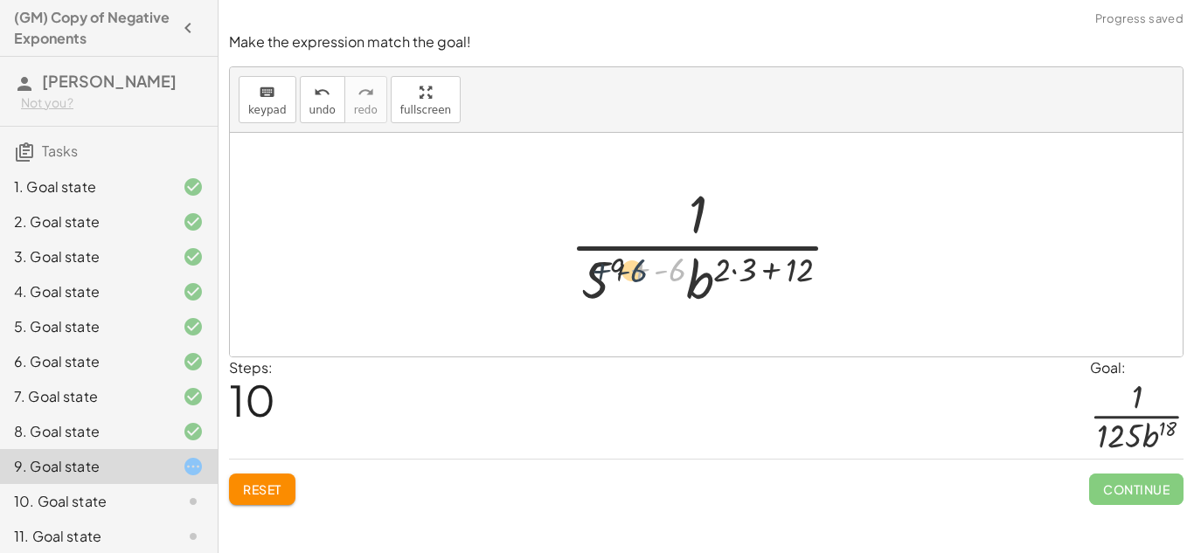
drag, startPoint x: 671, startPoint y: 274, endPoint x: 630, endPoint y: 275, distance: 40.2
click at [630, 275] on div at bounding box center [712, 244] width 303 height 135
drag, startPoint x: 644, startPoint y: 272, endPoint x: 651, endPoint y: 220, distance: 52.2
click at [651, 220] on div at bounding box center [712, 244] width 303 height 135
drag, startPoint x: 750, startPoint y: 263, endPoint x: 729, endPoint y: 264, distance: 21.0
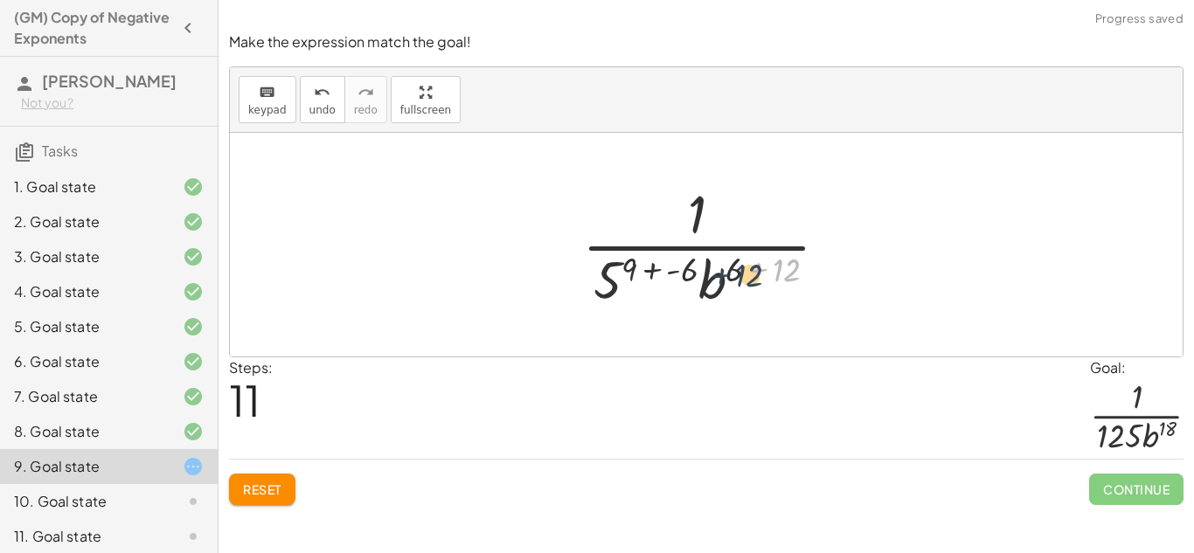
drag, startPoint x: 794, startPoint y: 269, endPoint x: 755, endPoint y: 275, distance: 39.7
click at [755, 275] on div at bounding box center [713, 244] width 278 height 135
drag, startPoint x: 651, startPoint y: 269, endPoint x: 701, endPoint y: 272, distance: 50.8
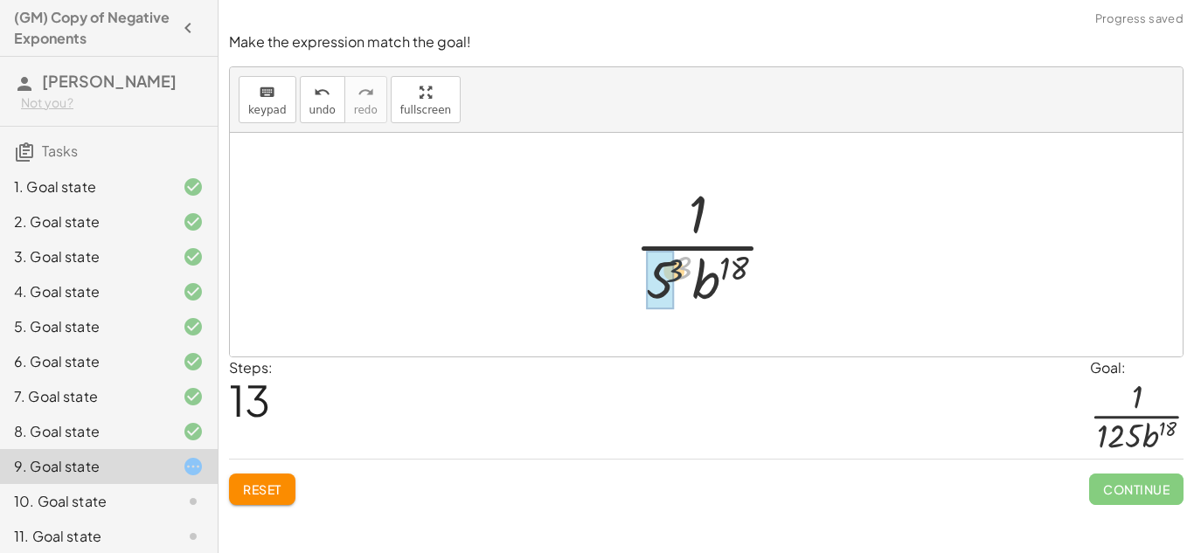
drag, startPoint x: 684, startPoint y: 268, endPoint x: 668, endPoint y: 272, distance: 16.1
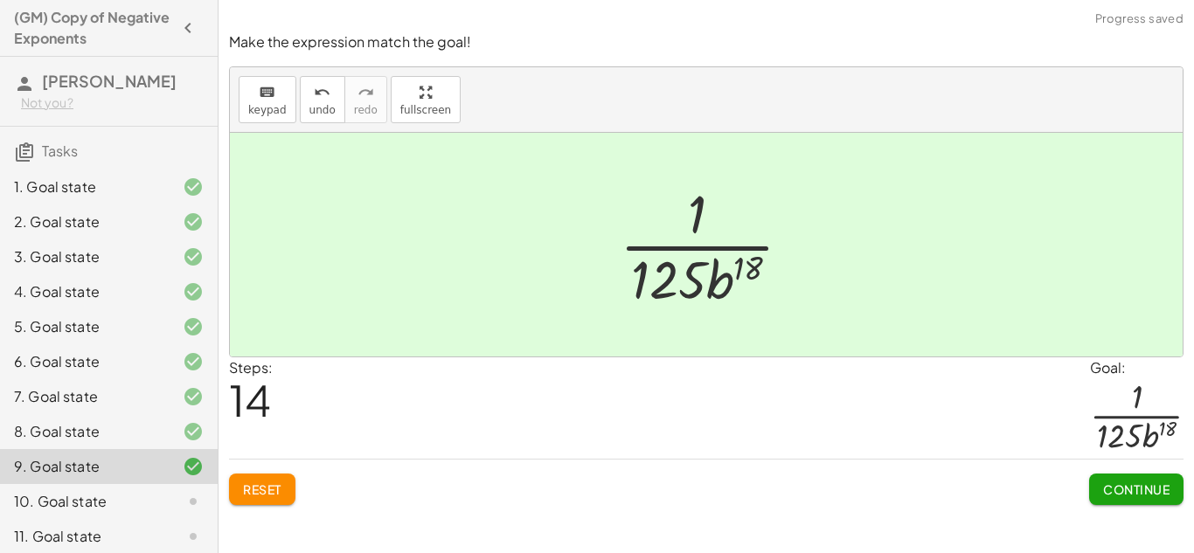
click at [1159, 496] on span "Continue" at bounding box center [1136, 490] width 66 height 16
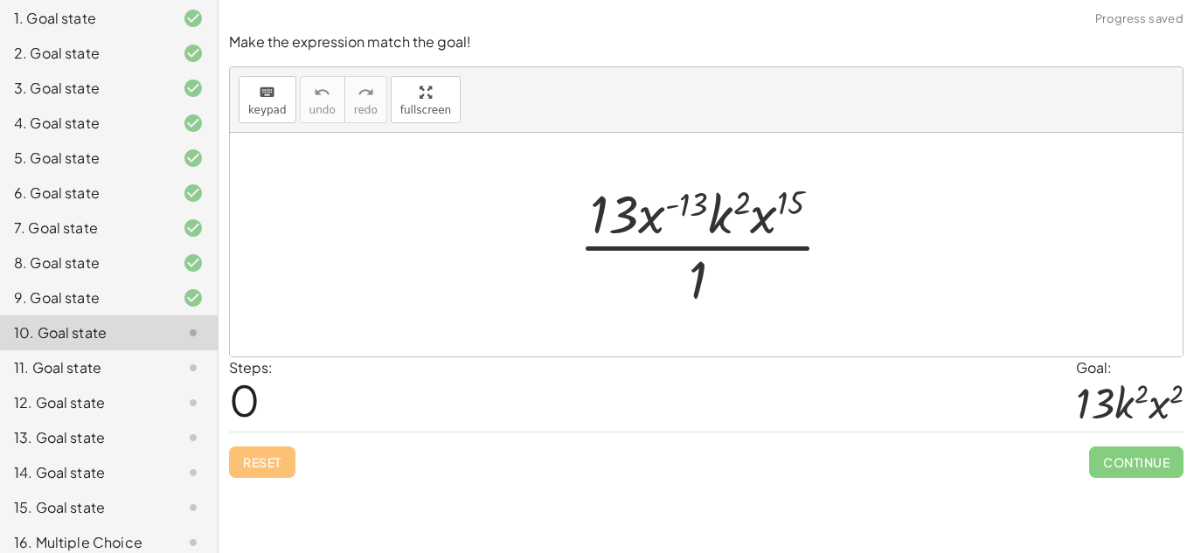
scroll to position [183, 0]
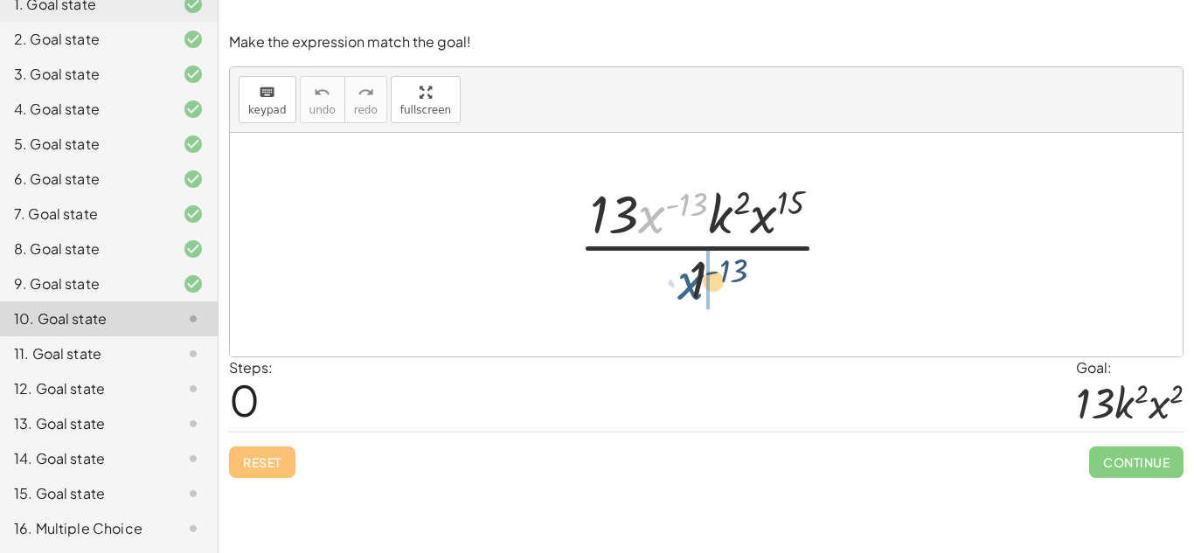
drag, startPoint x: 656, startPoint y: 218, endPoint x: 697, endPoint y: 287, distance: 80.4
click at [697, 287] on div at bounding box center [713, 244] width 286 height 135
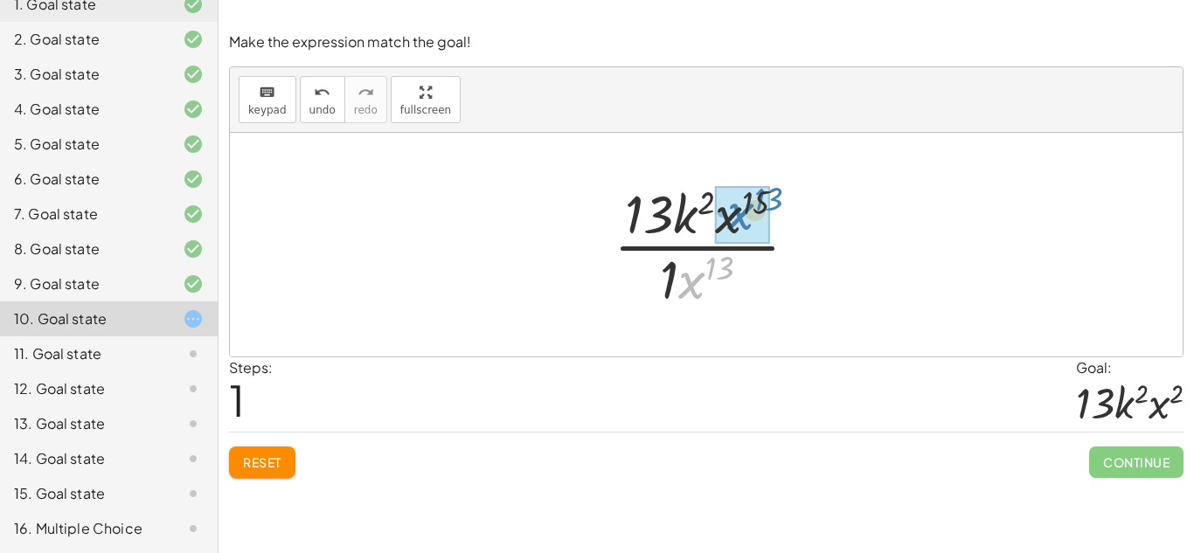
drag, startPoint x: 686, startPoint y: 289, endPoint x: 731, endPoint y: 220, distance: 82.2
